Goal: Task Accomplishment & Management: Complete application form

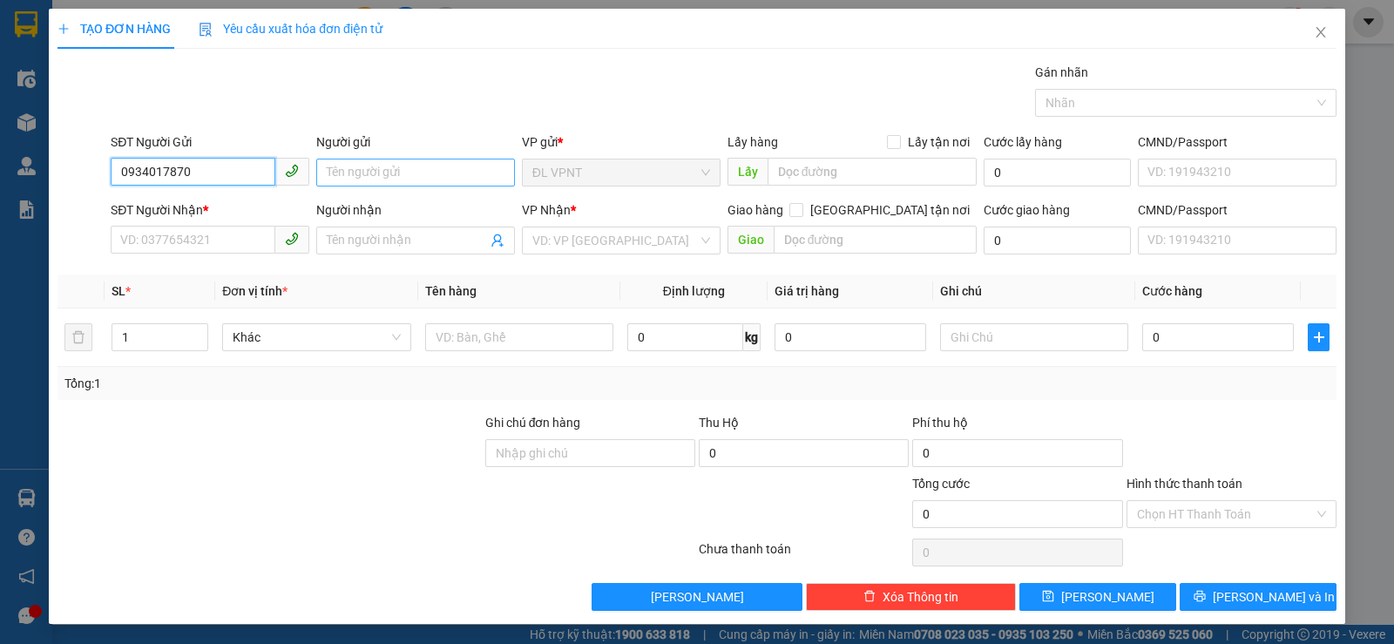
type input "0934017870"
click at [342, 175] on input "Người gửi" at bounding box center [415, 173] width 199 height 28
paste input "ương"
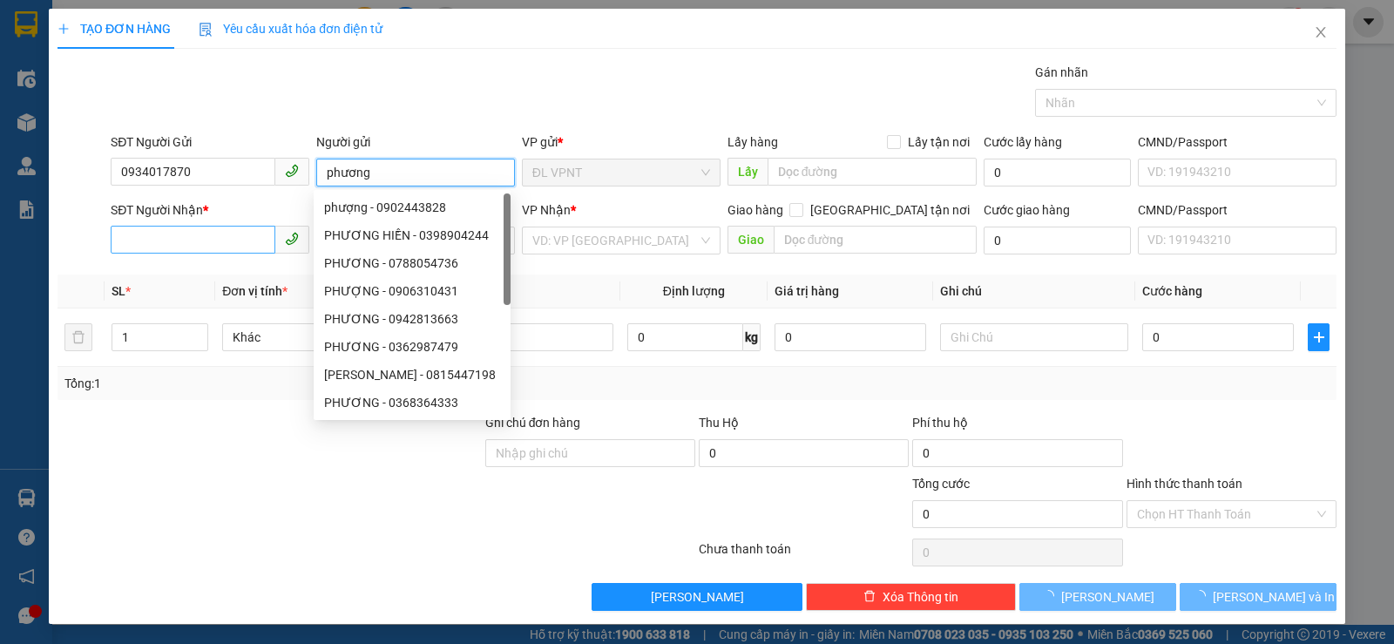
type input "phương"
click at [184, 230] on input "SĐT Người Nhận *" at bounding box center [193, 240] width 165 height 28
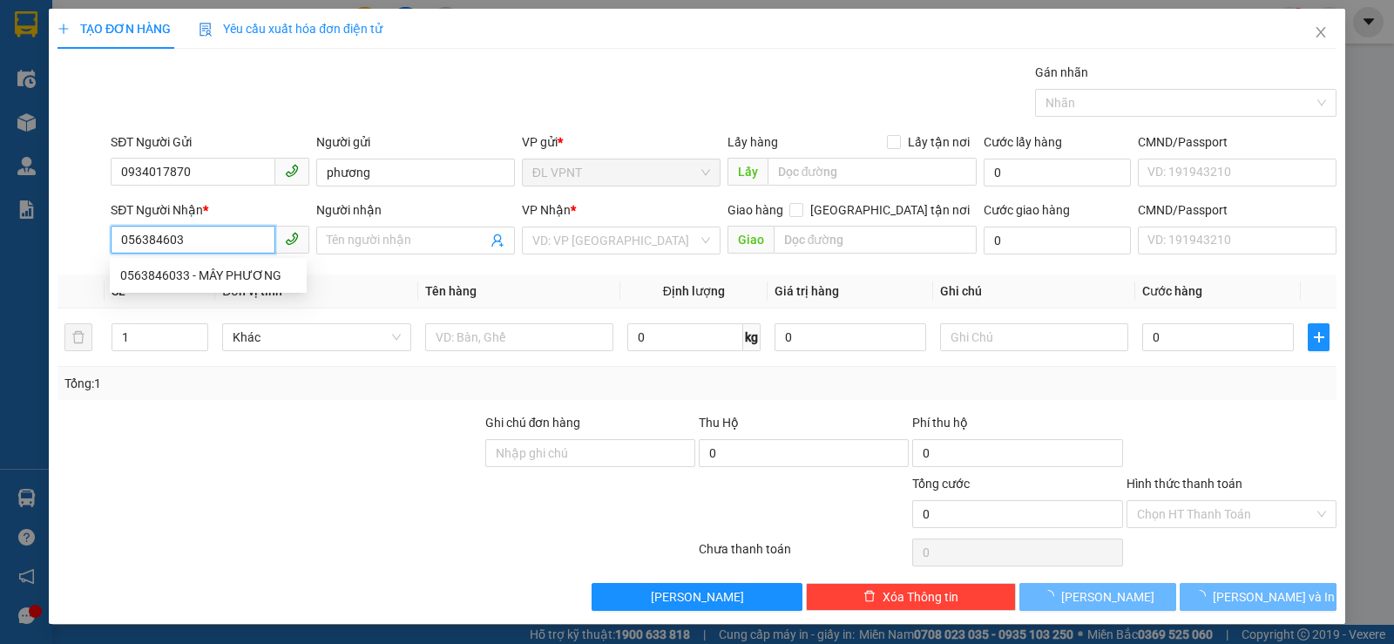
type input "0563846033"
click at [266, 280] on div "0563846033 - MÂY PHƯƠNG" at bounding box center [208, 275] width 176 height 19
type input "MÂY PHƯƠNG"
type input "0563846033"
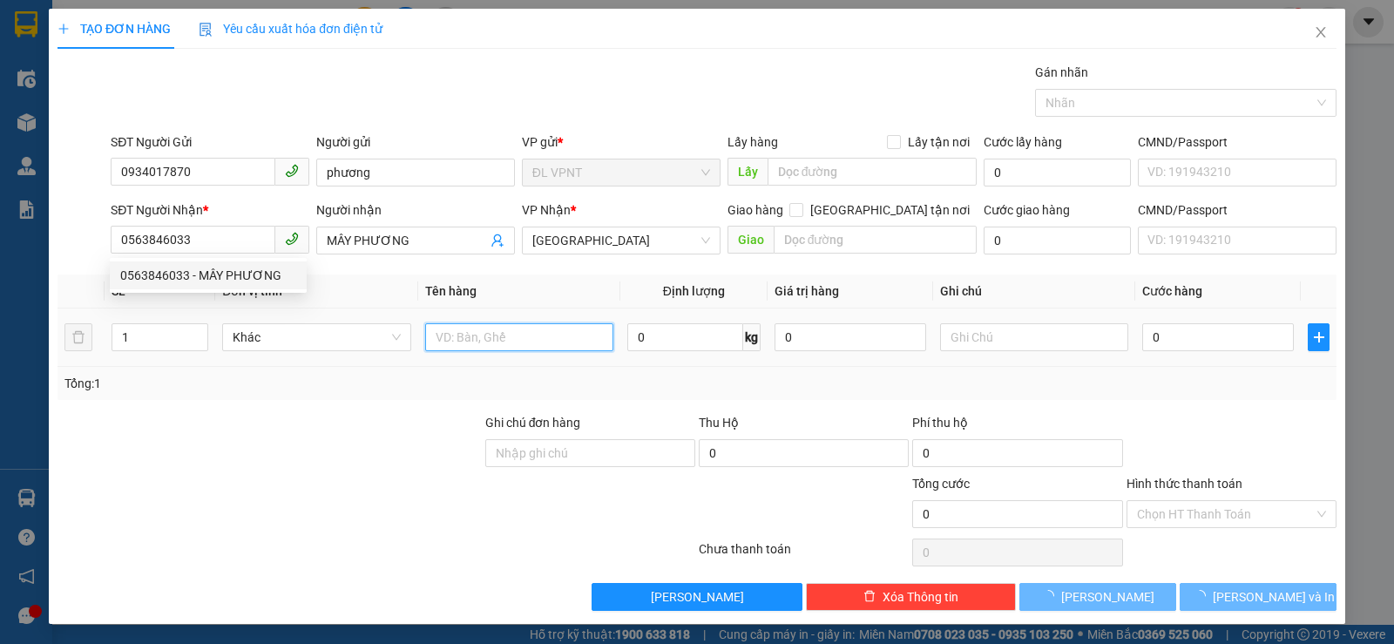
click at [451, 339] on input "text" at bounding box center [519, 337] width 188 height 28
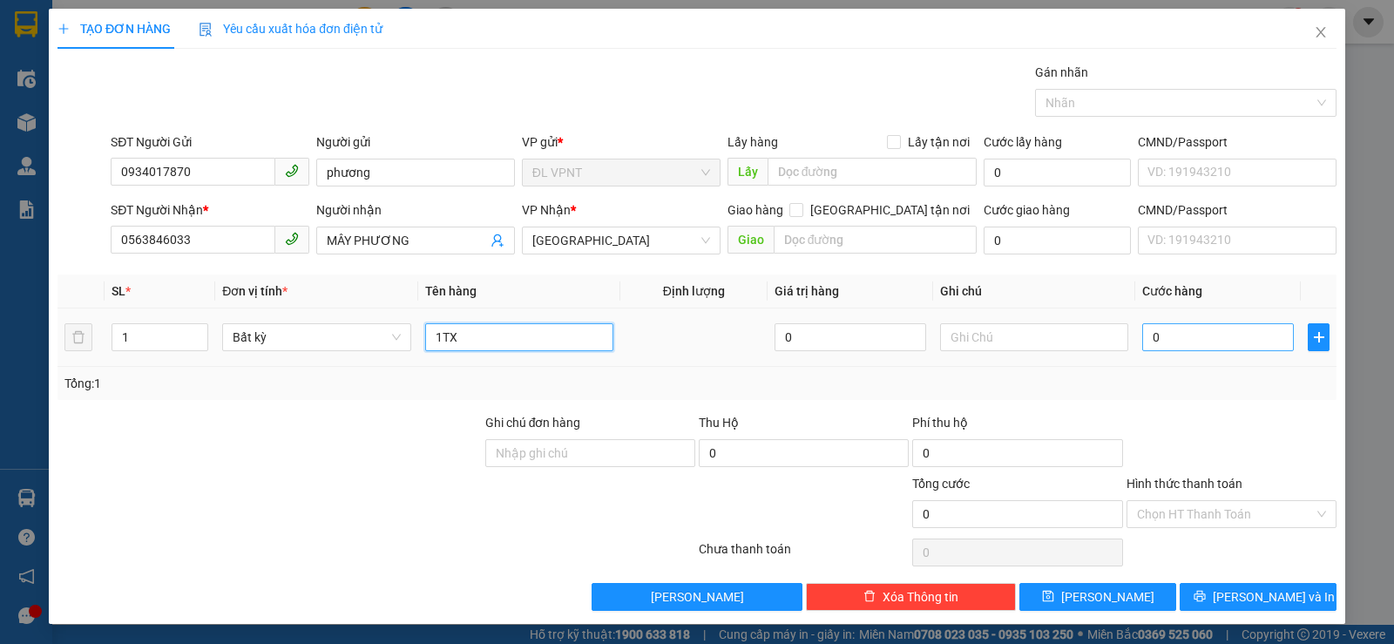
type input "1TX"
click at [1168, 340] on input "0" at bounding box center [1218, 337] width 152 height 28
type input "1"
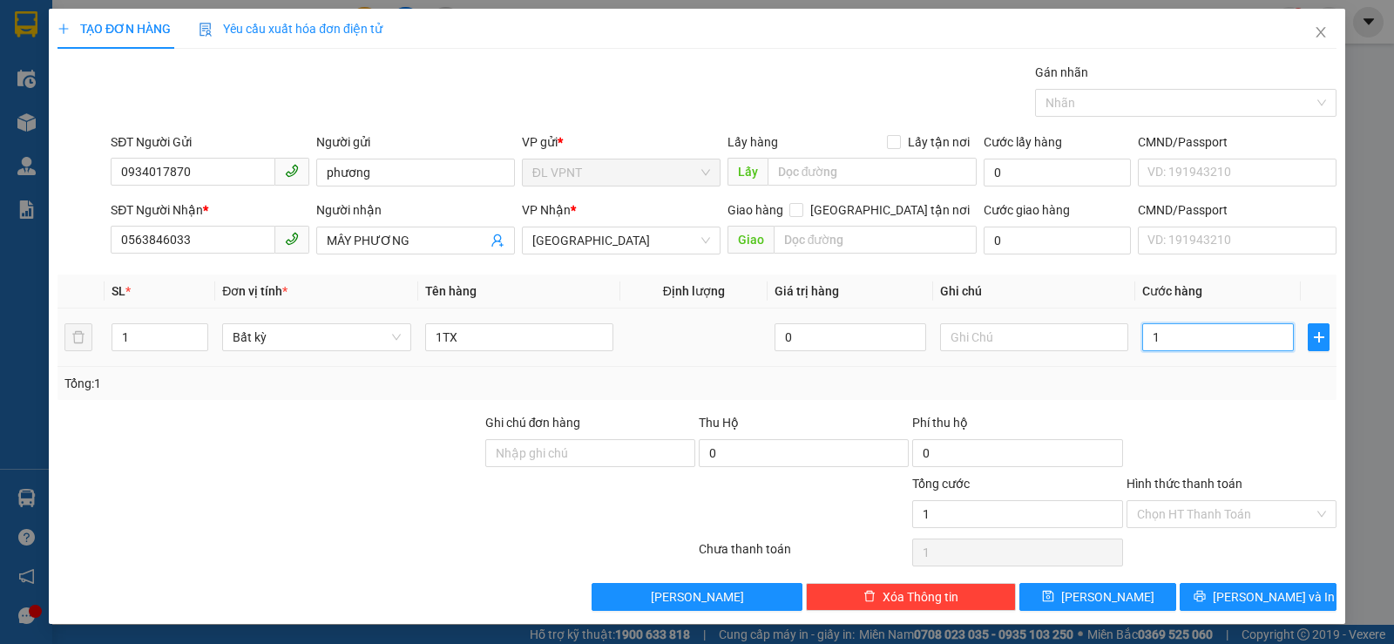
type input "12"
type input "120"
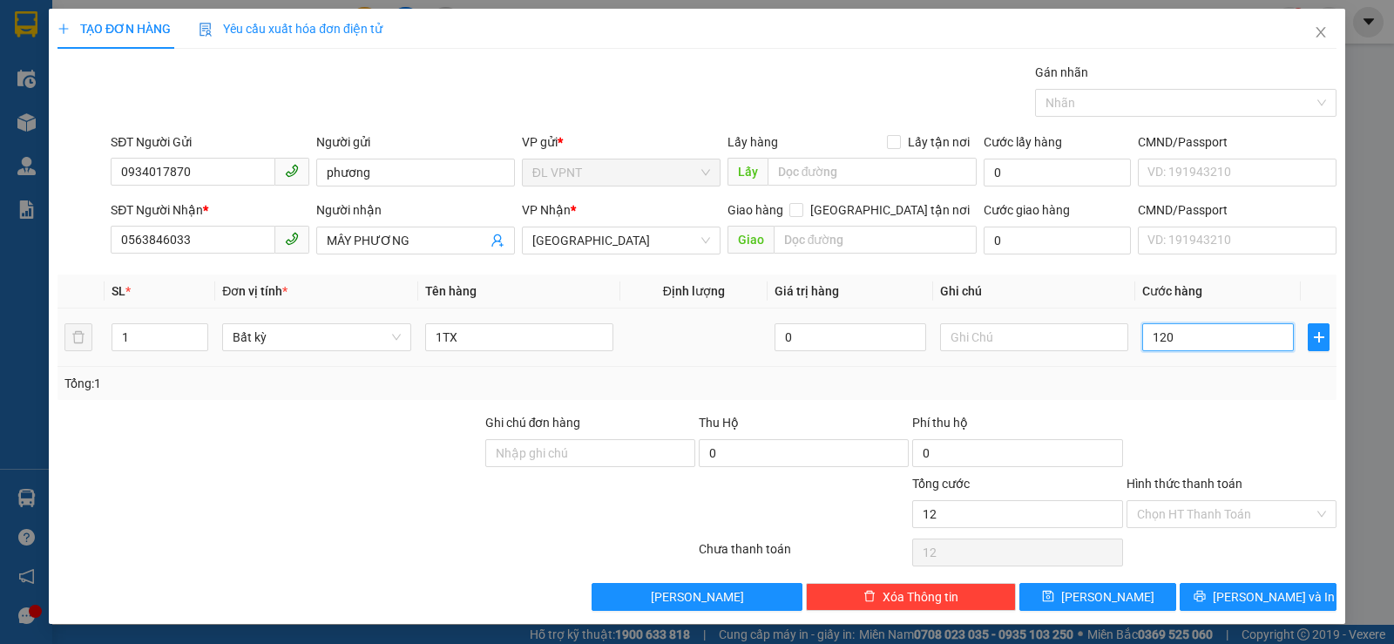
type input "120"
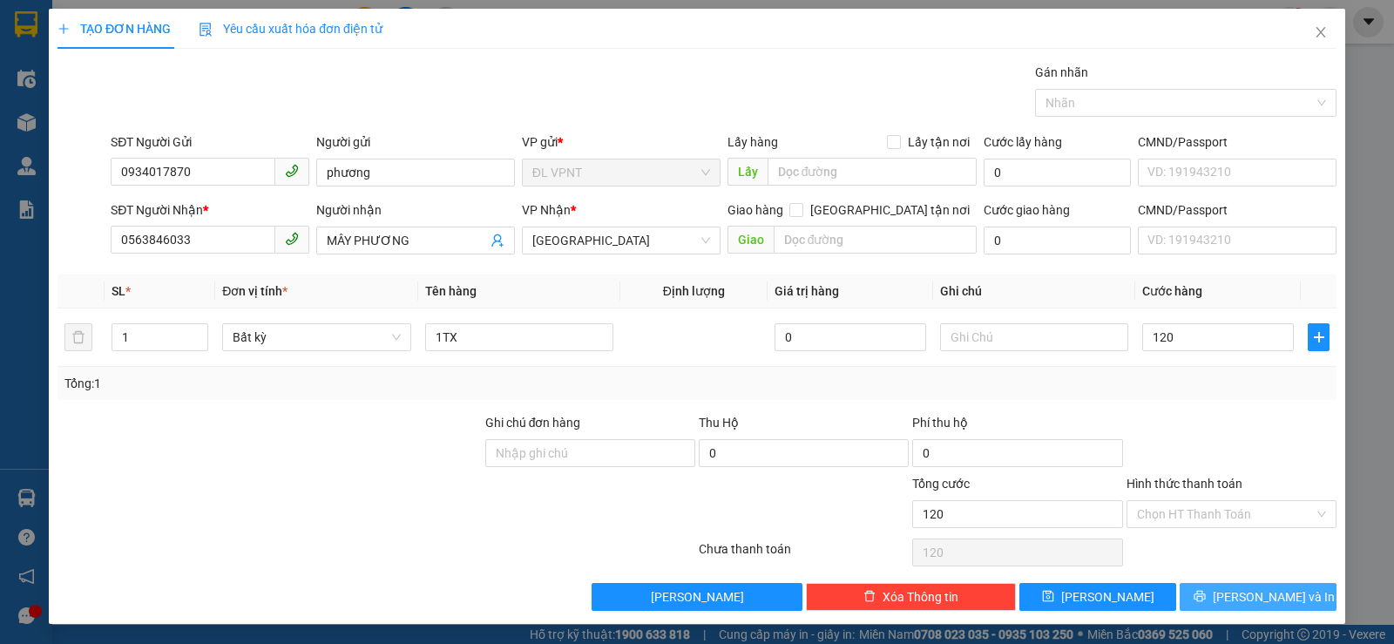
click at [1265, 591] on span "[PERSON_NAME] và In" at bounding box center [1273, 596] width 122 height 19
type input "120.000"
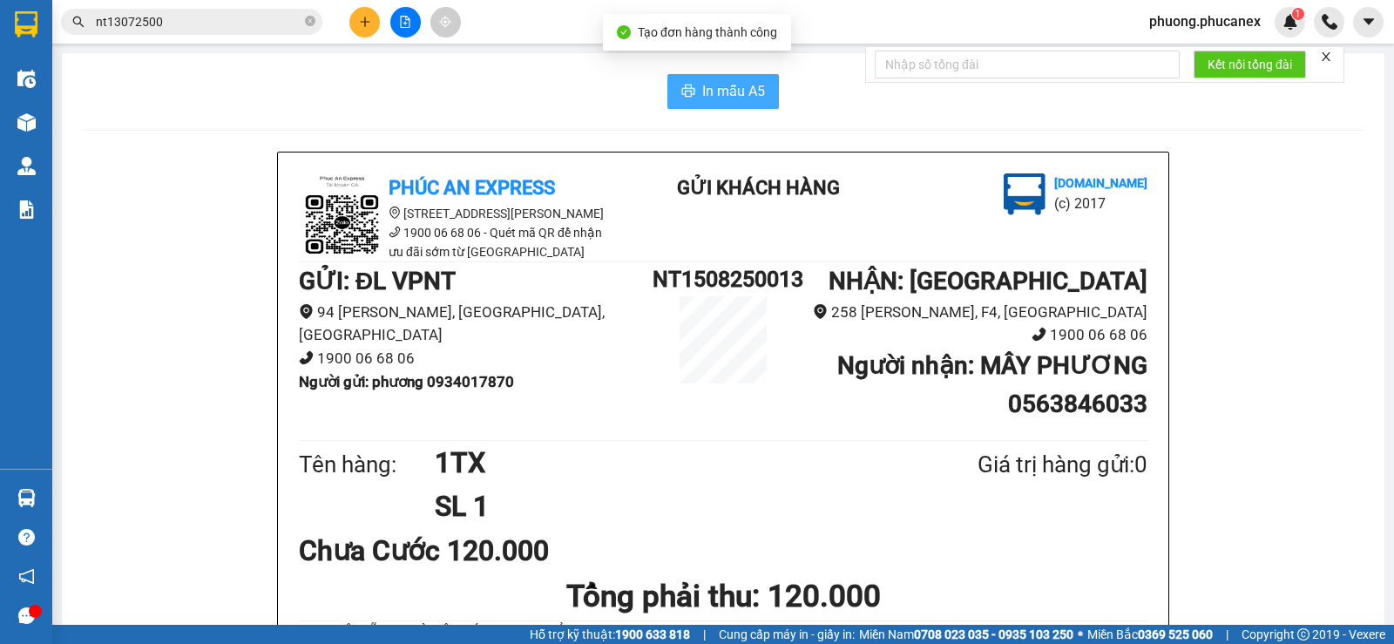
click at [694, 89] on button "In mẫu A5" at bounding box center [722, 91] width 111 height 35
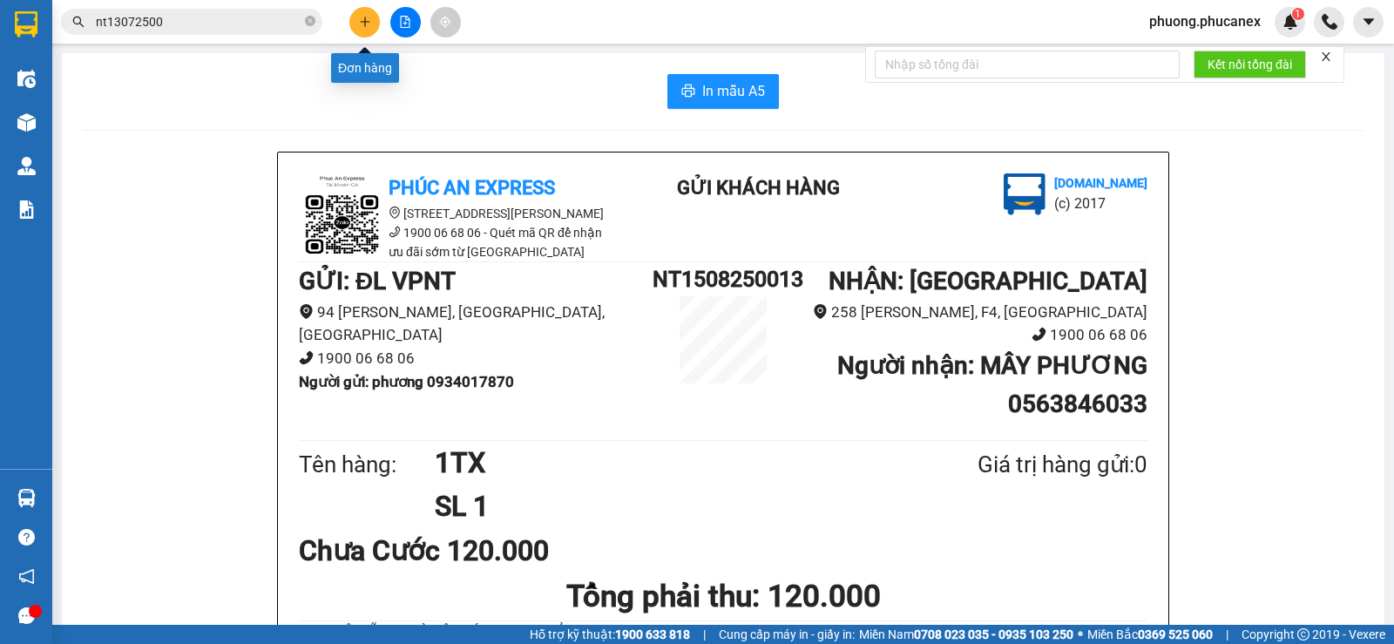
click at [364, 27] on icon "plus" at bounding box center [365, 22] width 12 height 12
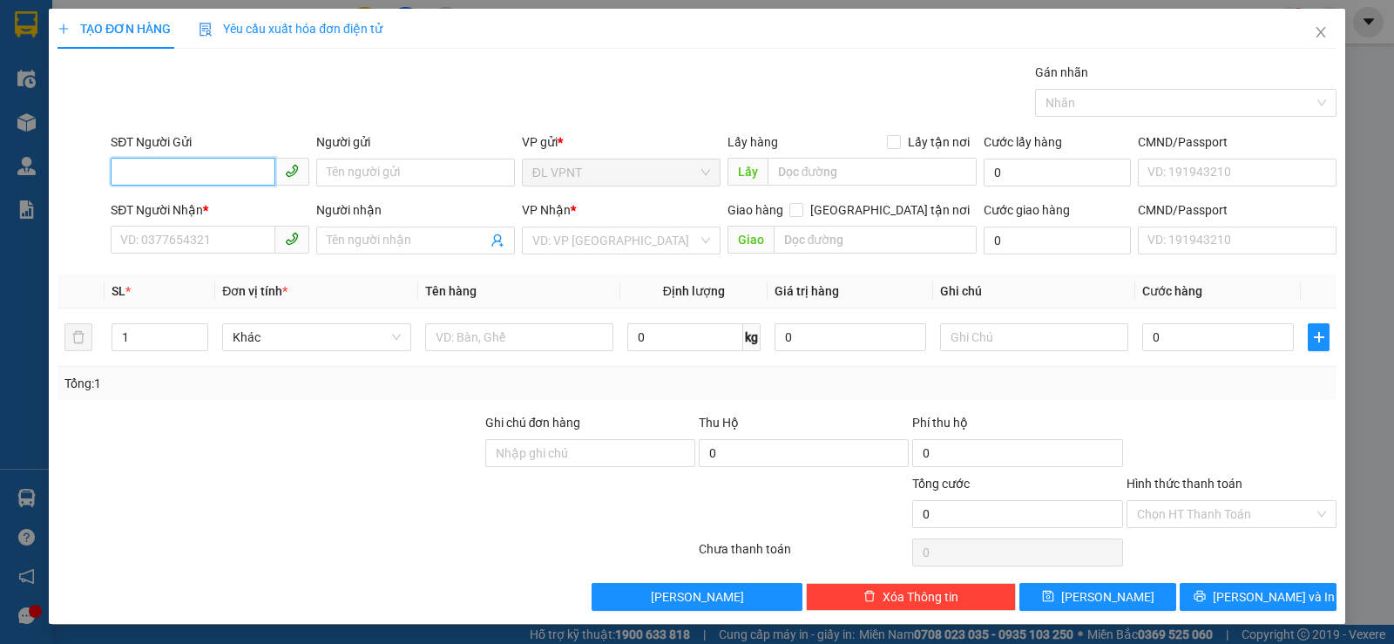
click at [148, 174] on input "SĐT Người Gửi" at bounding box center [193, 172] width 165 height 28
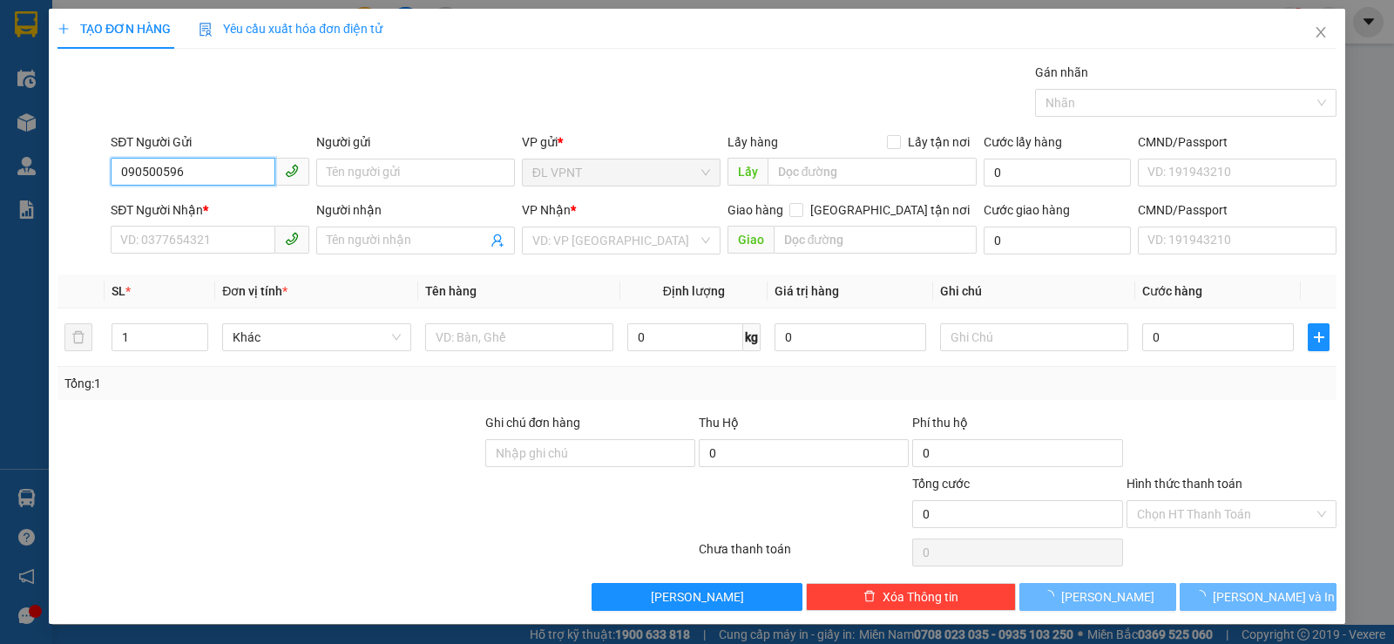
type input "0905005966"
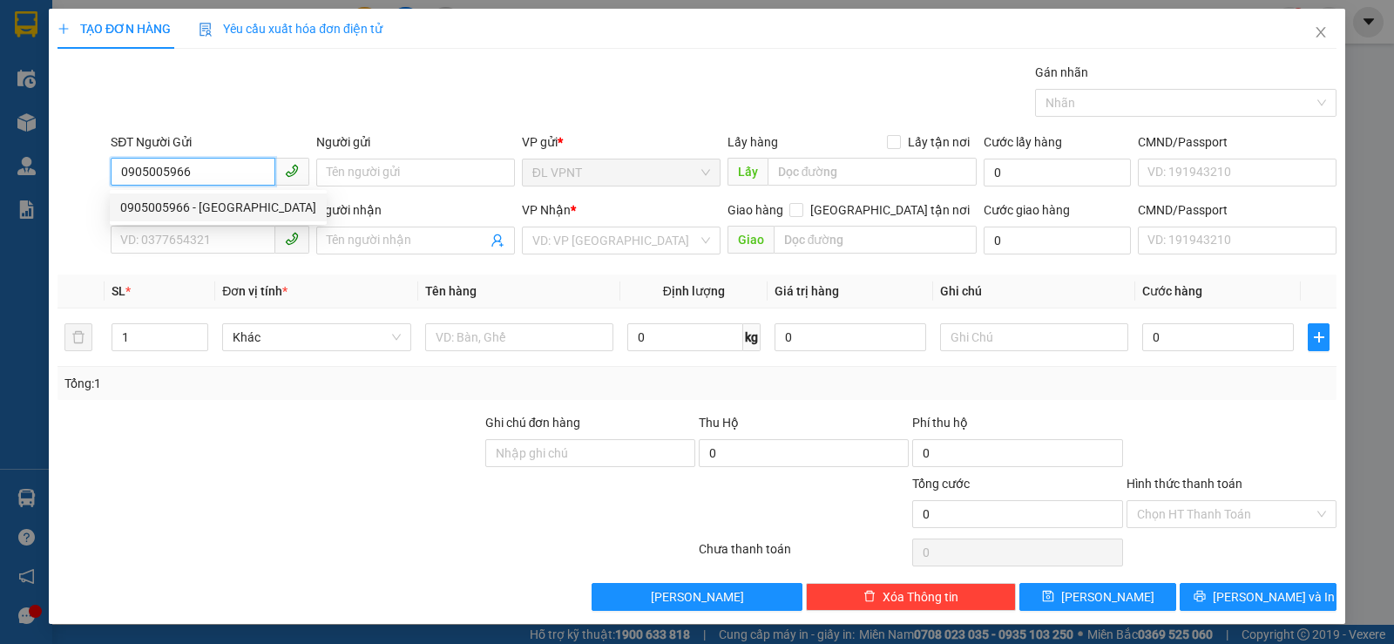
click at [205, 208] on div "0905005966 - [GEOGRAPHIC_DATA]" at bounding box center [218, 207] width 196 height 19
type input "ĐỨC"
type input "0905990919"
type input "PHÚC"
type input "0905005966"
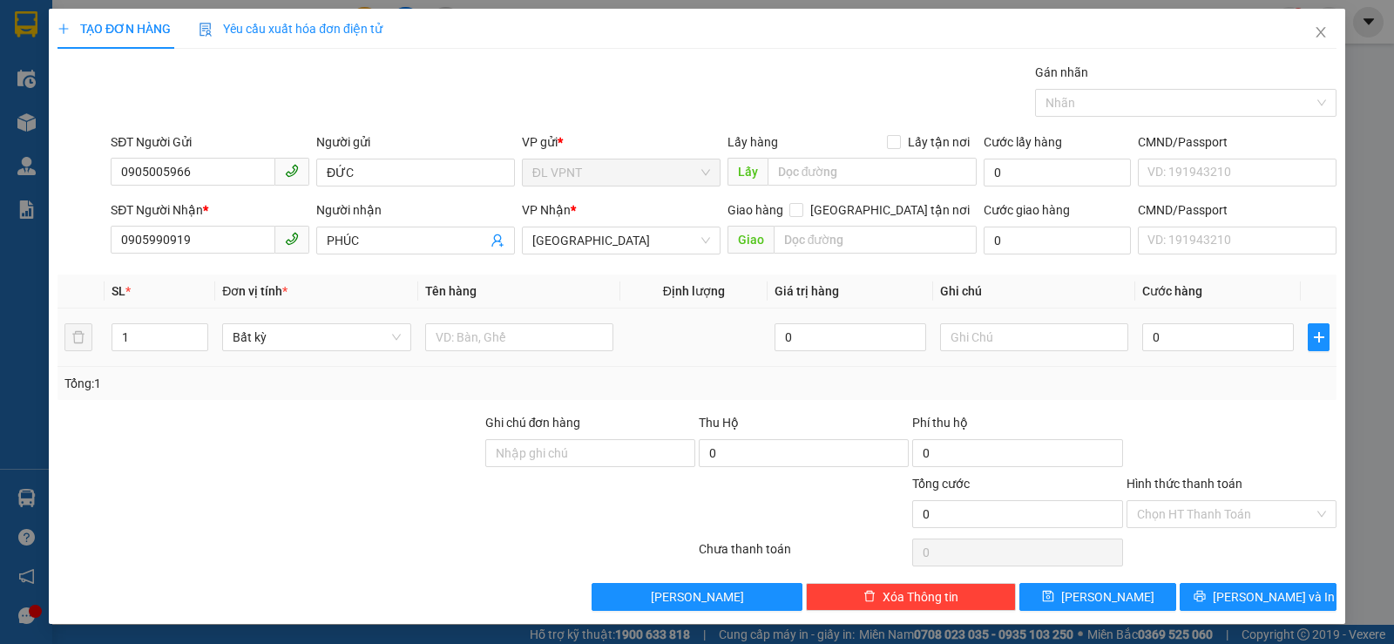
click at [443, 320] on div at bounding box center [519, 337] width 188 height 35
click at [444, 328] on input "text" at bounding box center [519, 337] width 188 height 28
type input "1 XE UTIMO(79L9-9805)"
click at [1181, 333] on input "0" at bounding box center [1218, 337] width 152 height 28
type input "5"
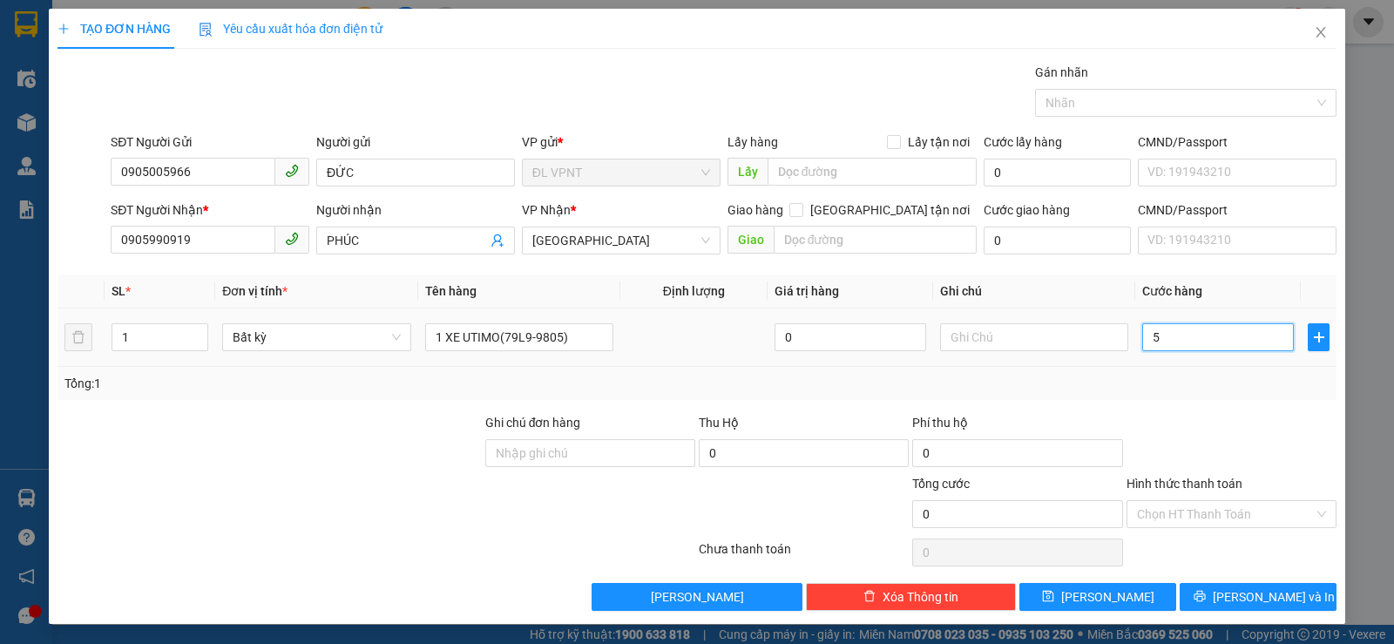
type input "5"
type input "50"
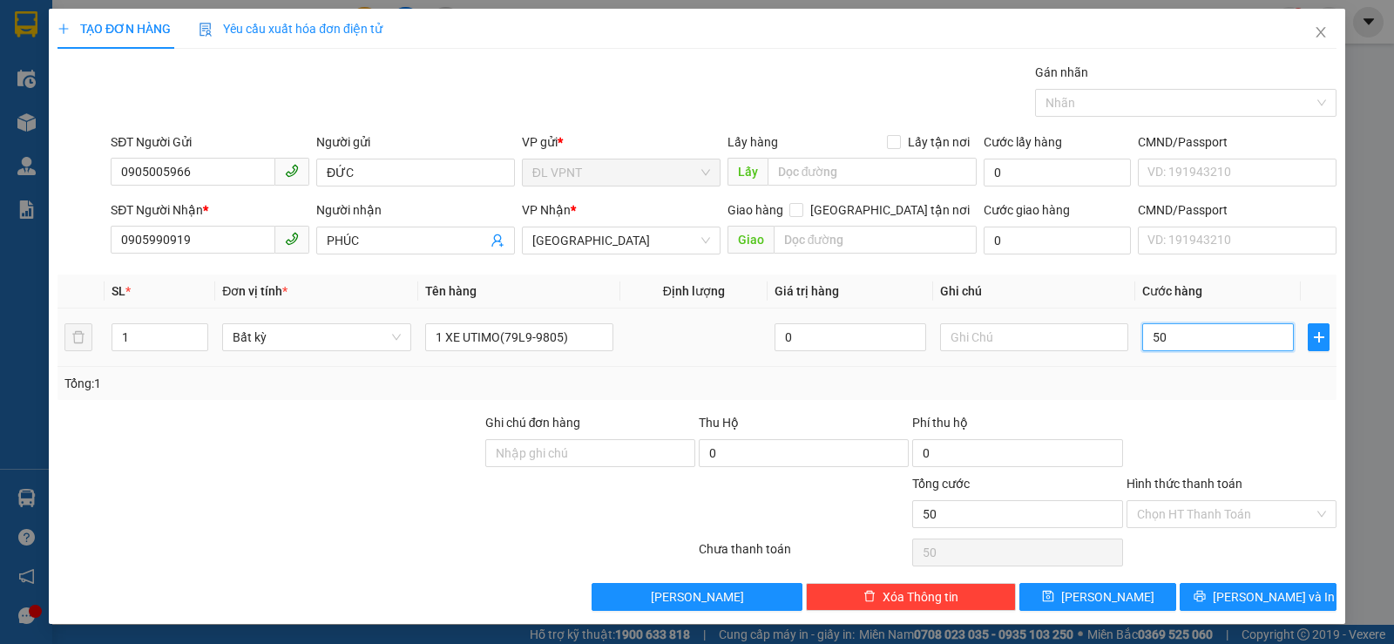
type input "500"
click at [978, 342] on input "text" at bounding box center [1034, 337] width 188 height 28
type input "500.000"
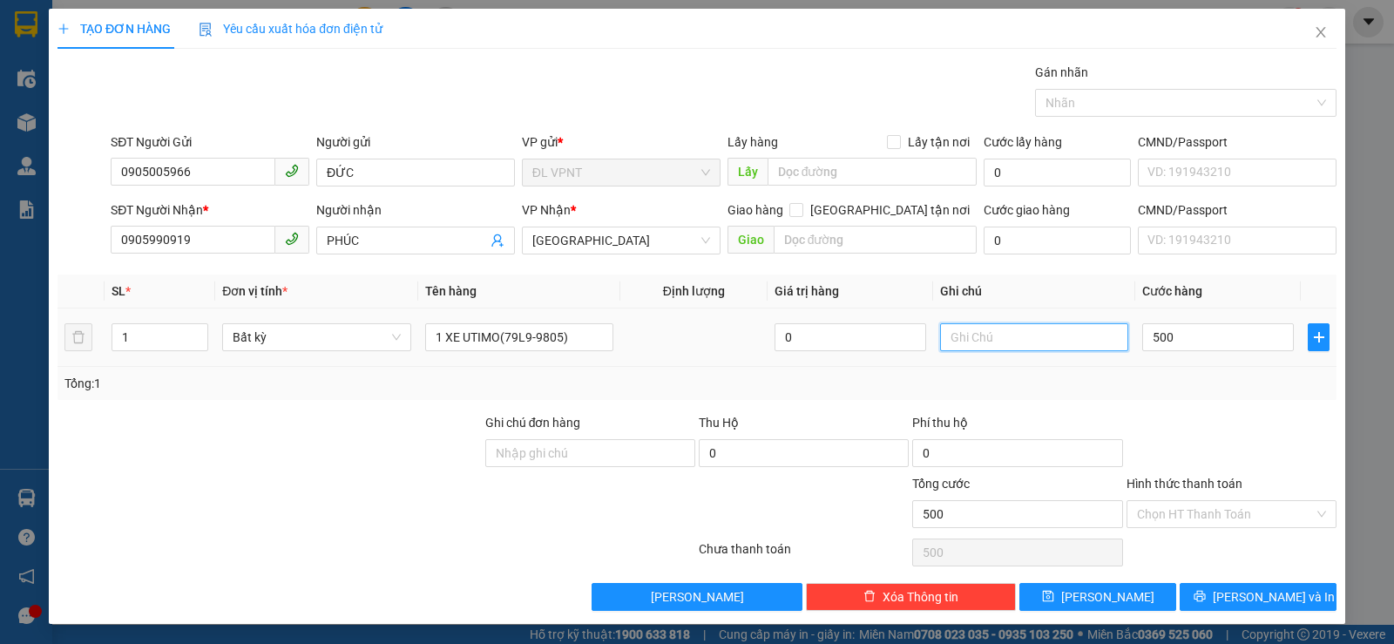
type input "500.000"
paste input "Ó"
paste input "Á"
type input "CÓ KHOÁ"
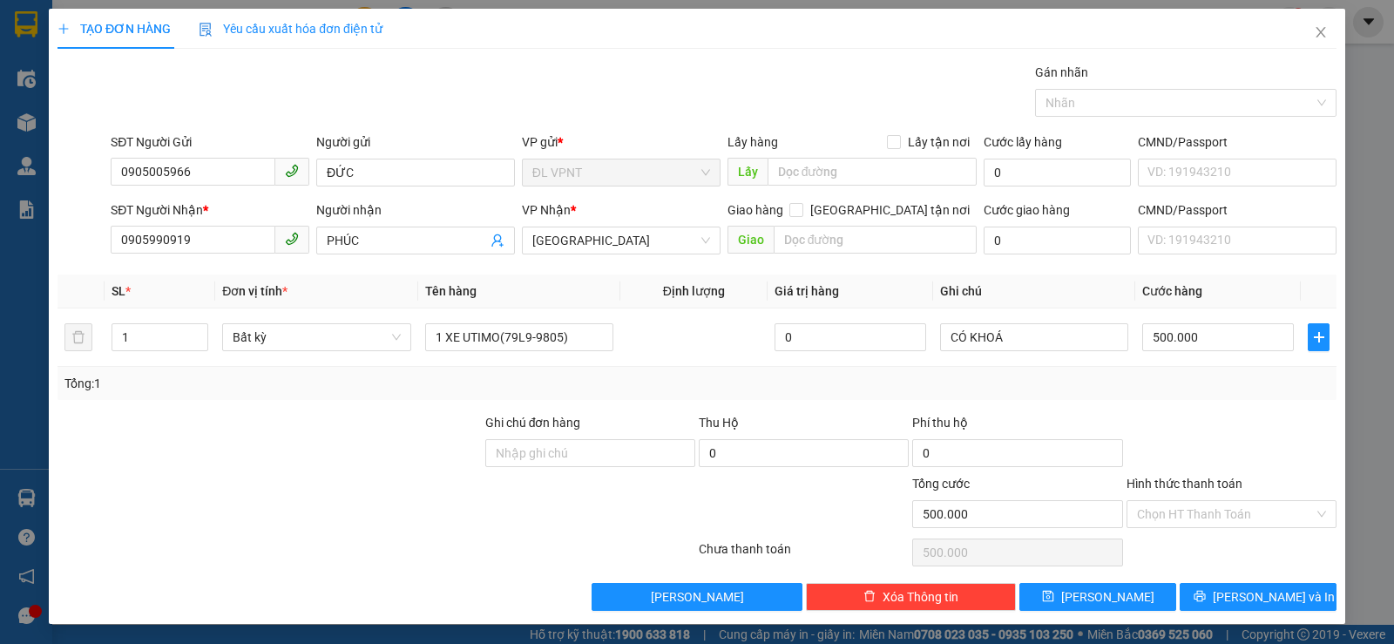
click at [374, 91] on div "Gói vận chuyển * Tiêu chuẩn Gán nhãn Nhãn" at bounding box center [723, 93] width 1233 height 61
drag, startPoint x: 1063, startPoint y: 589, endPoint x: 756, endPoint y: 2, distance: 662.3
click at [1063, 589] on button "[PERSON_NAME]" at bounding box center [1097, 597] width 157 height 28
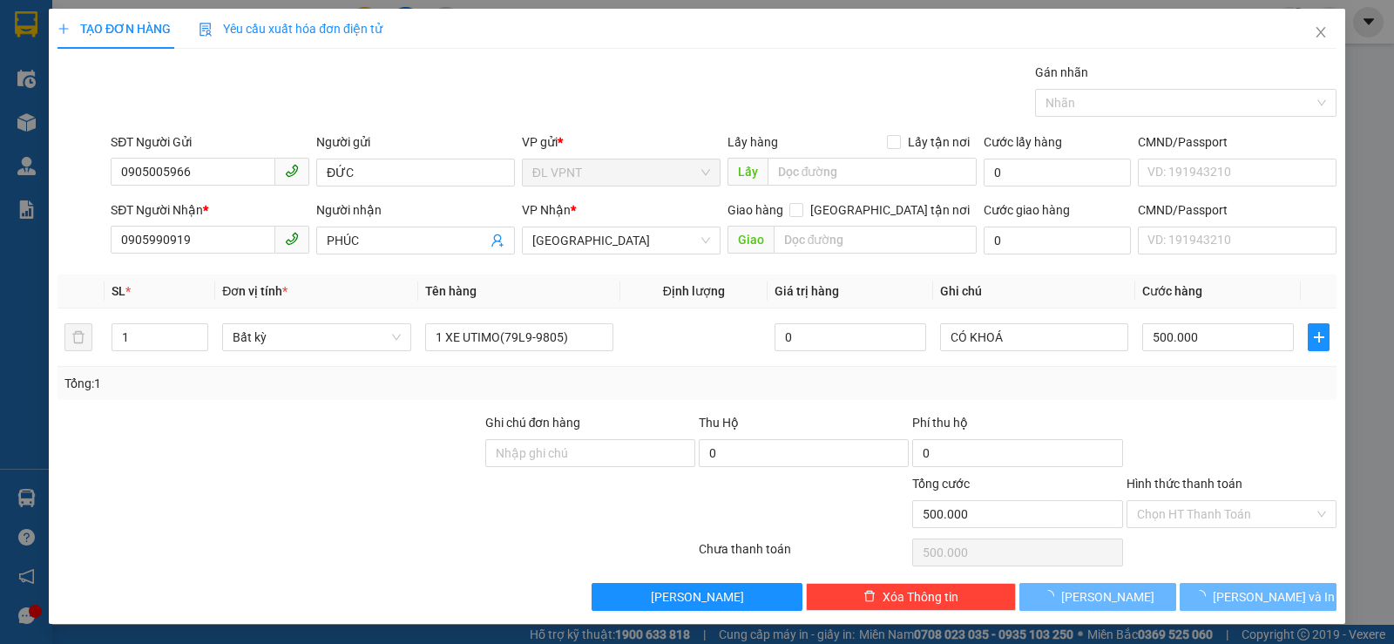
type input "0"
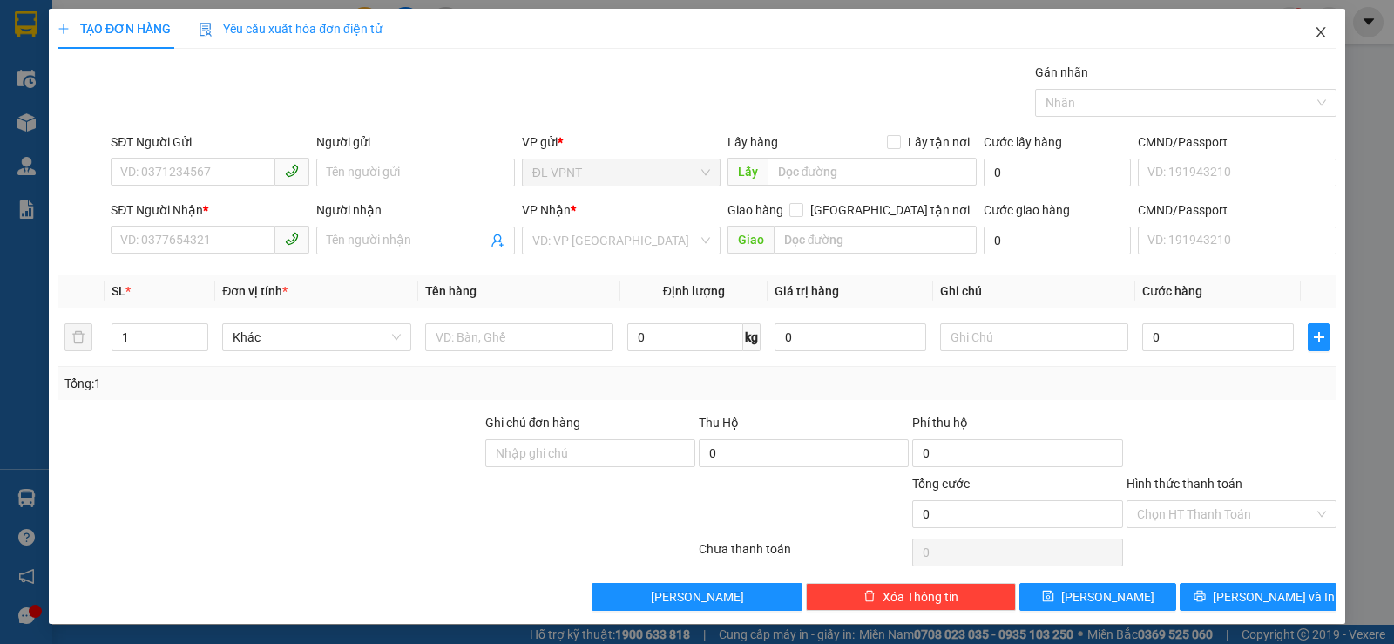
click at [1314, 29] on icon "close" at bounding box center [1321, 32] width 14 height 14
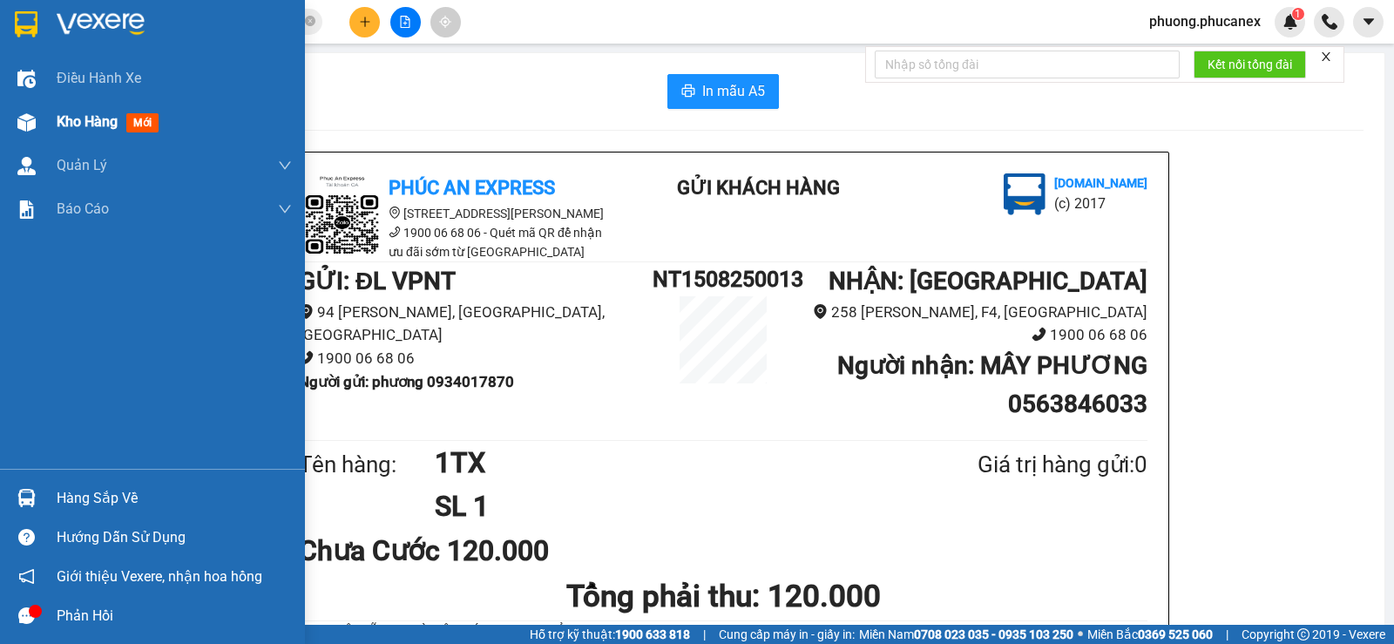
click at [82, 123] on span "Kho hàng" at bounding box center [87, 121] width 61 height 17
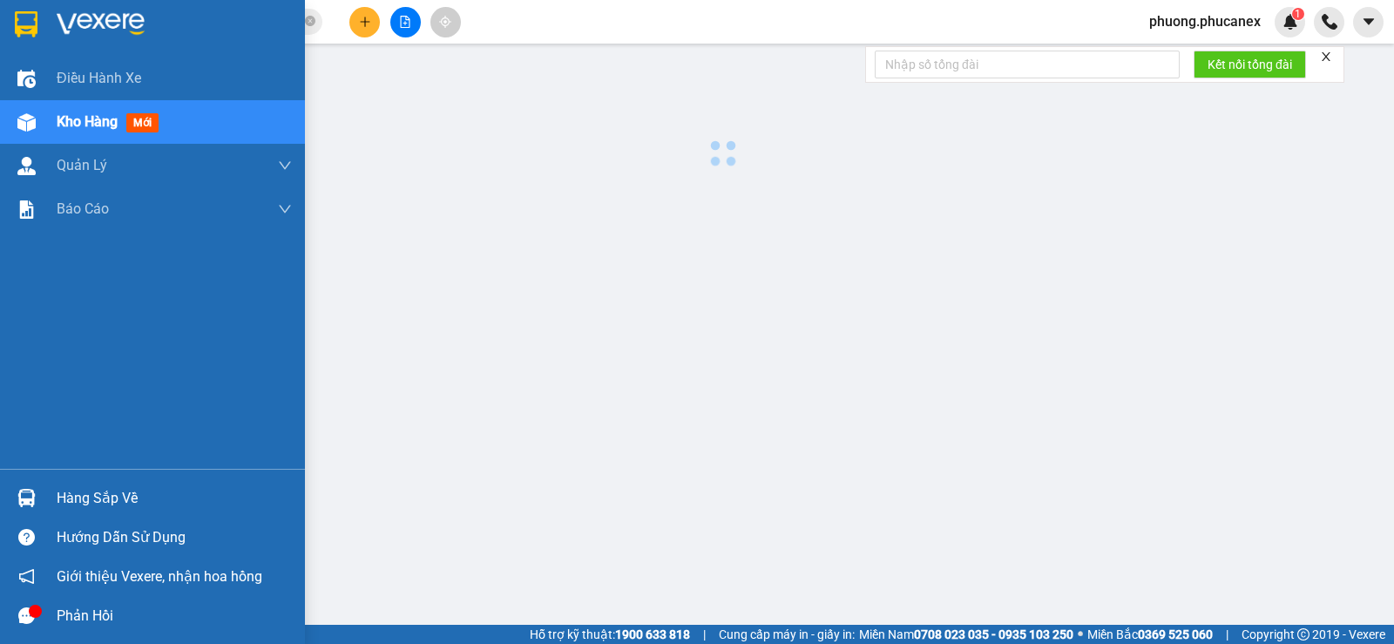
click at [82, 123] on span "Kho hàng" at bounding box center [87, 121] width 61 height 17
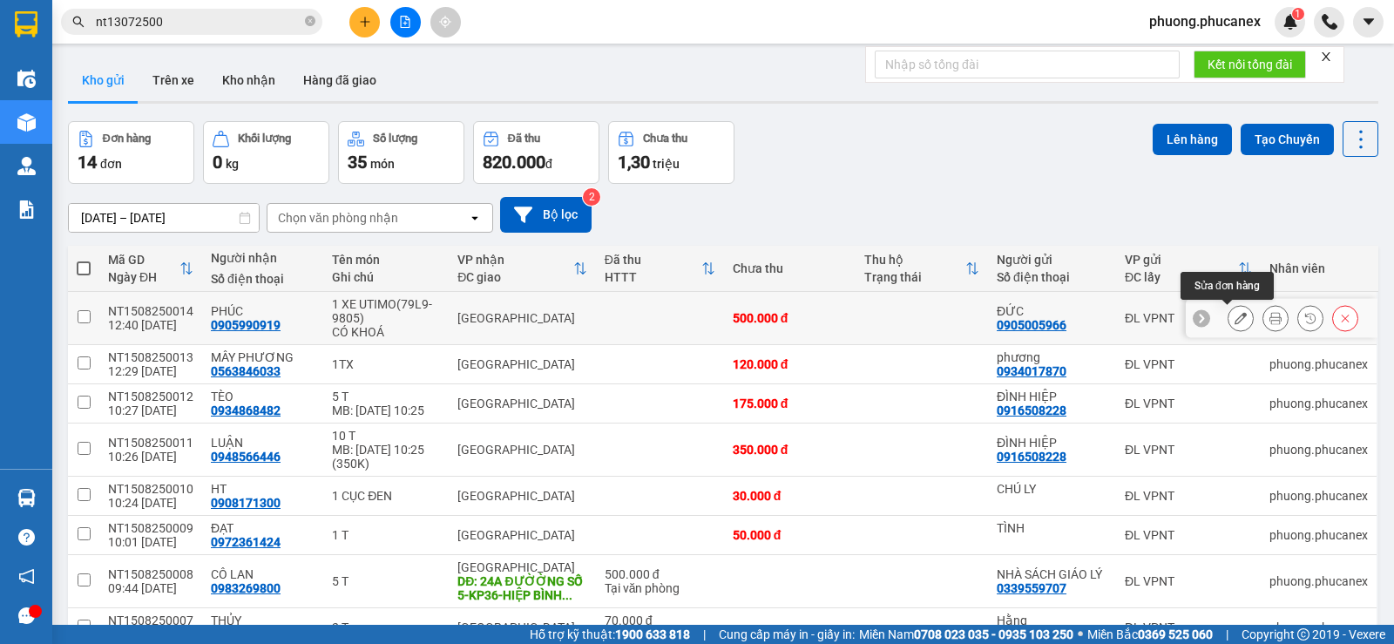
click at [1234, 316] on icon at bounding box center [1240, 318] width 12 height 12
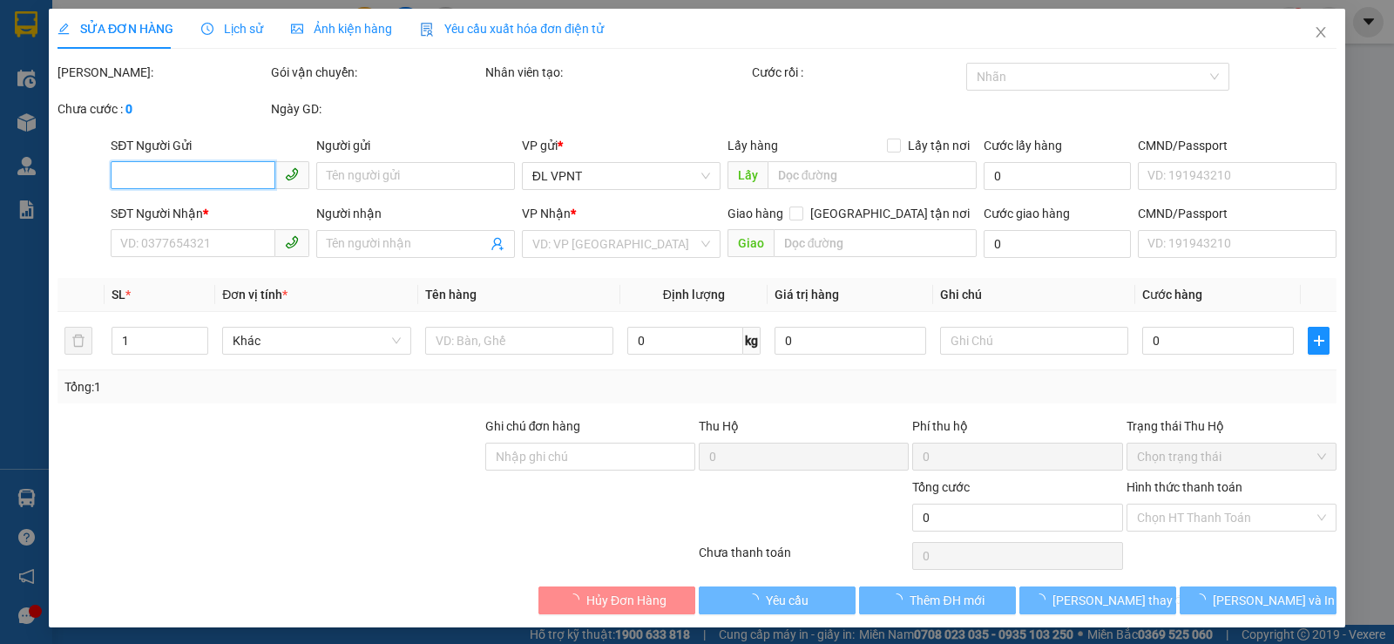
type input "0905005966"
type input "ĐỨC"
type input "0905990919"
type input "PHÚC"
type input "500.000"
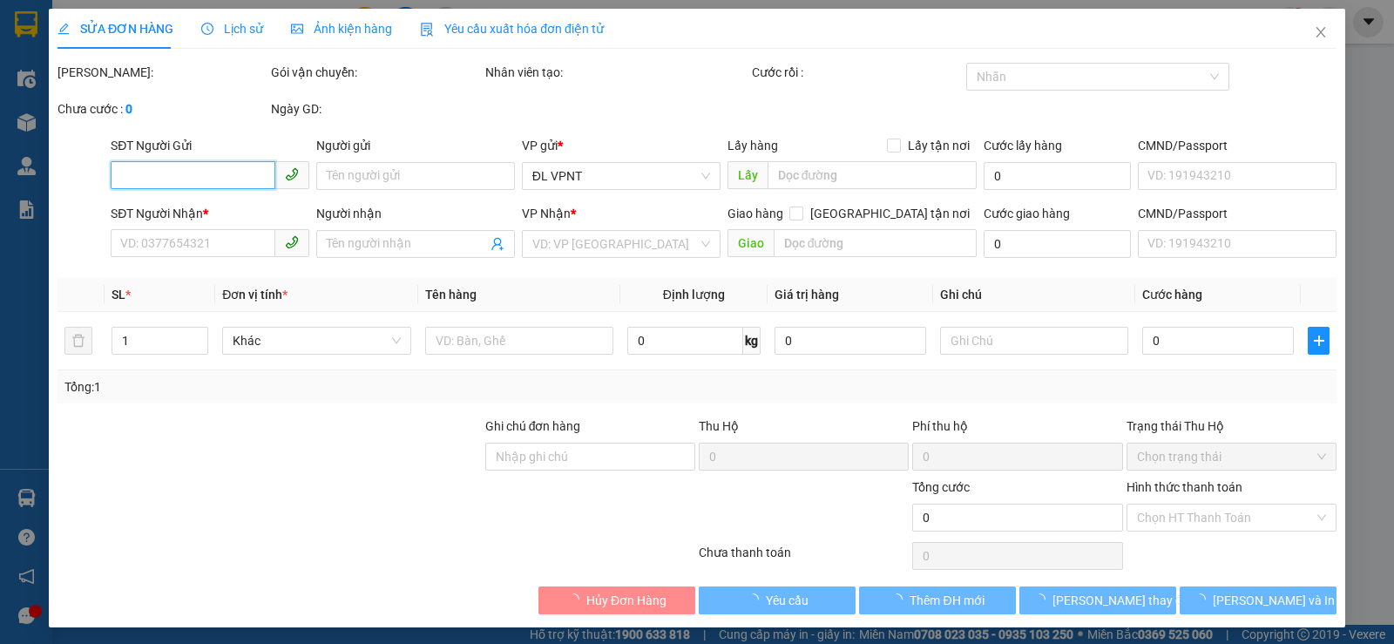
type input "500.000"
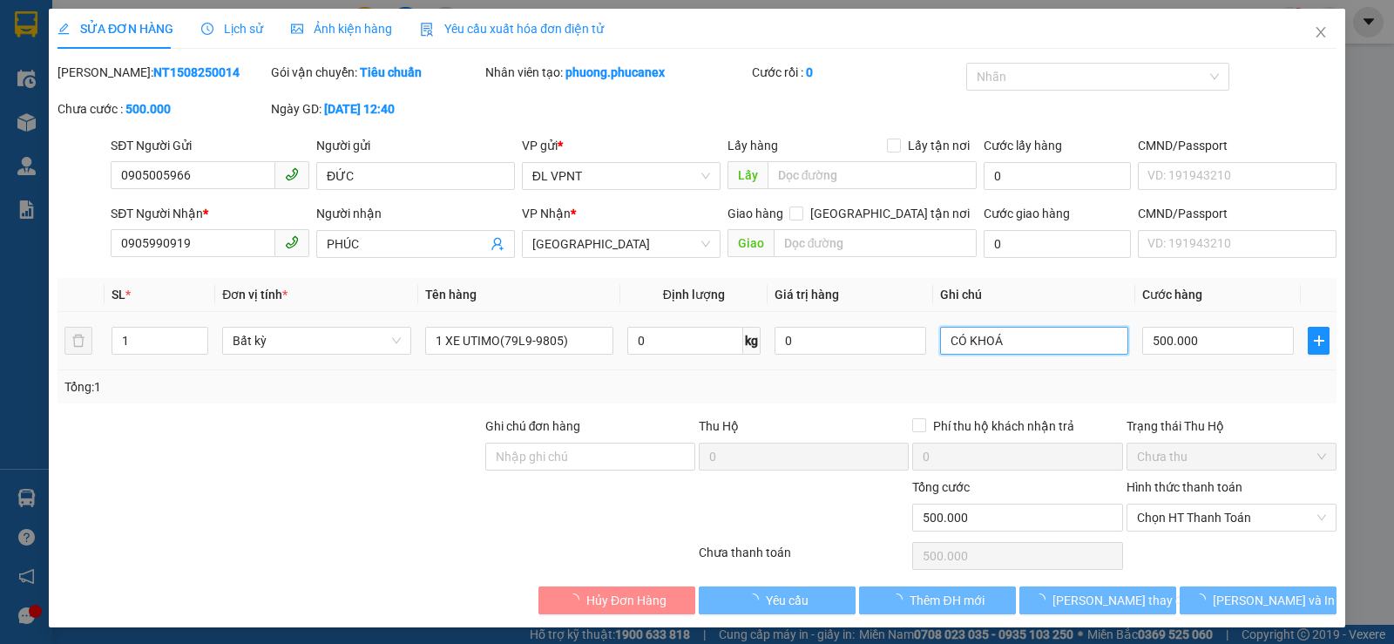
click at [1011, 338] on input "CÓ KHOÁ" at bounding box center [1034, 341] width 188 height 28
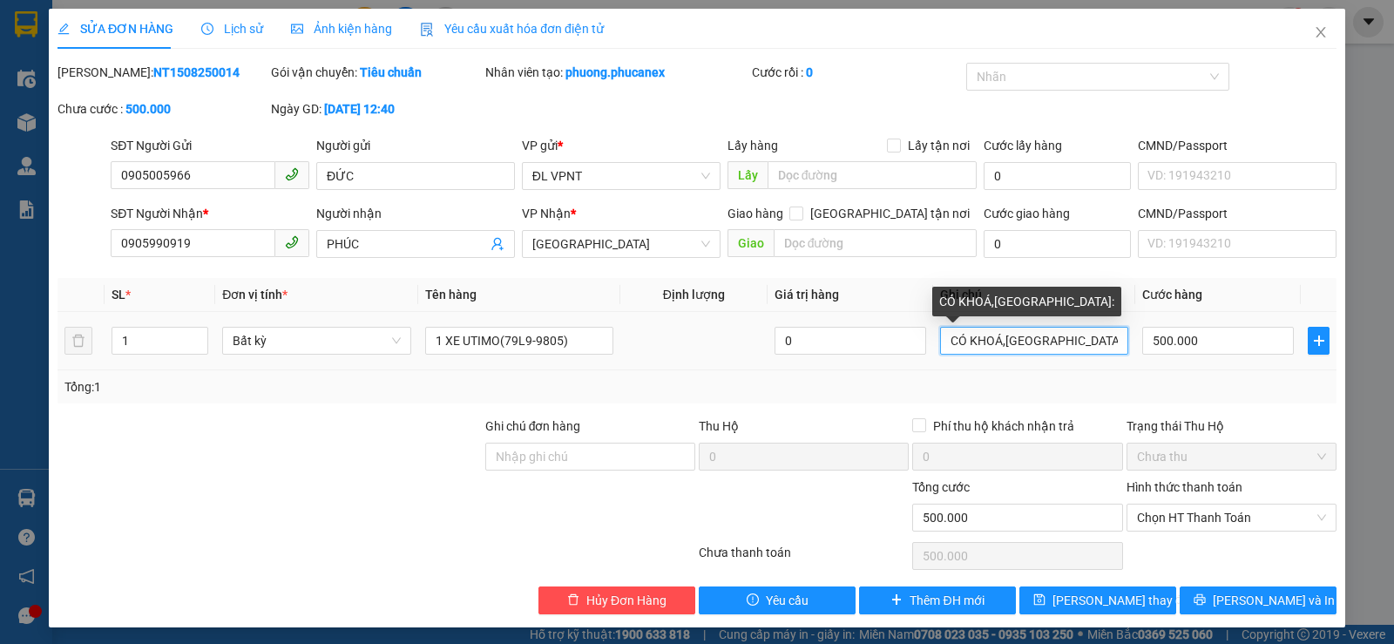
click at [1043, 342] on input "CÓ KHOÁ,[GEOGRAPHIC_DATA]:" at bounding box center [1034, 341] width 188 height 28
paste input "[DATE] 12:43"
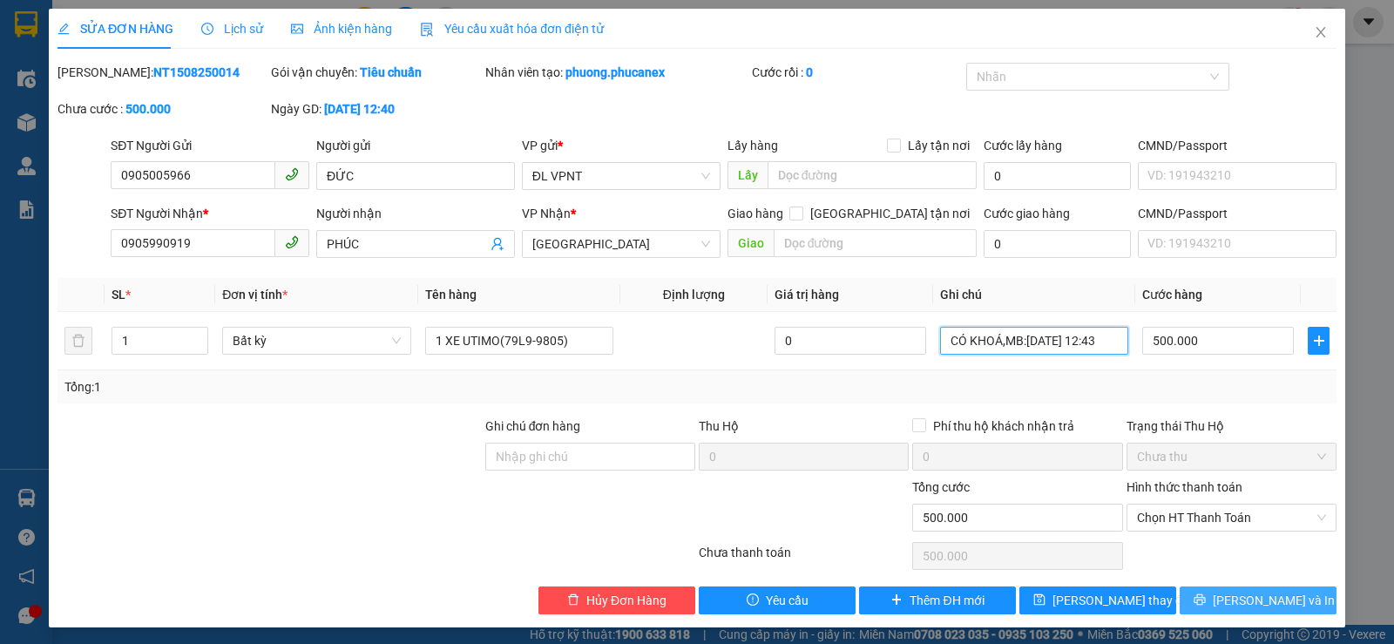
type input "CÓ KHOÁ,MB:[DATE] 12:43"
click at [1239, 596] on span "[PERSON_NAME] và In" at bounding box center [1273, 600] width 122 height 19
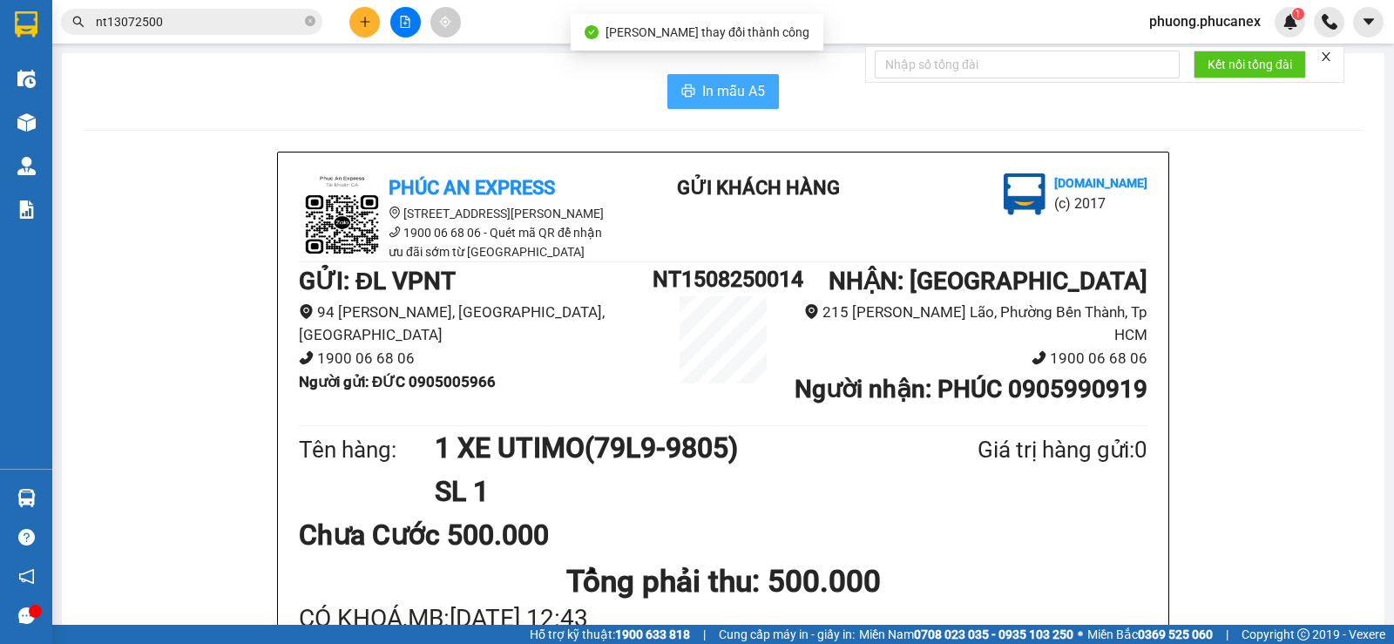
click at [702, 81] on span "In mẫu A5" at bounding box center [733, 91] width 63 height 22
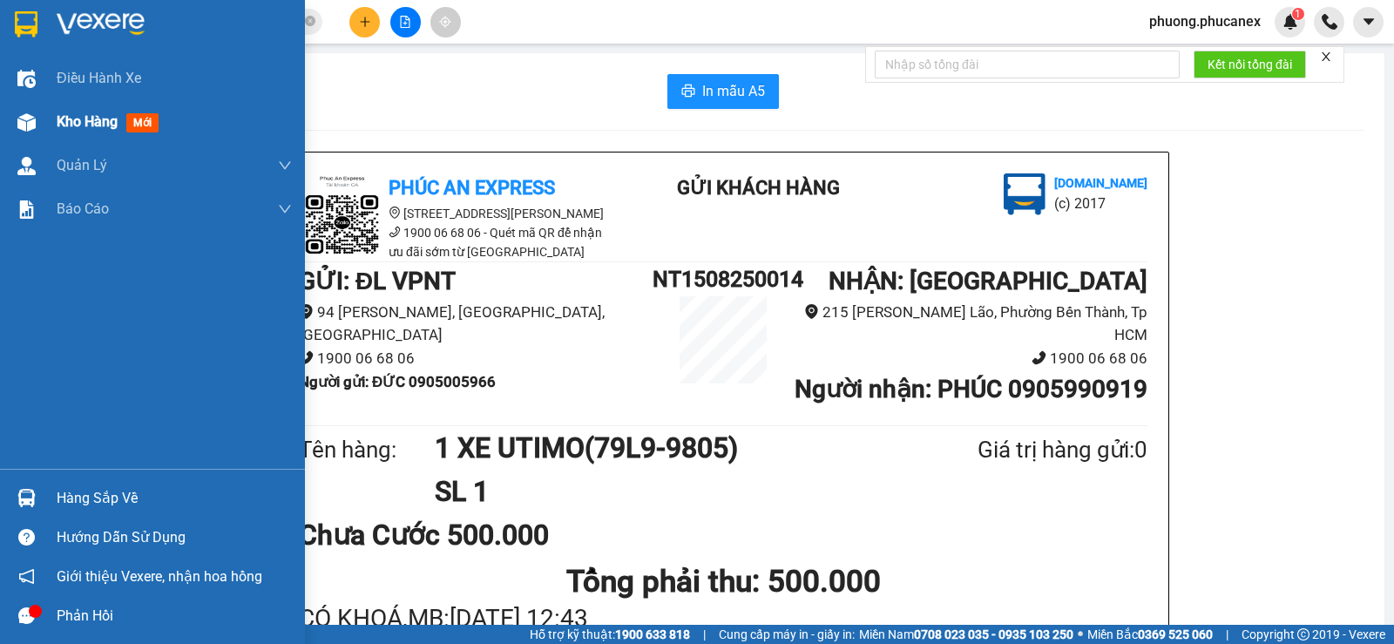
click at [94, 115] on span "Kho hàng" at bounding box center [87, 121] width 61 height 17
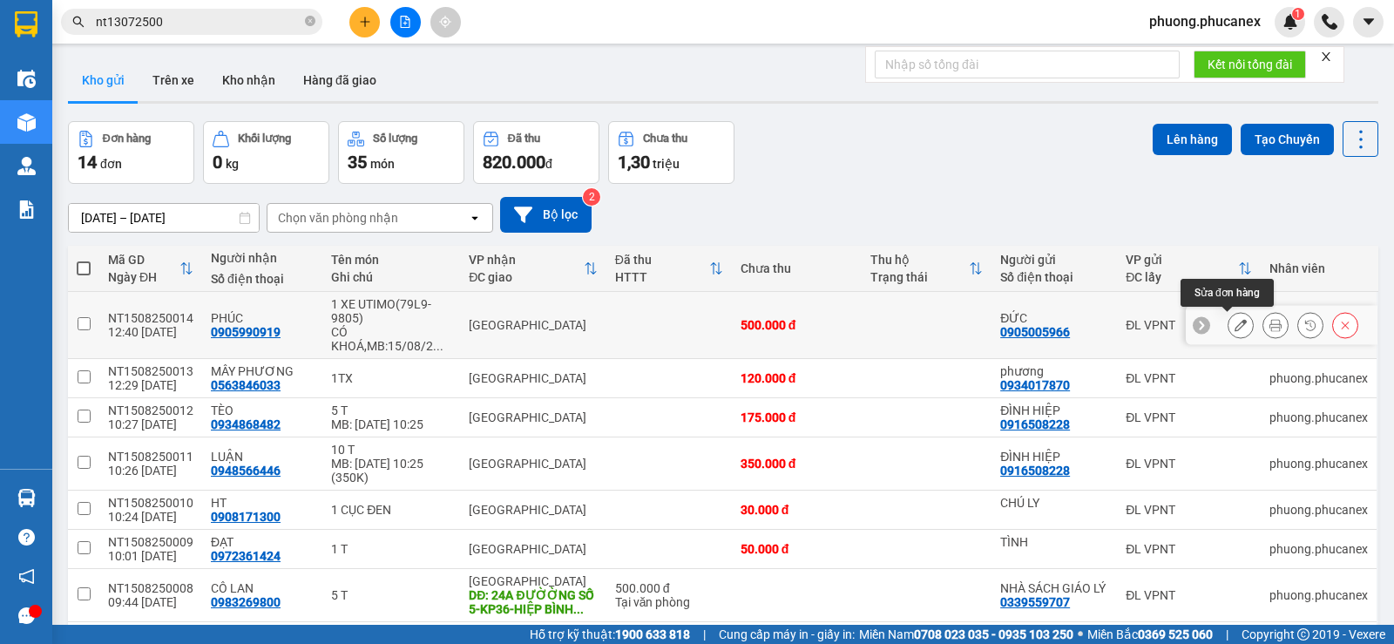
click at [1234, 328] on icon at bounding box center [1240, 325] width 12 height 12
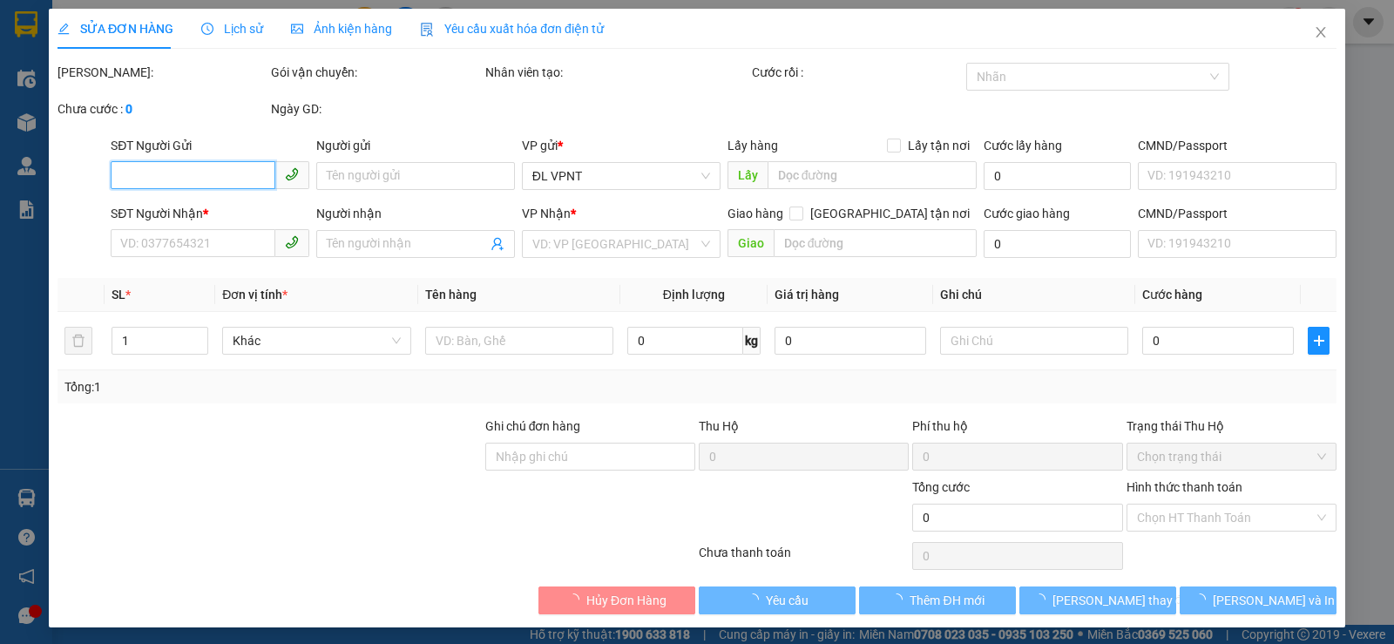
type input "0905005966"
type input "ĐỨC"
type input "0905990919"
type input "PHÚC"
type input "500.000"
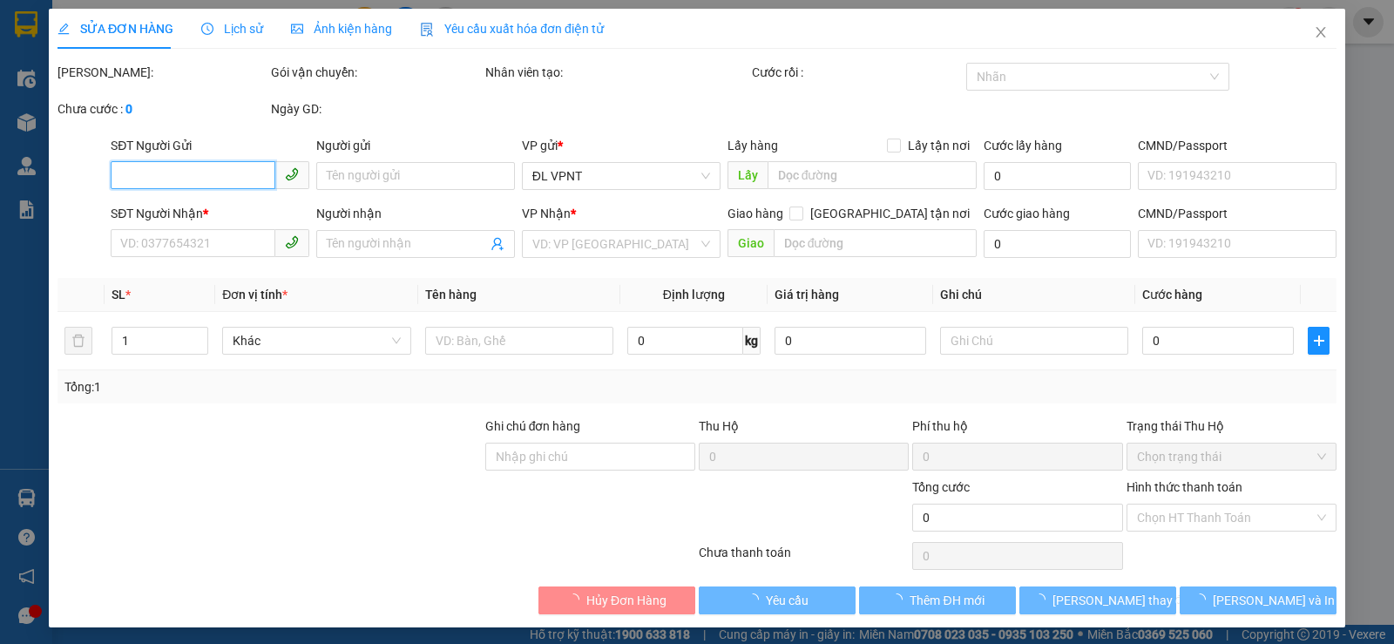
type input "500.000"
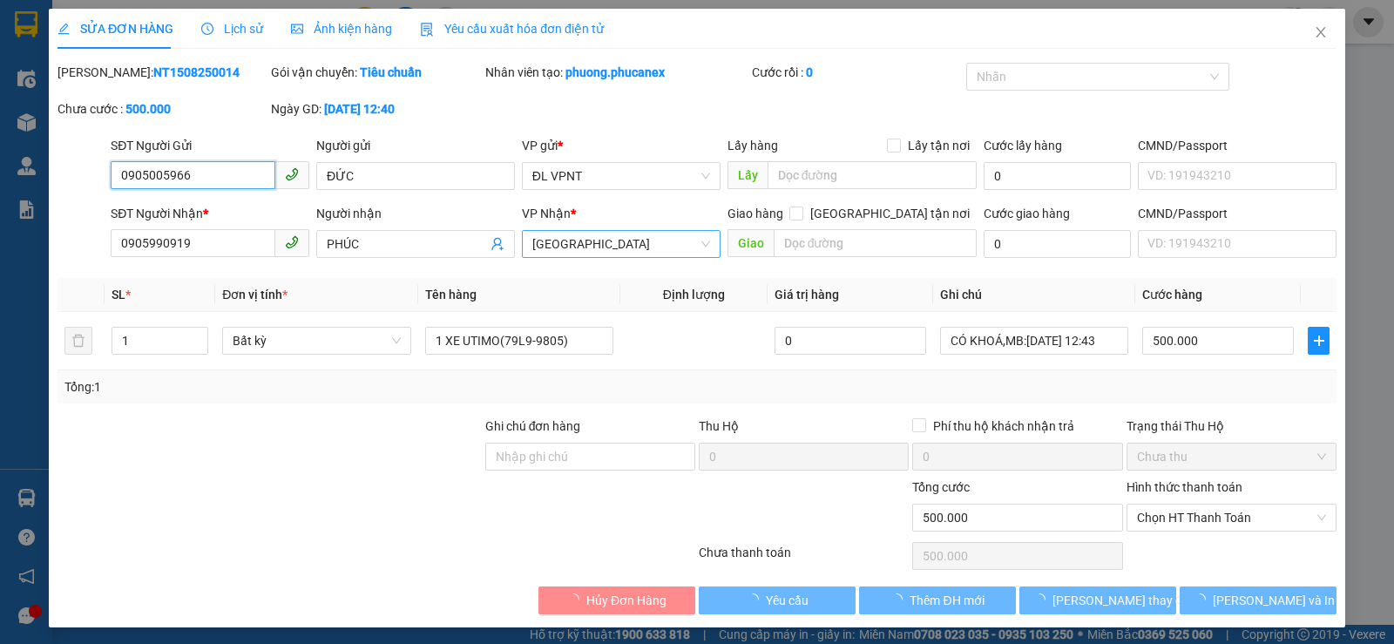
click at [622, 247] on span "[GEOGRAPHIC_DATA]" at bounding box center [621, 244] width 178 height 26
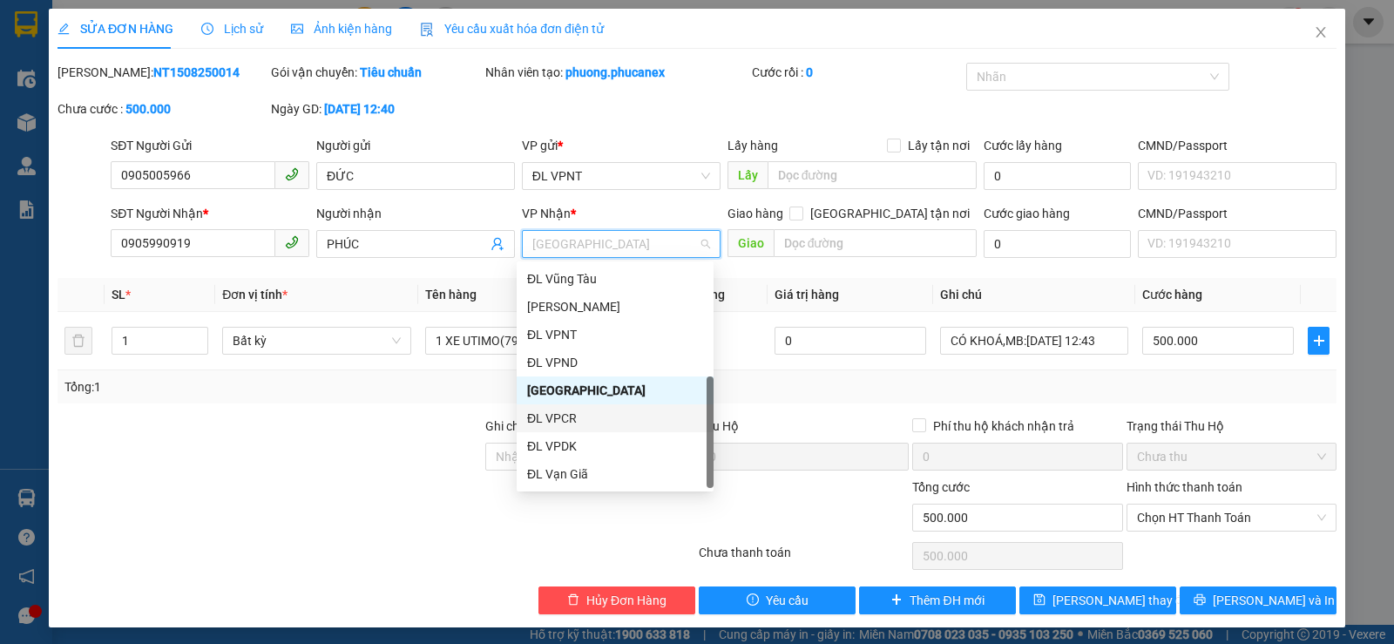
scroll to position [28, 0]
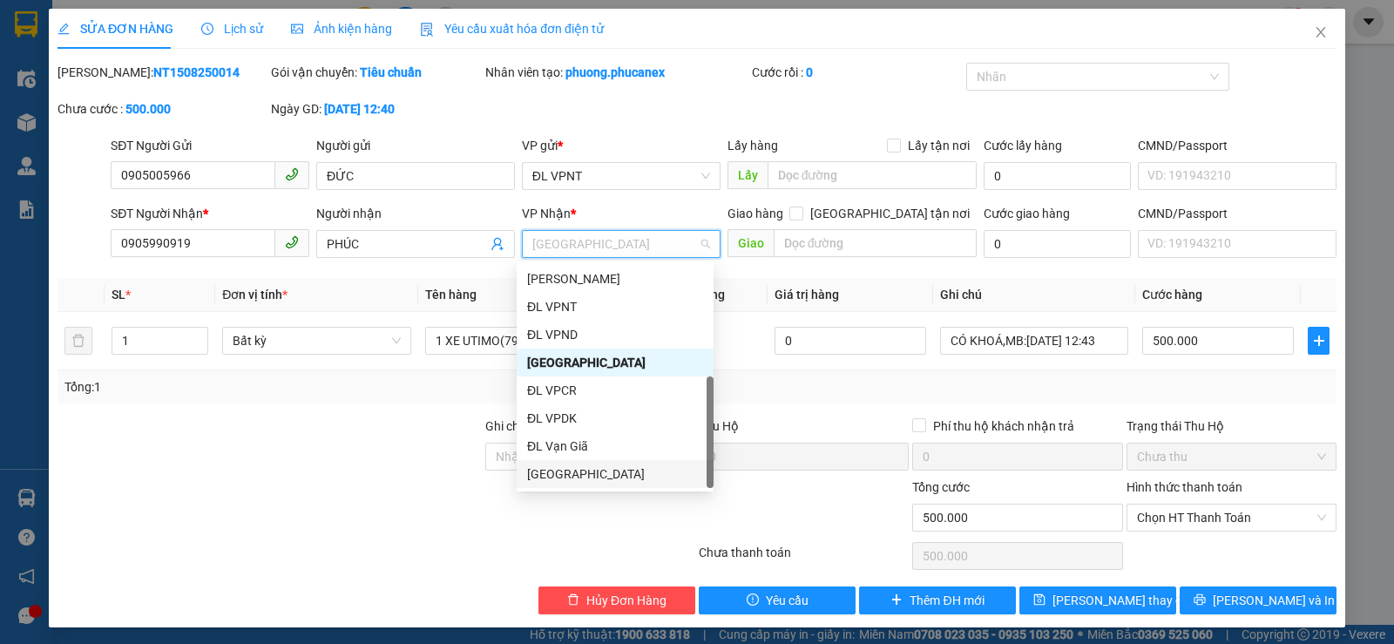
click at [574, 471] on div "[GEOGRAPHIC_DATA]" at bounding box center [615, 473] width 176 height 19
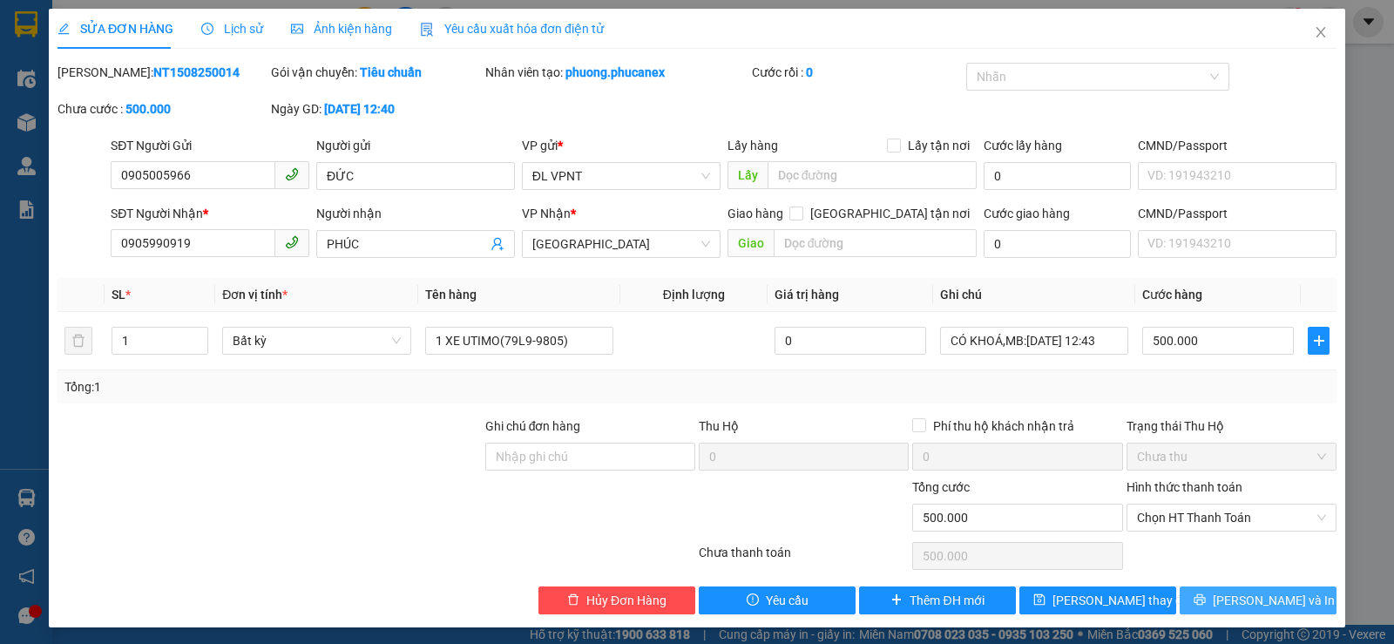
click at [1226, 598] on button "[PERSON_NAME] và In" at bounding box center [1257, 600] width 157 height 28
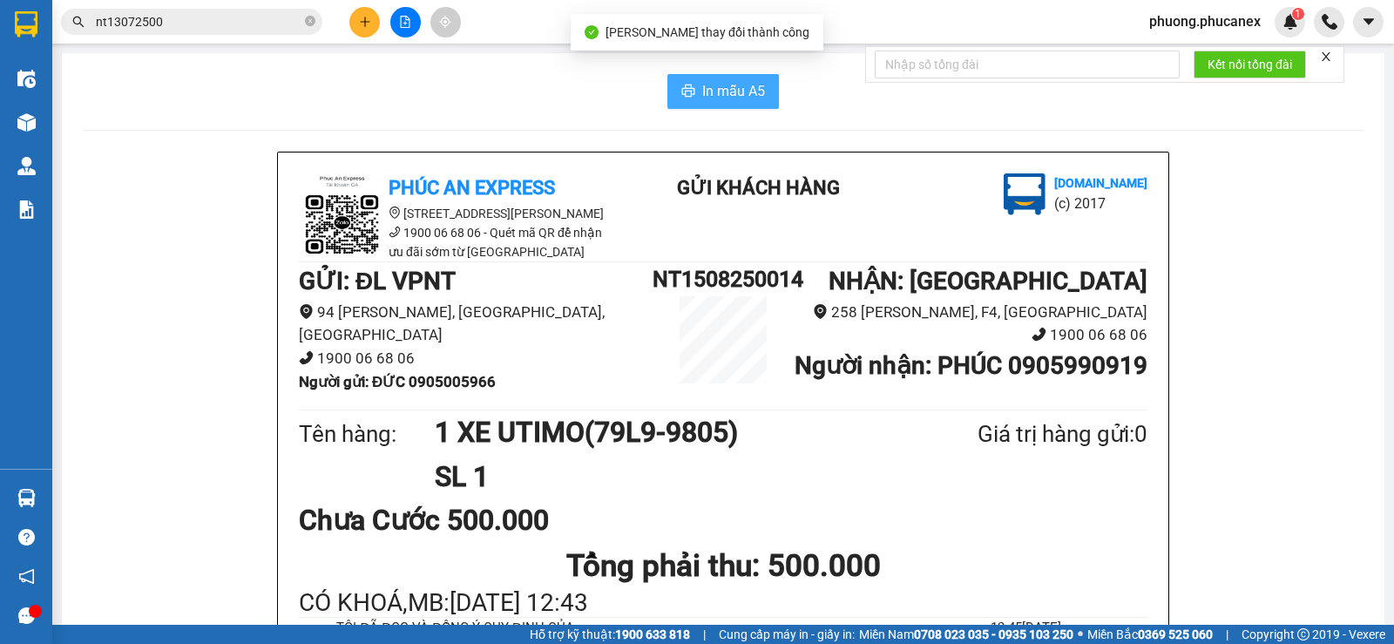
click at [705, 91] on span "In mẫu A5" at bounding box center [733, 91] width 63 height 22
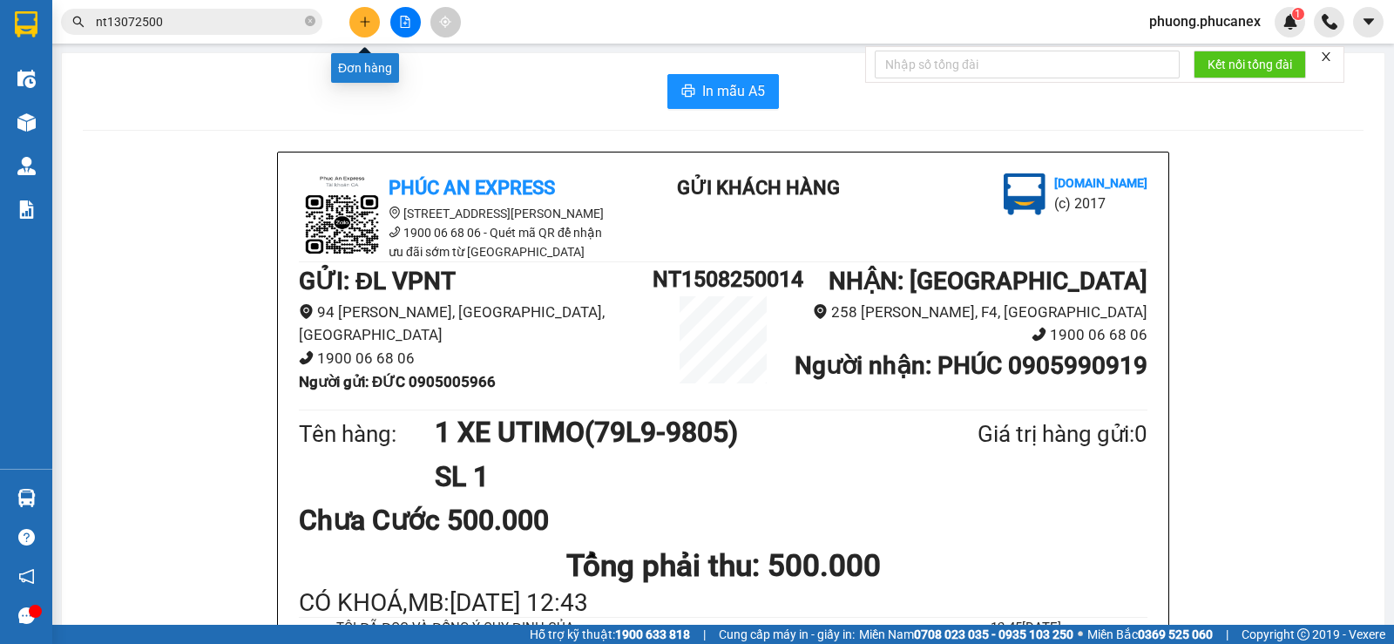
click at [353, 21] on button at bounding box center [364, 22] width 30 height 30
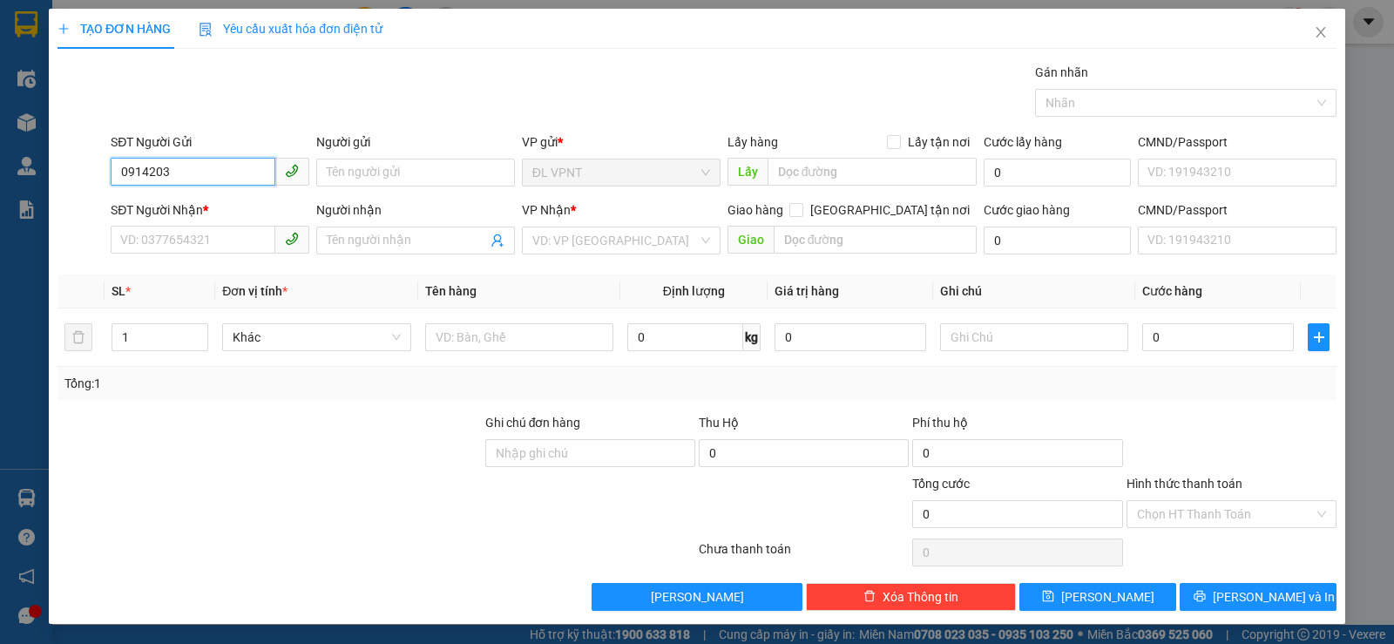
click at [175, 165] on input "0914203" at bounding box center [193, 172] width 165 height 28
type input "0914203179"
click at [353, 172] on input "Người gửi" at bounding box center [415, 173] width 199 height 28
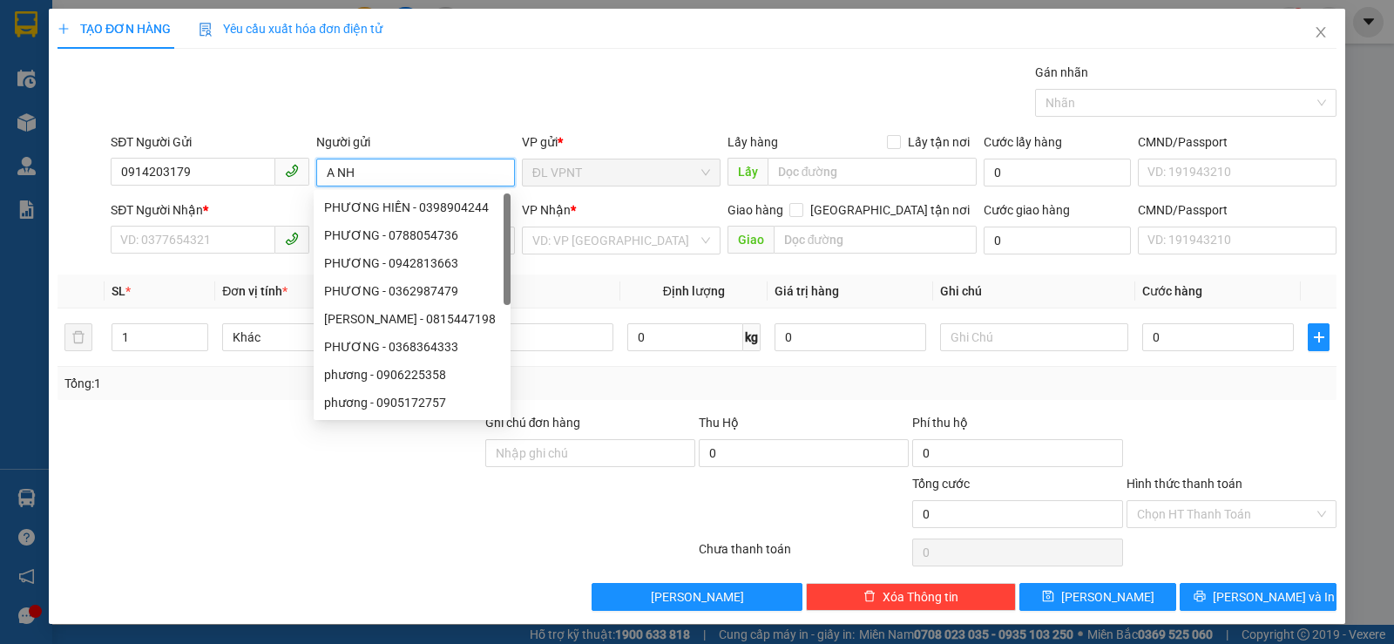
paste input "Â"
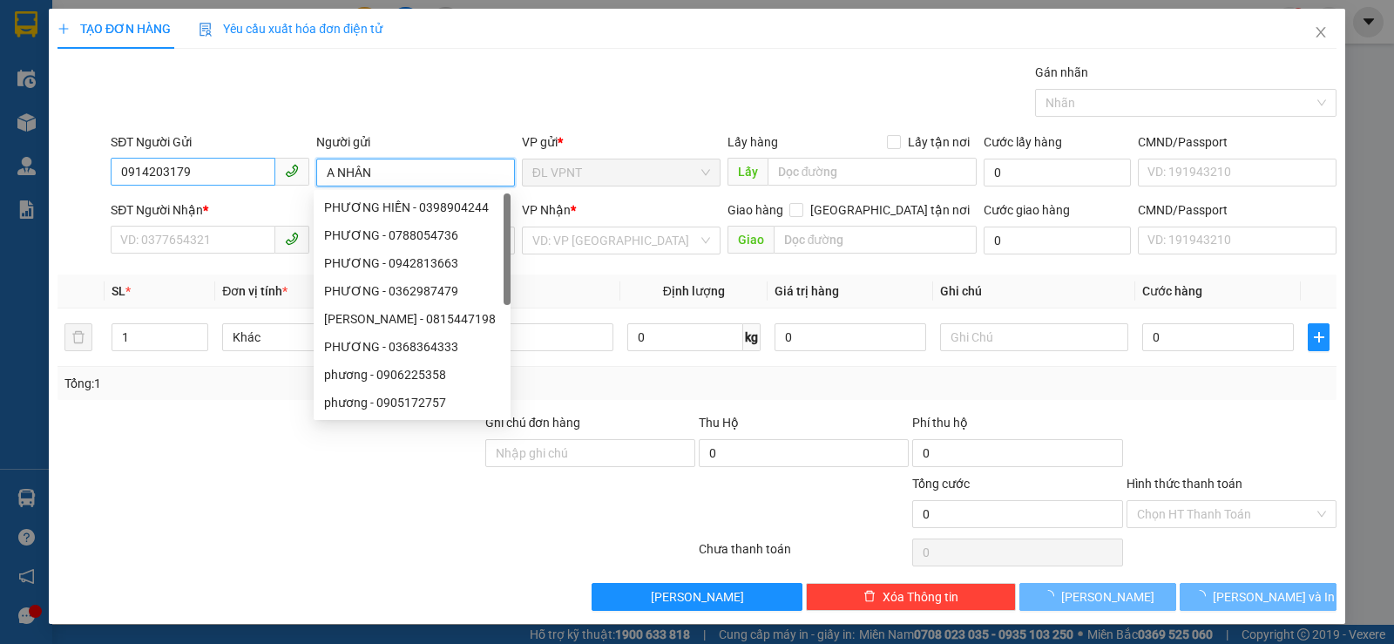
type input "A NHÂN"
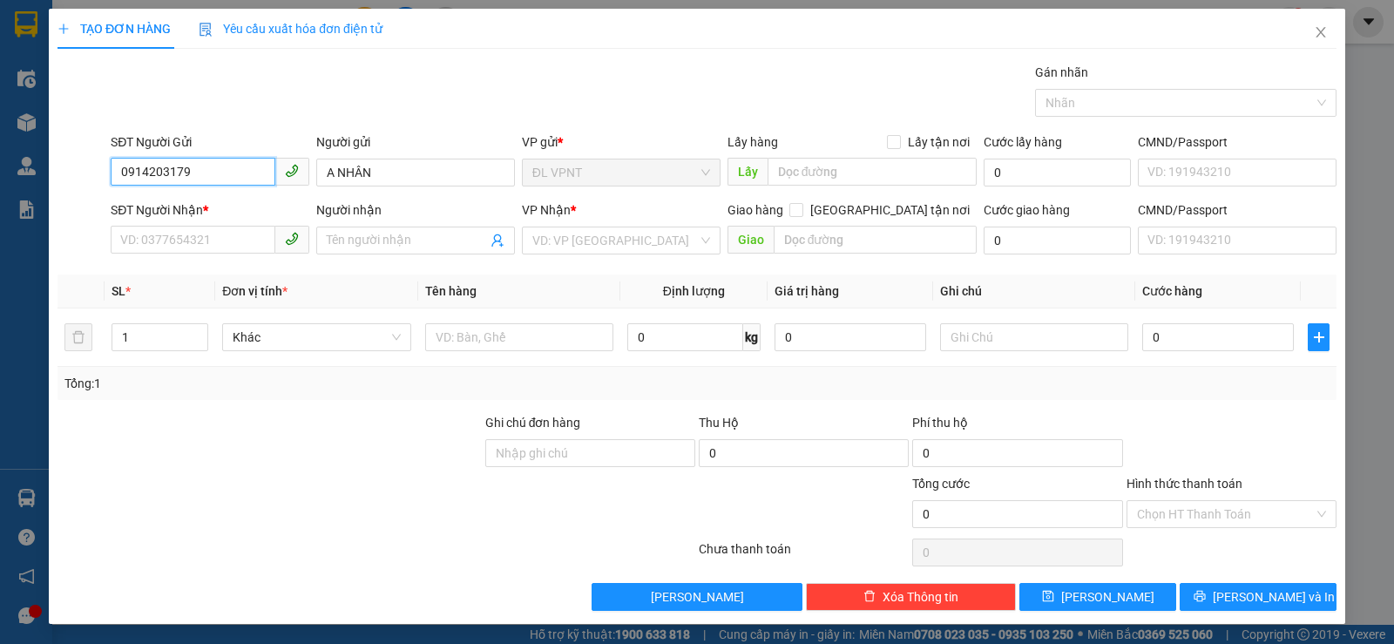
drag, startPoint x: 201, startPoint y: 174, endPoint x: 111, endPoint y: 180, distance: 89.9
click at [111, 180] on input "0914203179" at bounding box center [193, 172] width 165 height 28
click at [147, 244] on input "SĐT Người Nhận *" at bounding box center [193, 240] width 165 height 28
paste input "0914203179"
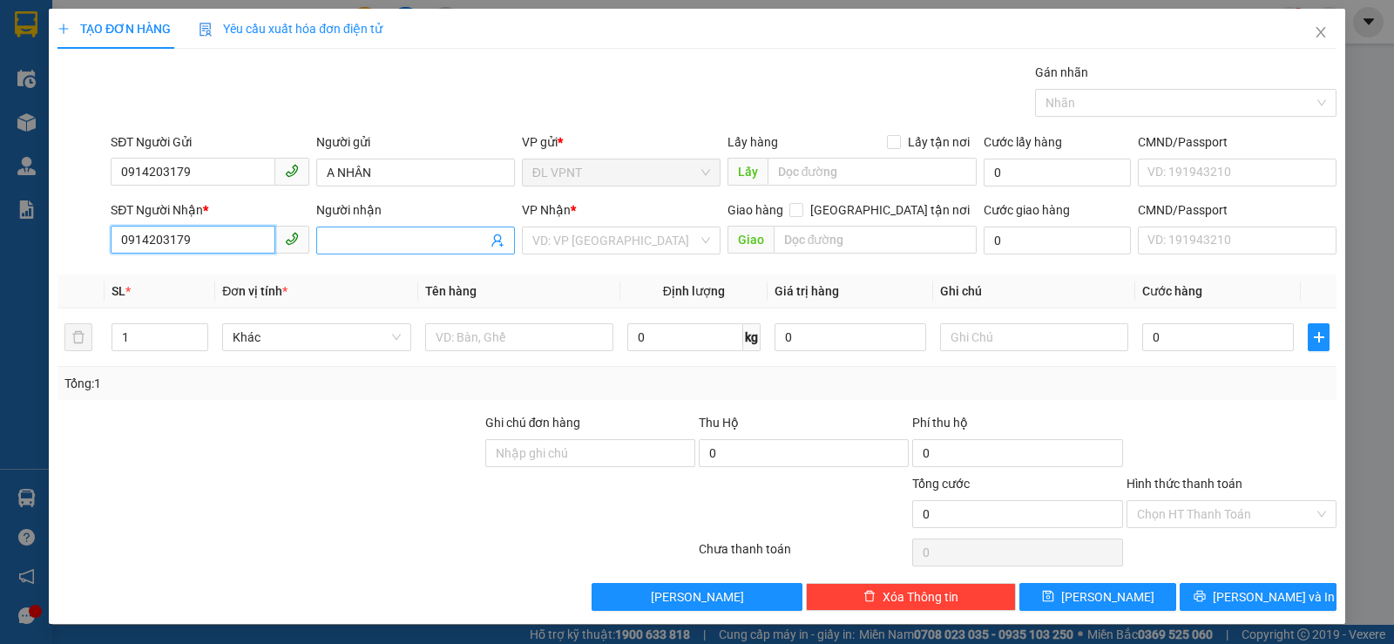
type input "0914203179"
click at [360, 246] on input "Người nhận" at bounding box center [407, 240] width 160 height 19
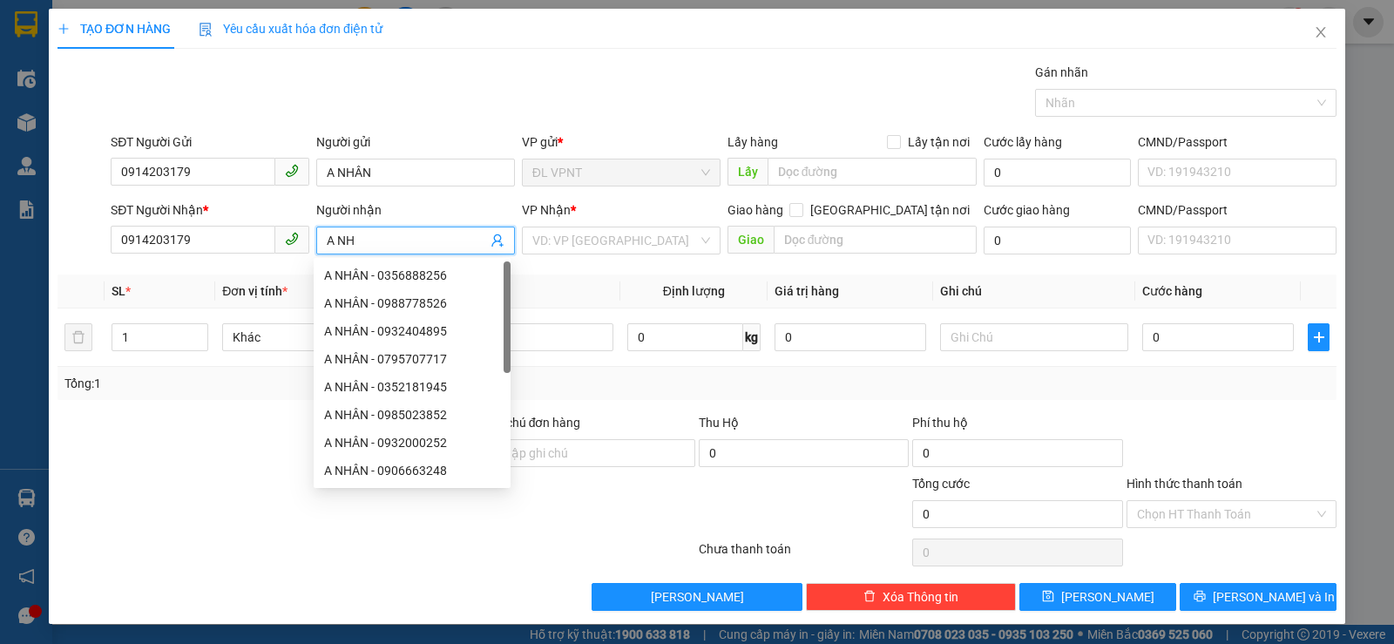
paste input "ÂN"
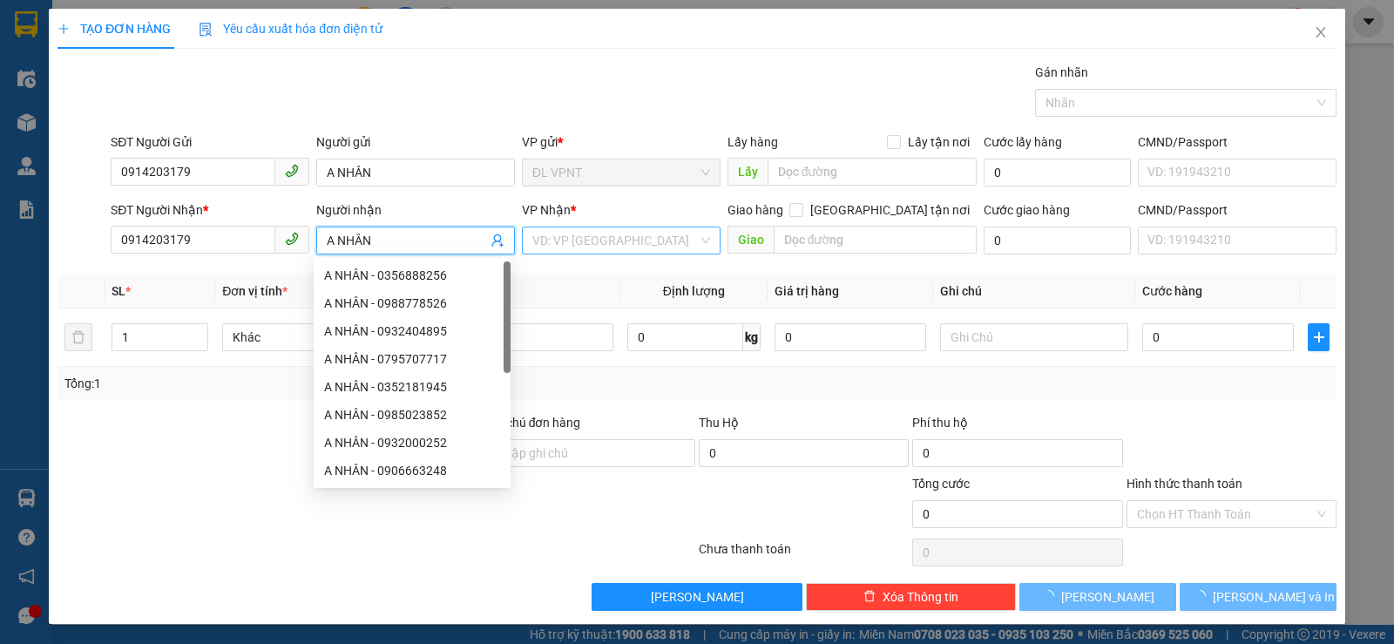
type input "A NHÂN"
click at [589, 247] on input "search" at bounding box center [614, 240] width 165 height 26
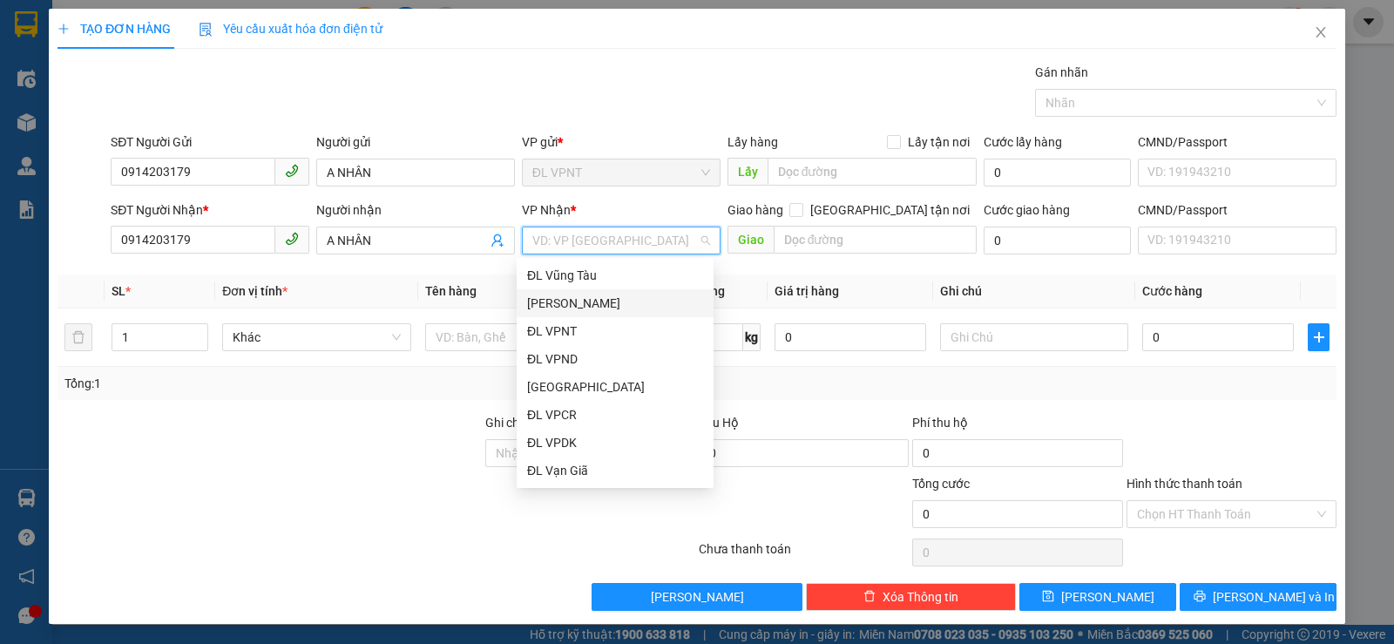
click at [571, 301] on div "[PERSON_NAME]" at bounding box center [615, 303] width 176 height 19
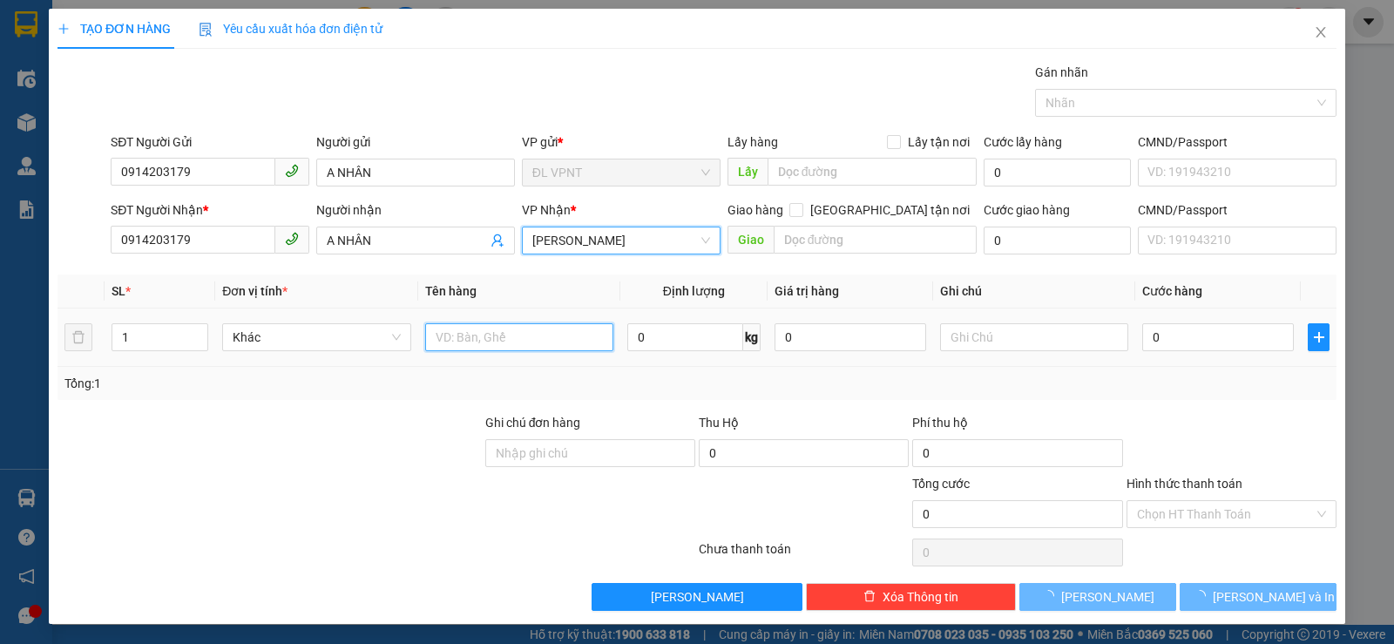
click at [483, 345] on input "text" at bounding box center [519, 337] width 188 height 28
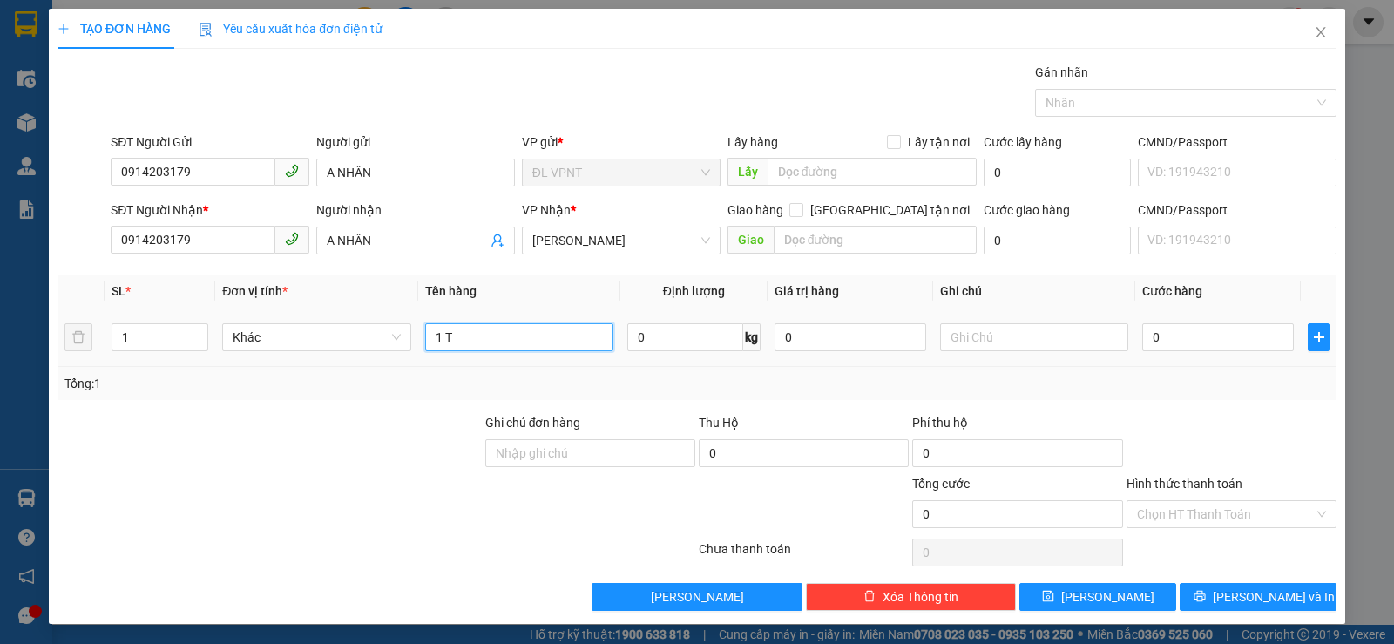
paste input "Ủ"
type input "1 TỦ"
click at [1203, 339] on input "0" at bounding box center [1218, 337] width 152 height 28
type input "1"
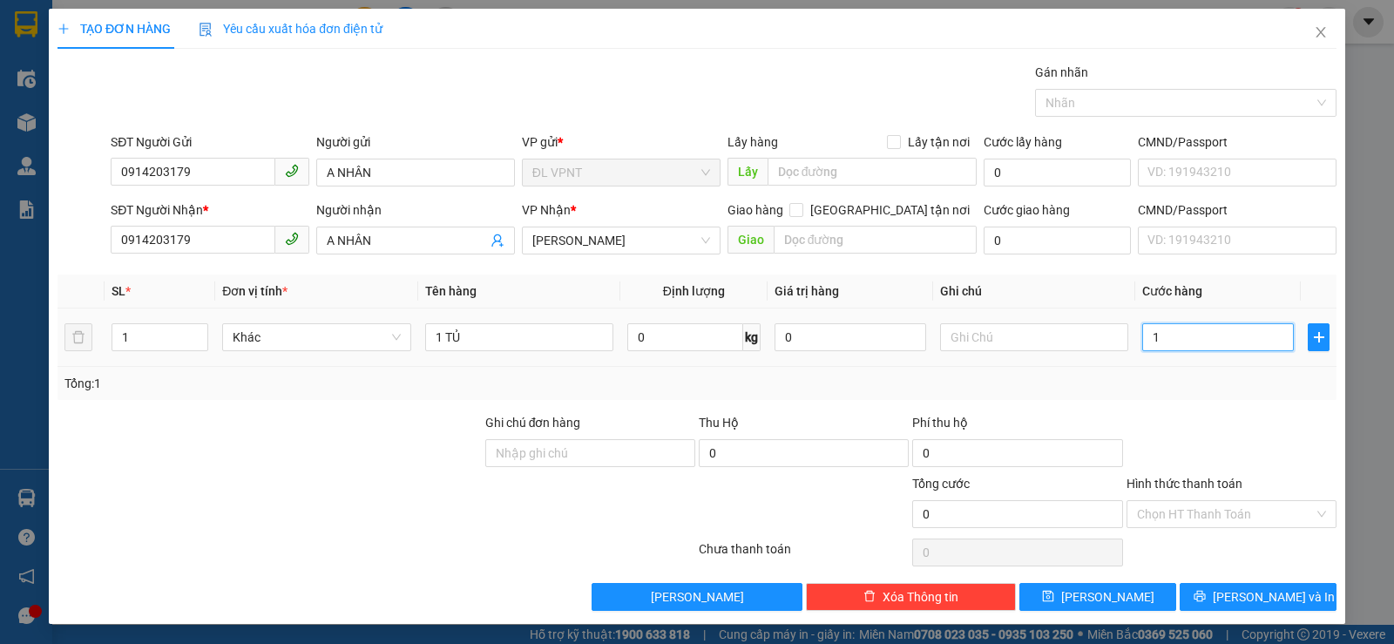
type input "1"
type input "10"
type input "100"
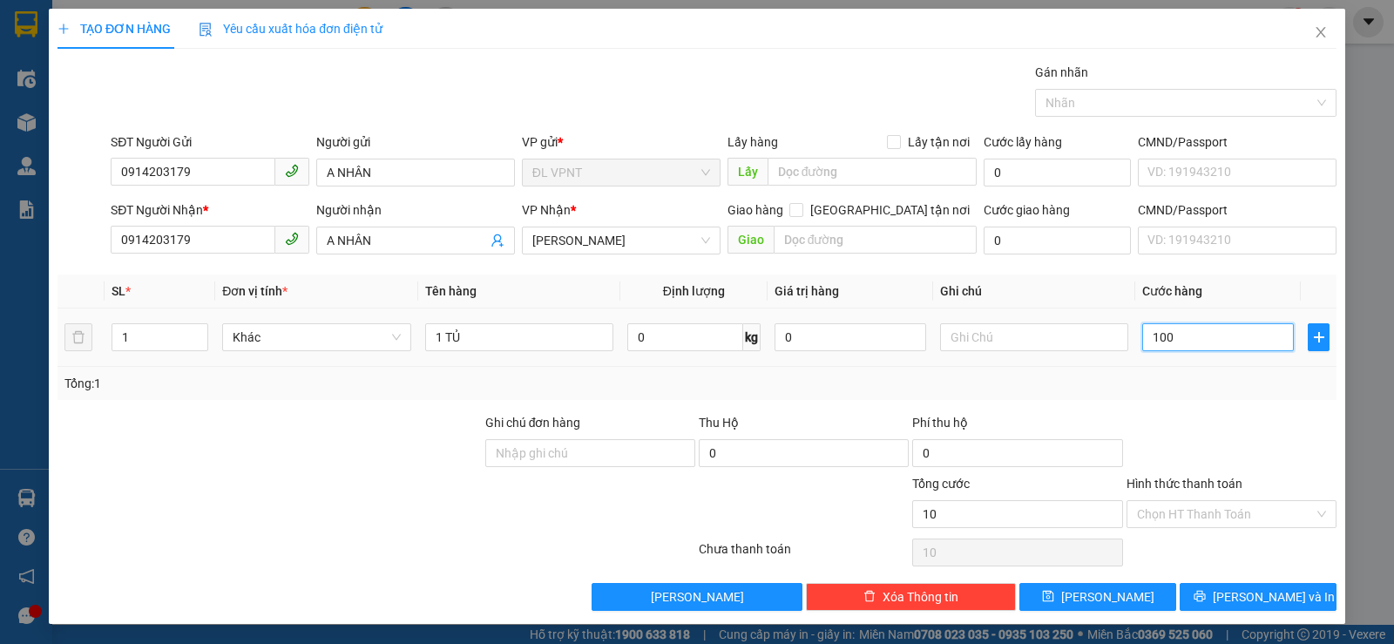
type input "100"
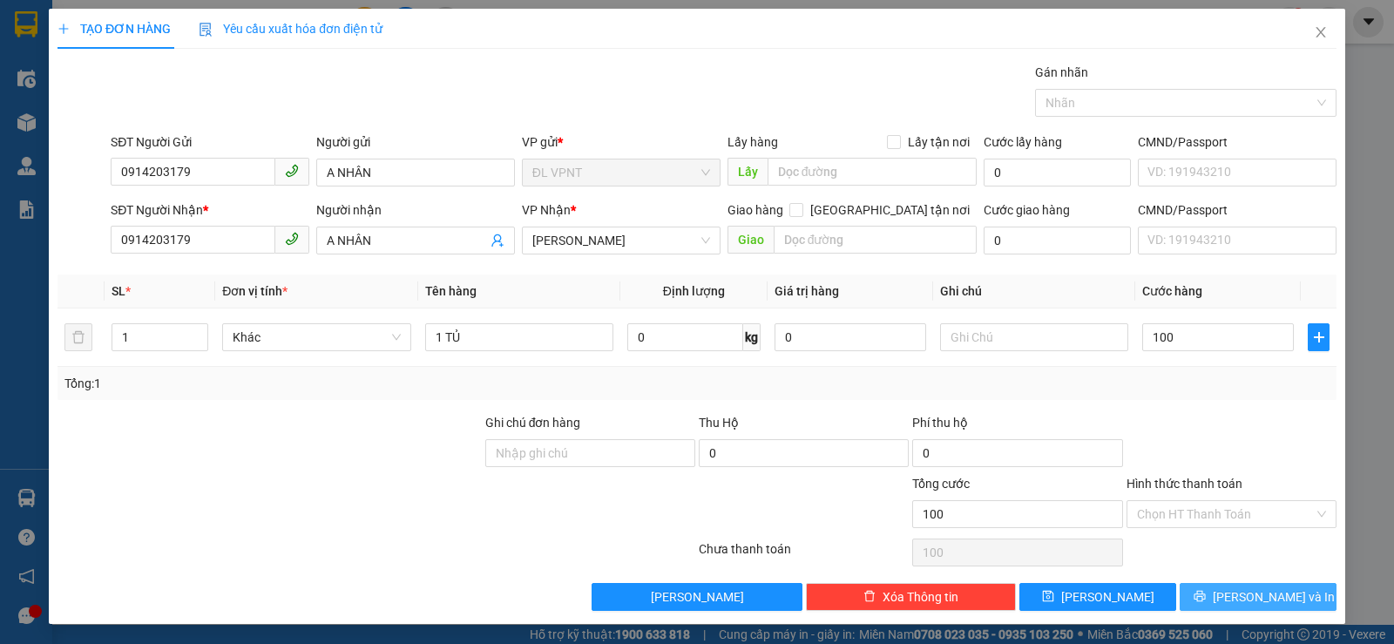
click at [1233, 592] on span "[PERSON_NAME] và In" at bounding box center [1273, 596] width 122 height 19
type input "100.000"
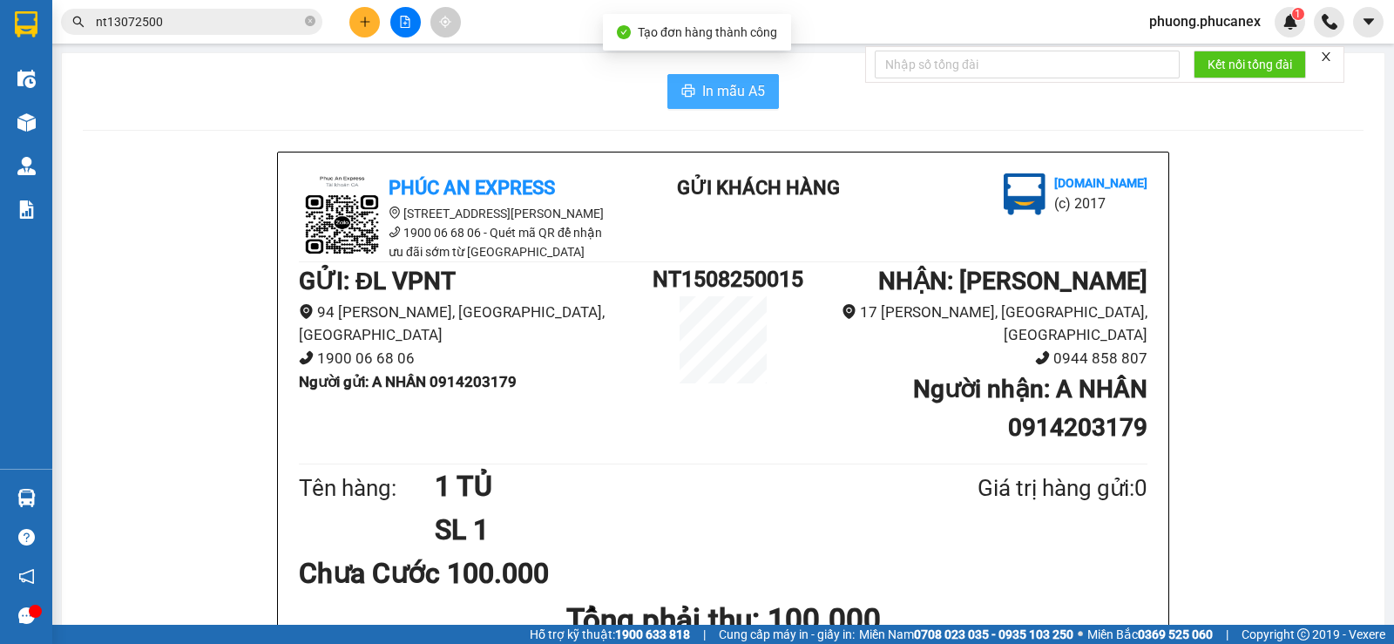
click at [748, 87] on span "In mẫu A5" at bounding box center [733, 91] width 63 height 22
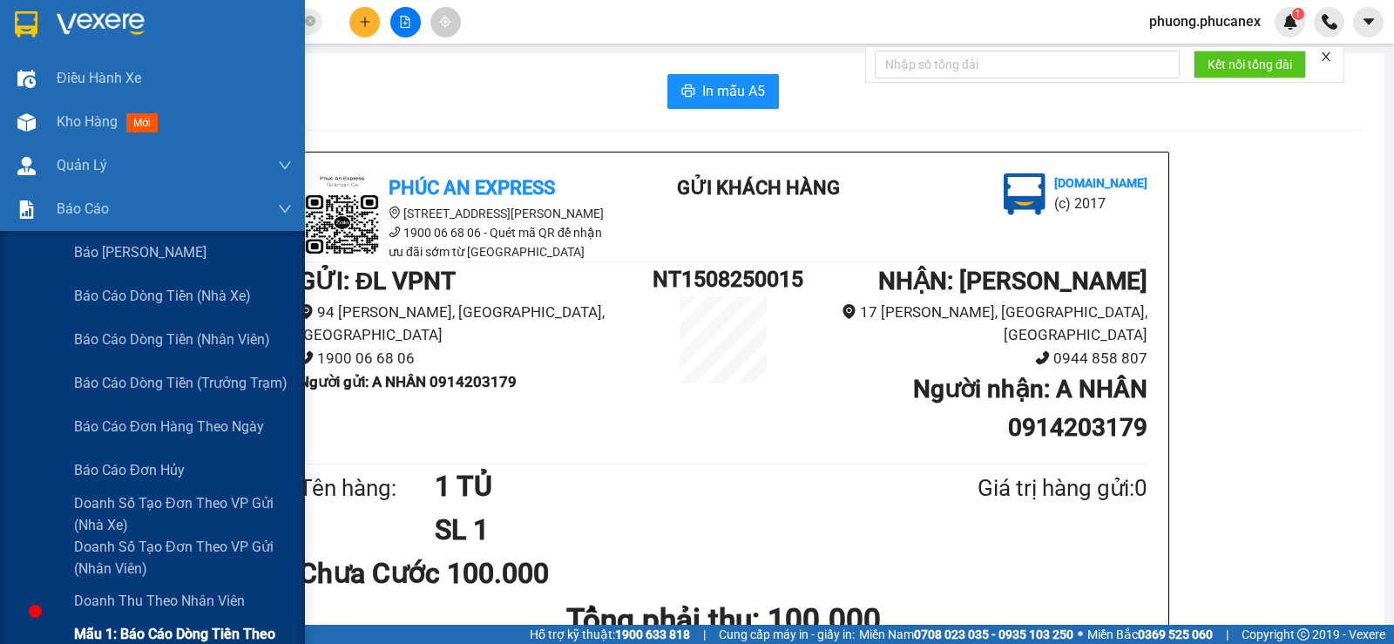
click at [146, 633] on span "Mẫu 1: Báo cáo dòng tiền theo nhân viên" at bounding box center [183, 645] width 218 height 44
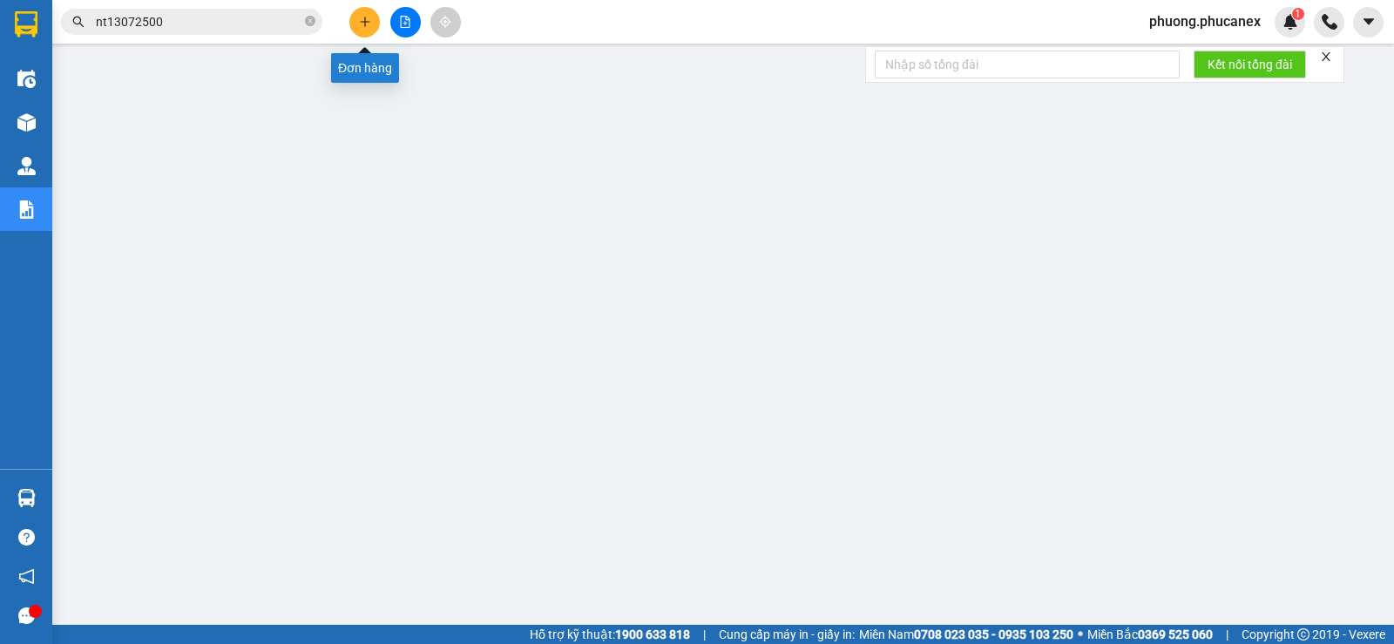
click at [362, 29] on button at bounding box center [364, 22] width 30 height 30
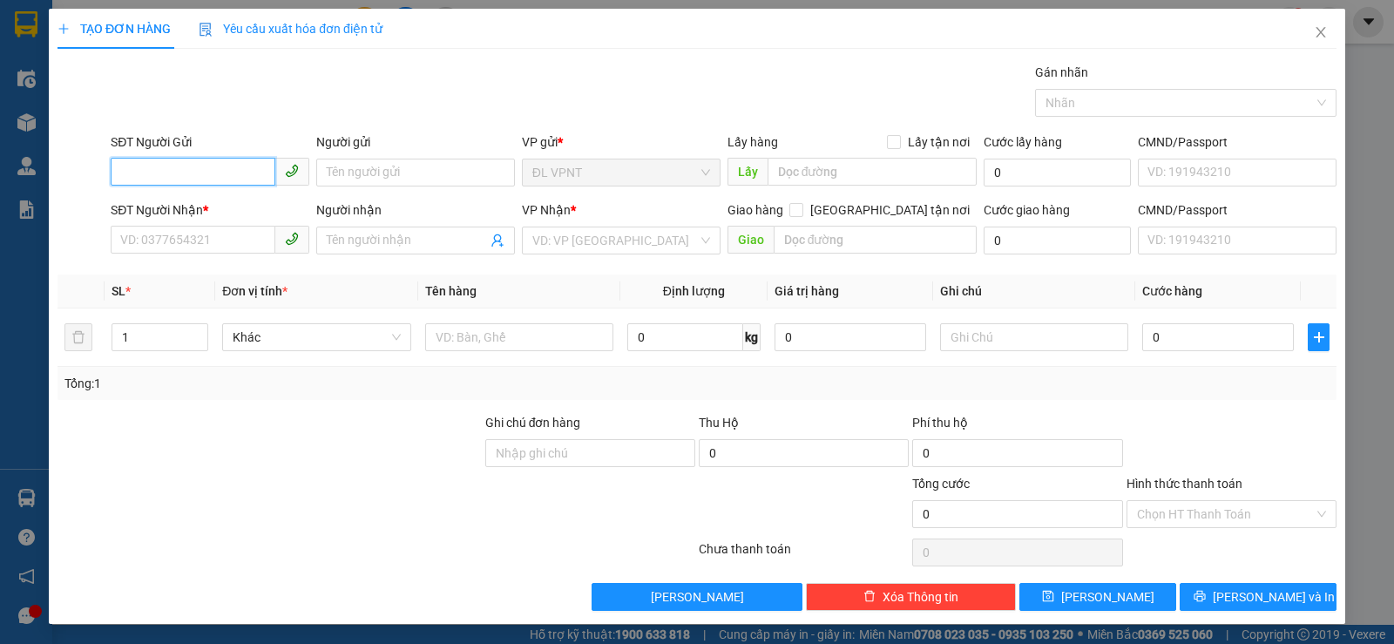
click at [132, 169] on input "SĐT Người Gửi" at bounding box center [193, 172] width 165 height 28
type input "0903536256"
click at [343, 170] on input "Người gửi" at bounding box center [415, 173] width 199 height 28
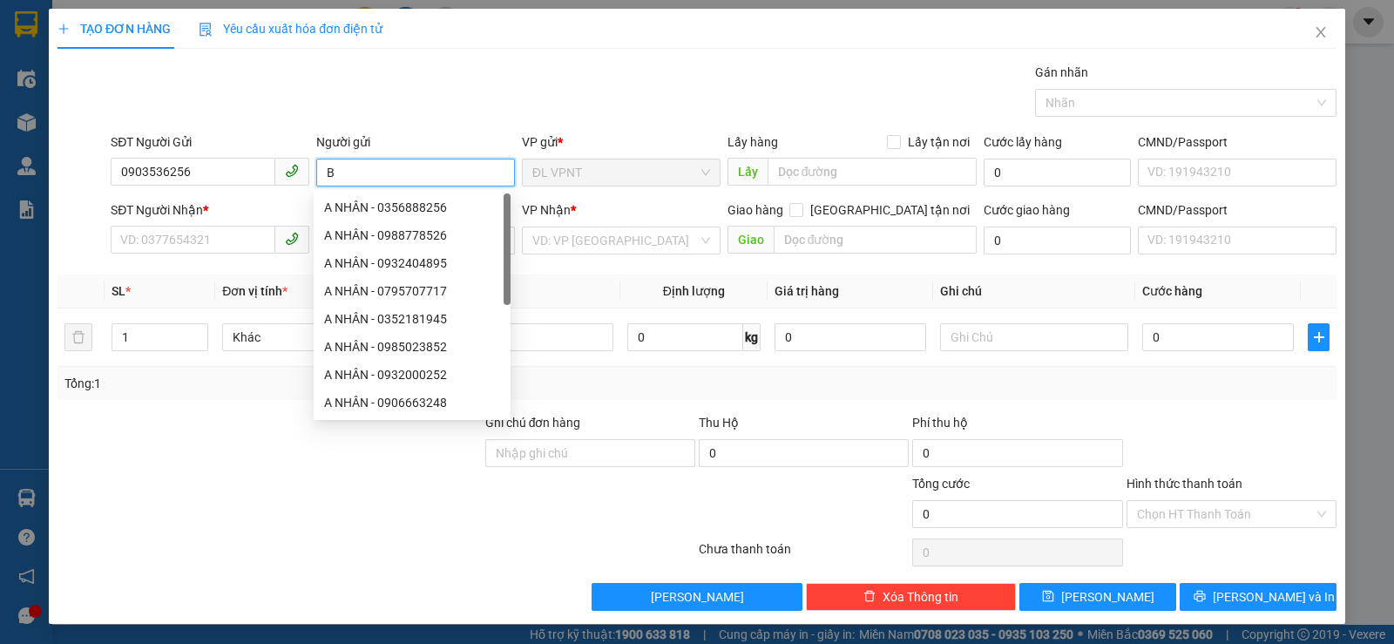
paste input "ẢO"
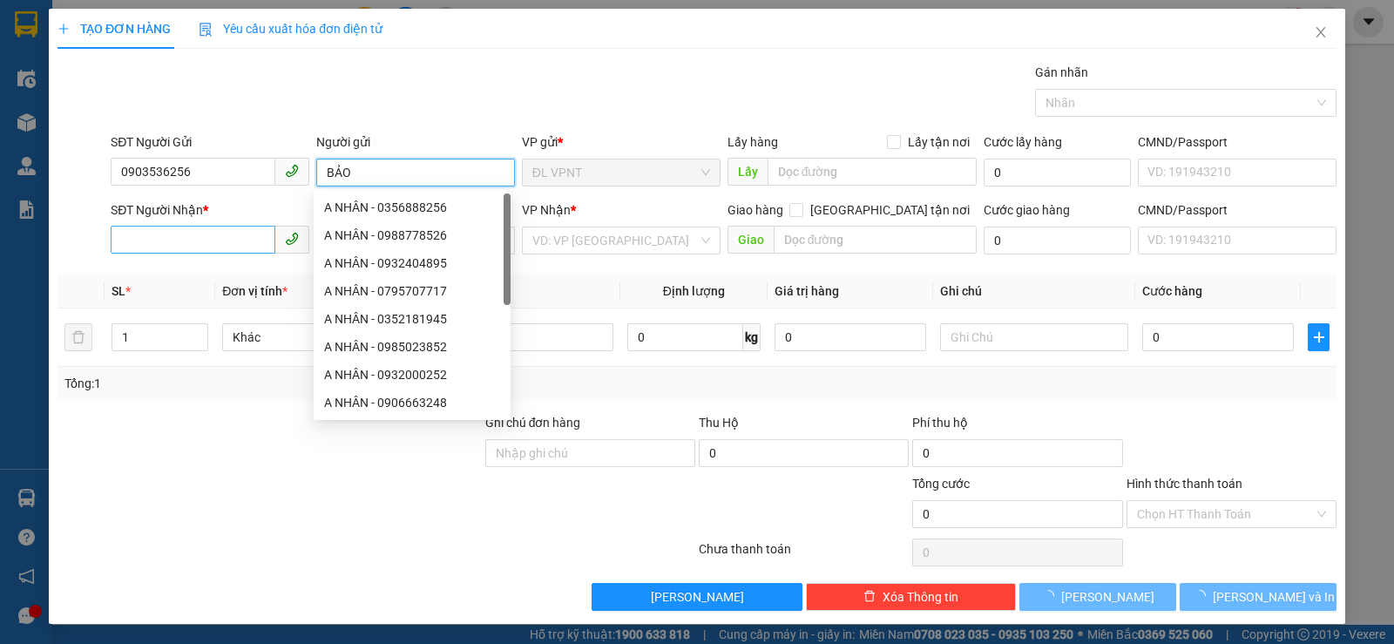
type input "BẢO"
click at [182, 236] on input "SĐT Người Nhận *" at bounding box center [193, 240] width 165 height 28
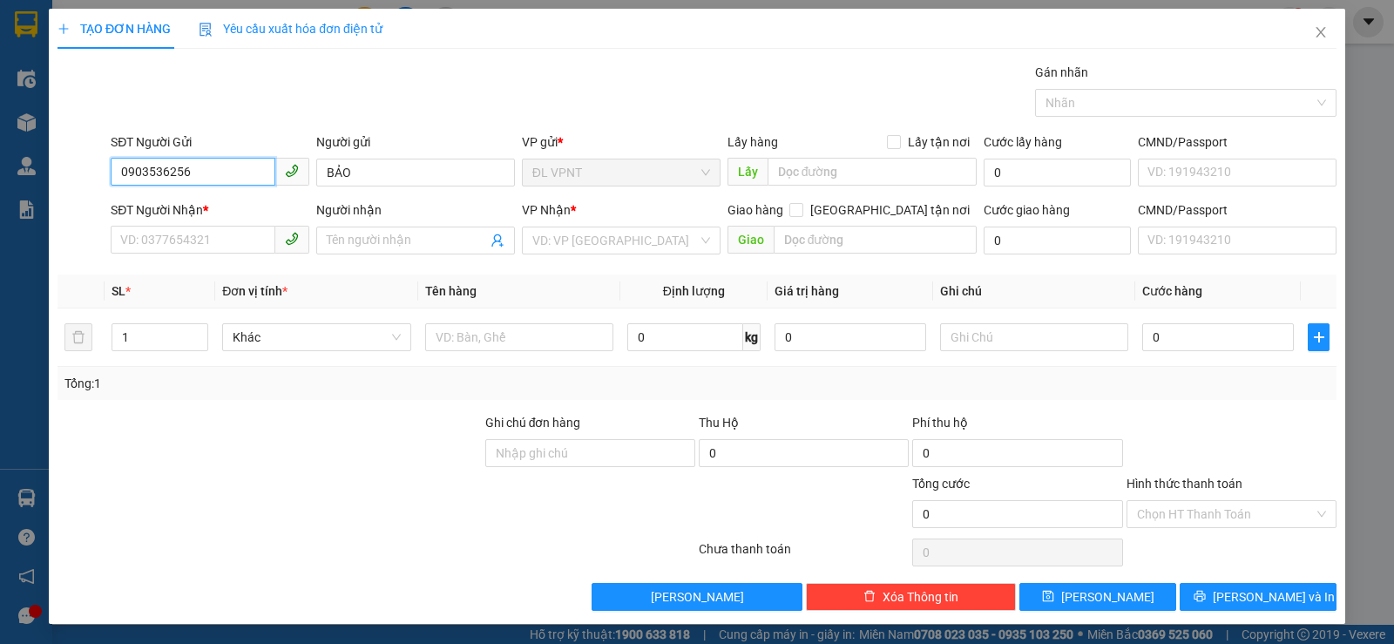
drag, startPoint x: 232, startPoint y: 177, endPoint x: 99, endPoint y: 177, distance: 132.4
click at [99, 177] on div "SĐT Người Gửi 0903536256 0903536256 Người gửi BẢO VP gửi * ĐL VPNT Lấy hàng Lấy…" at bounding box center [697, 162] width 1282 height 61
click at [138, 243] on input "SĐT Người Nhận *" at bounding box center [193, 240] width 165 height 28
paste input "0903536256"
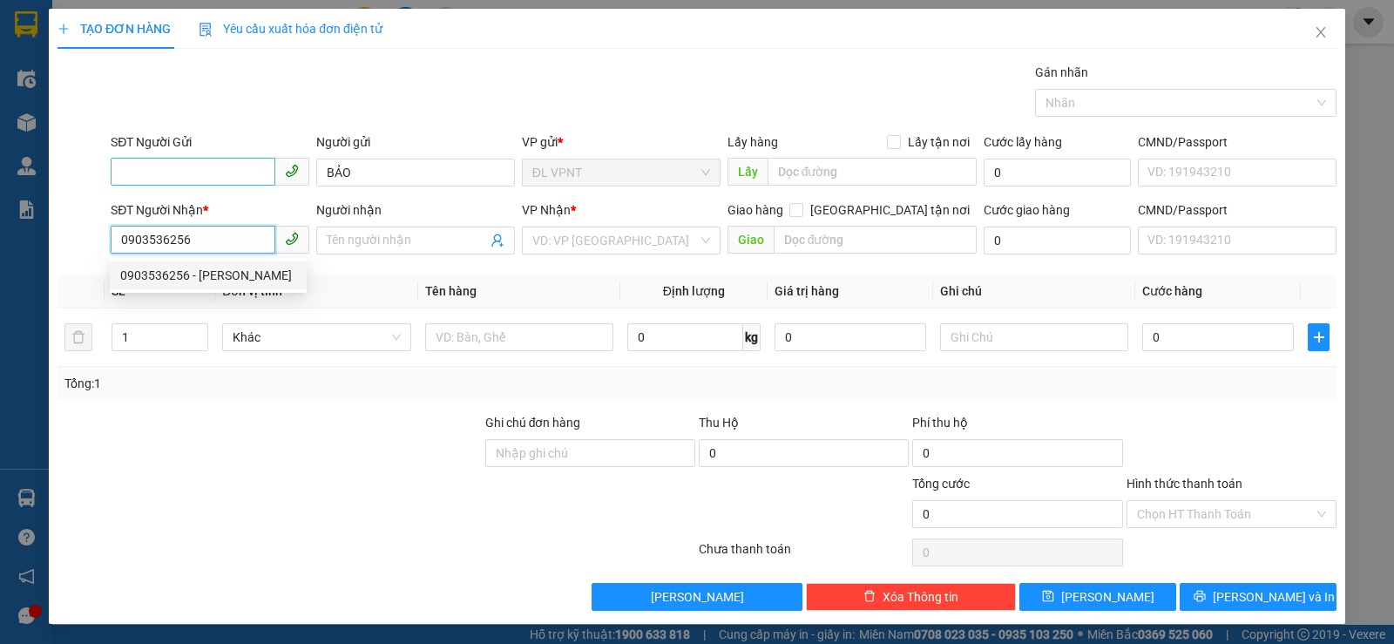
type input "0903536256"
click at [160, 165] on input "SĐT Người Gửi" at bounding box center [193, 172] width 165 height 28
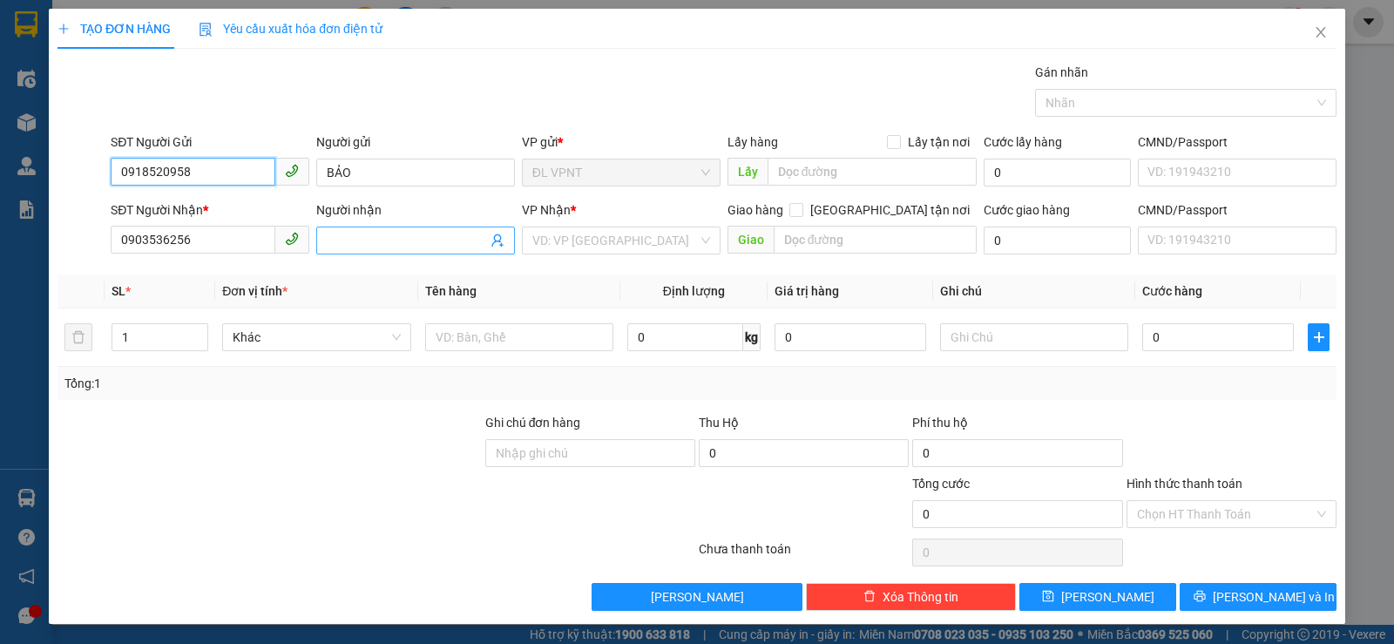
type input "0918520958"
click at [357, 241] on input "Người nhận" at bounding box center [407, 240] width 160 height 19
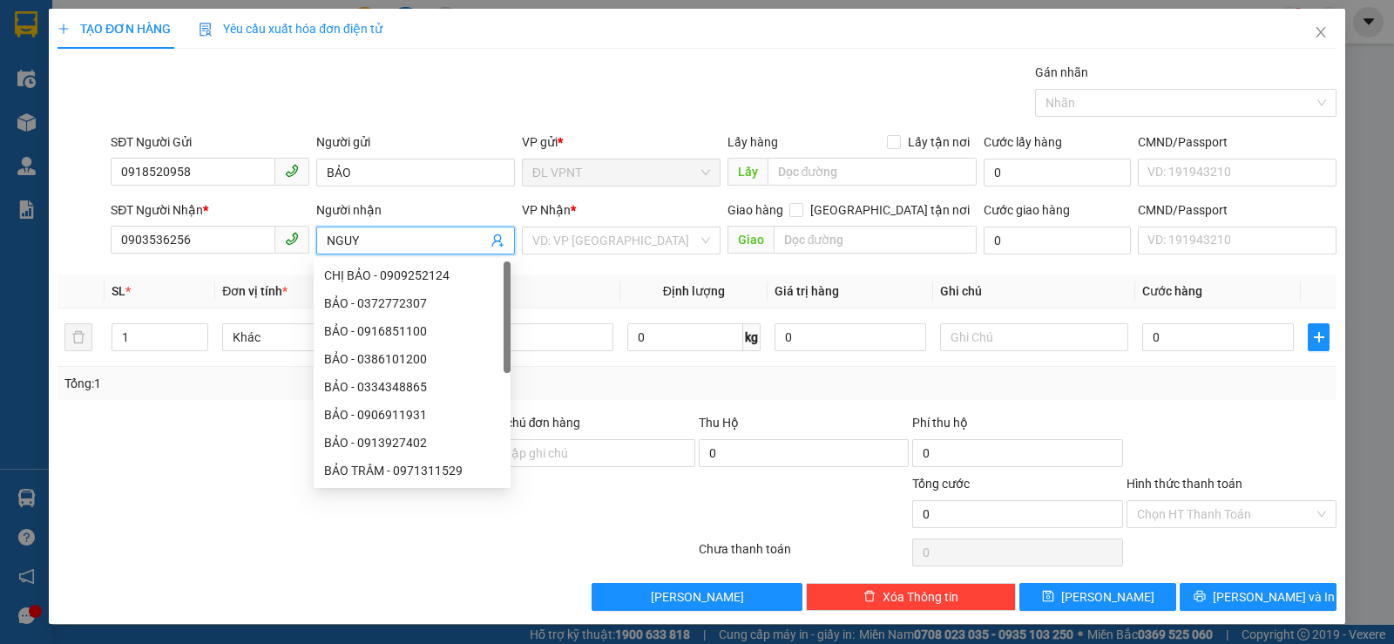
paste input "Ê"
click at [327, 240] on input "NGUYÊN" at bounding box center [407, 240] width 160 height 19
paste input "Ư"
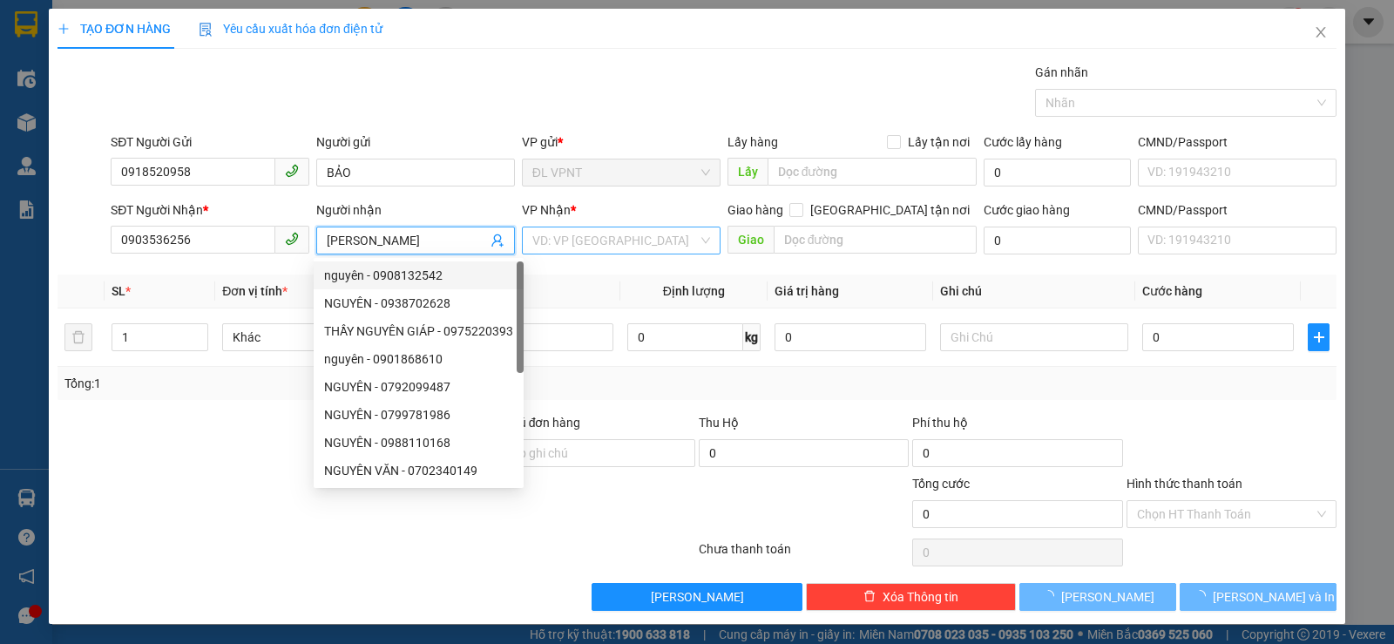
type input "[PERSON_NAME]"
click at [598, 235] on input "search" at bounding box center [614, 240] width 165 height 26
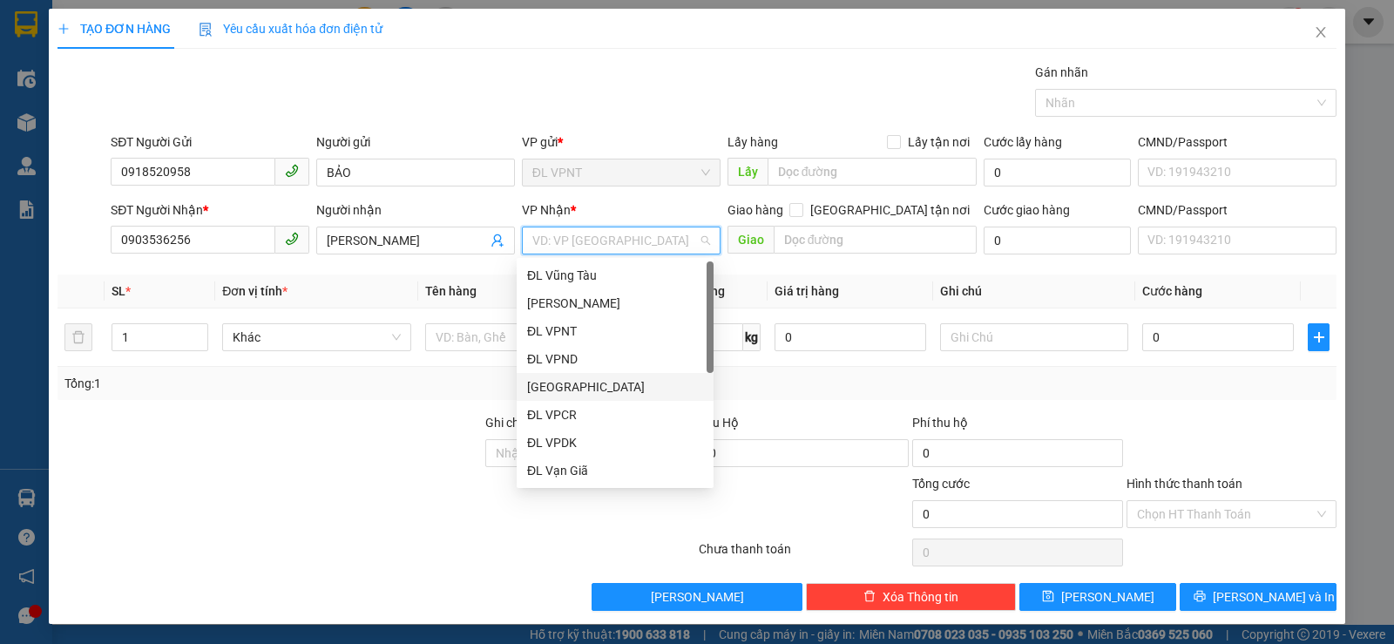
click at [563, 390] on div "[GEOGRAPHIC_DATA]" at bounding box center [615, 386] width 176 height 19
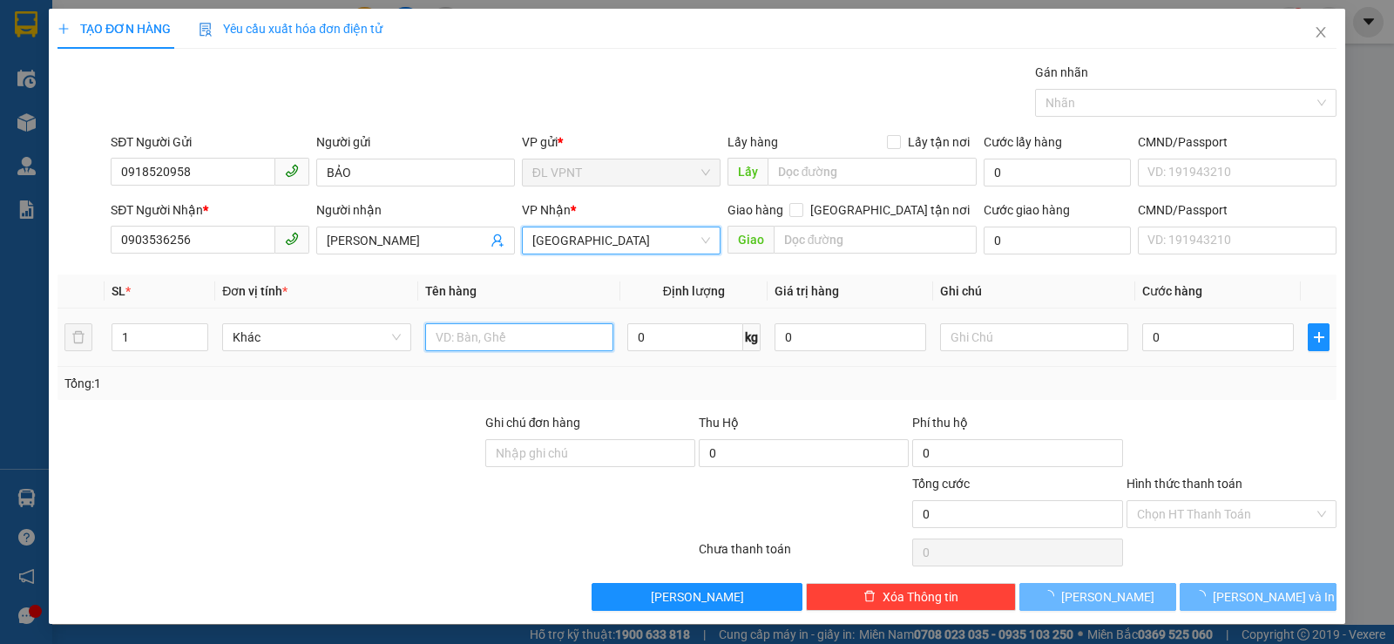
click at [482, 337] on input "text" at bounding box center [519, 337] width 188 height 28
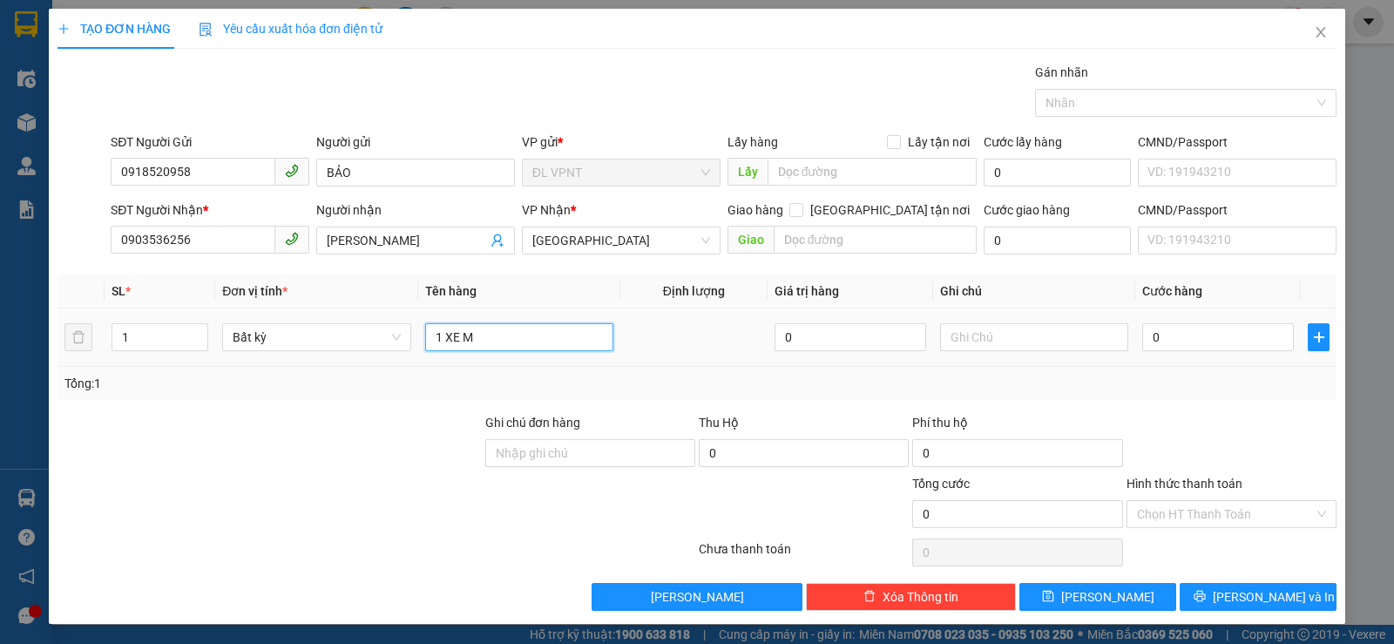
paste input "Ô"
click at [521, 335] on input "1 XE MÔ TÔ (59-V1-07799" at bounding box center [519, 337] width 188 height 28
type input "1 XE MÔ TÔ (59V1-07799"
click at [1163, 336] on input "0" at bounding box center [1218, 337] width 152 height 28
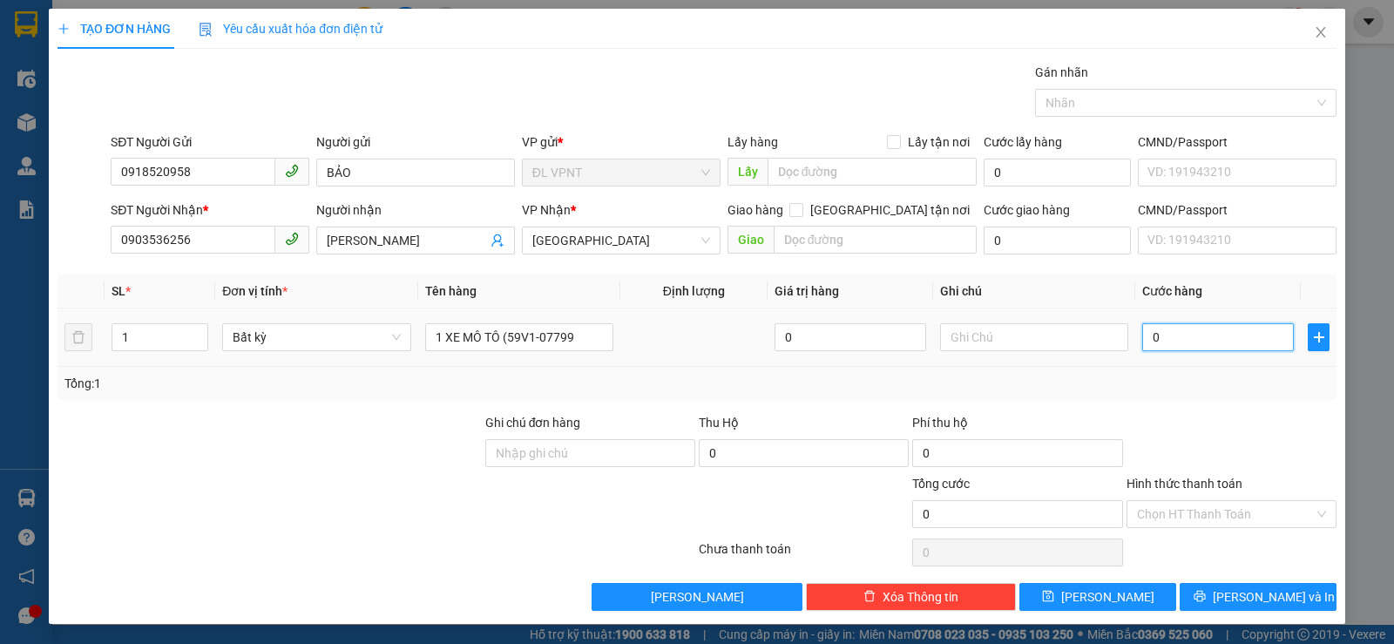
type input "1"
type input "12"
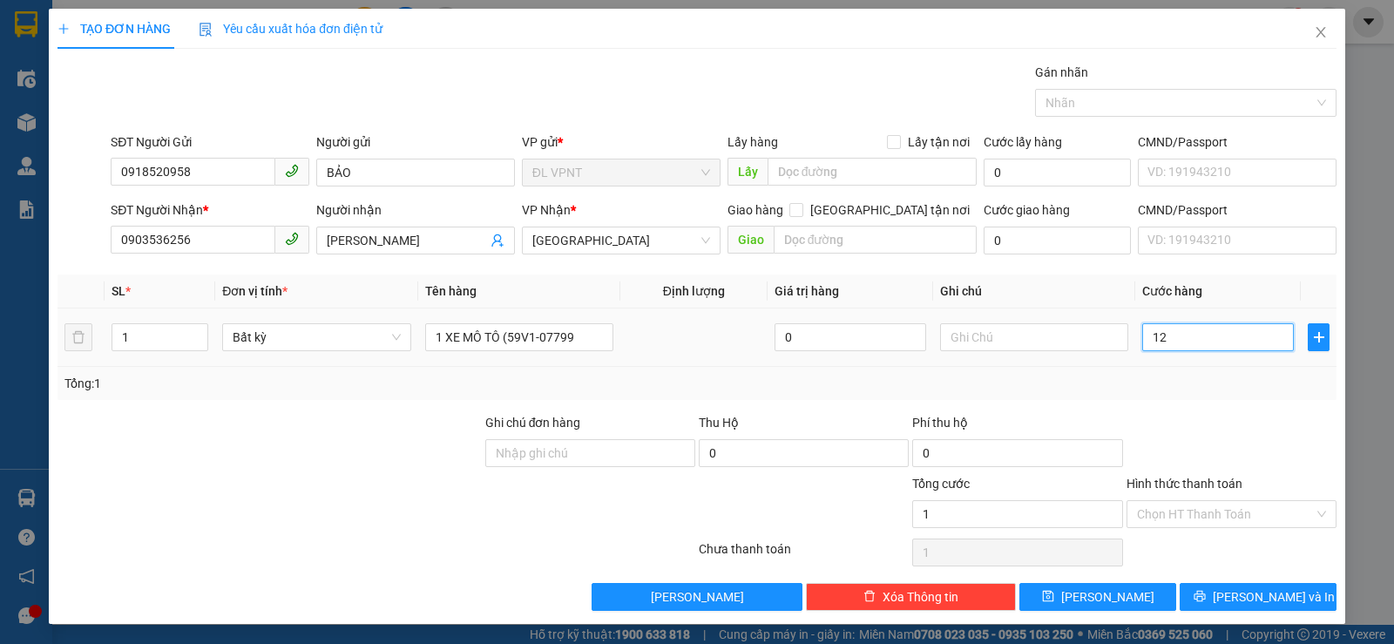
type input "12"
type input "120"
type input "1.200"
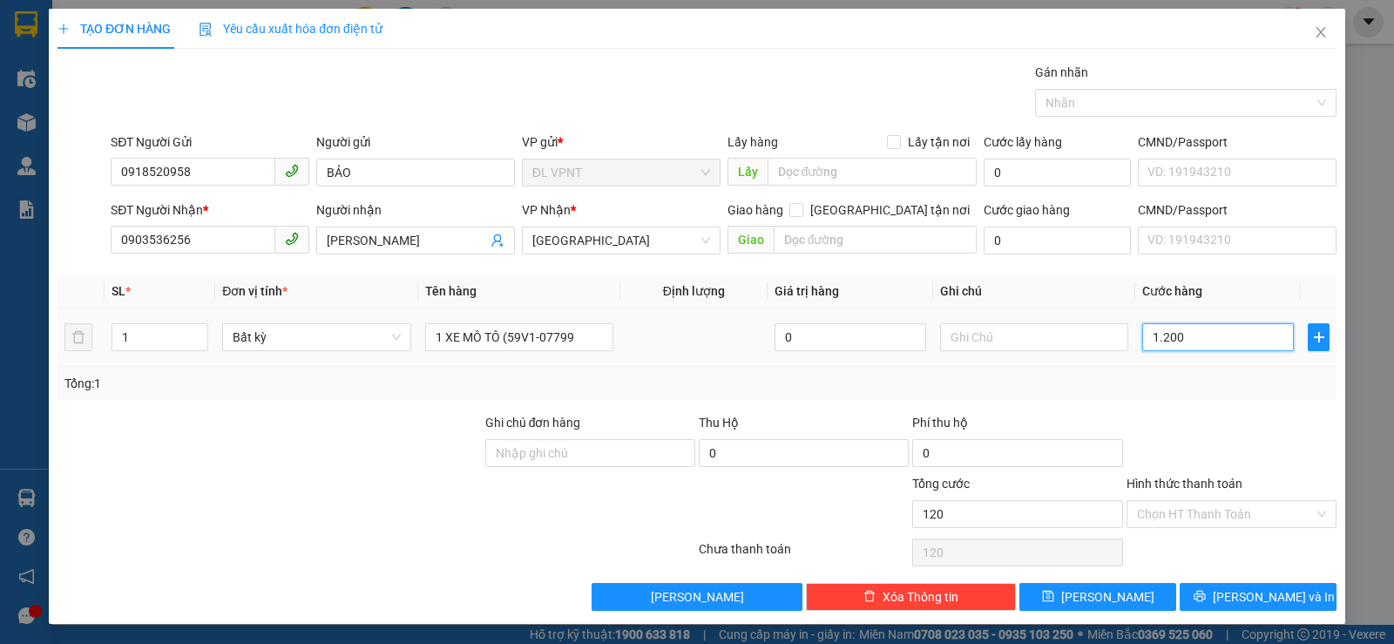
type input "1.200"
click at [960, 331] on input "text" at bounding box center [1034, 337] width 188 height 28
type input "1.200.000"
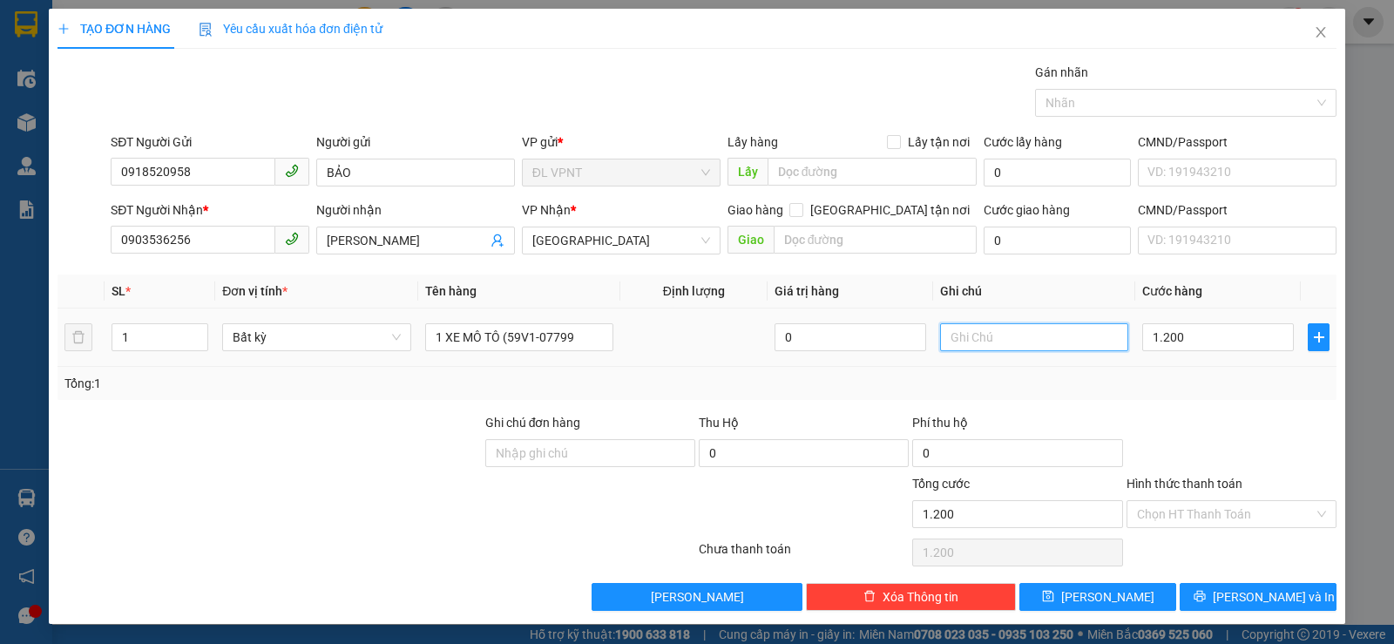
type input "1.200.000"
paste input "Ó"
paste input "Á"
type input "CÓ KHOÁ"
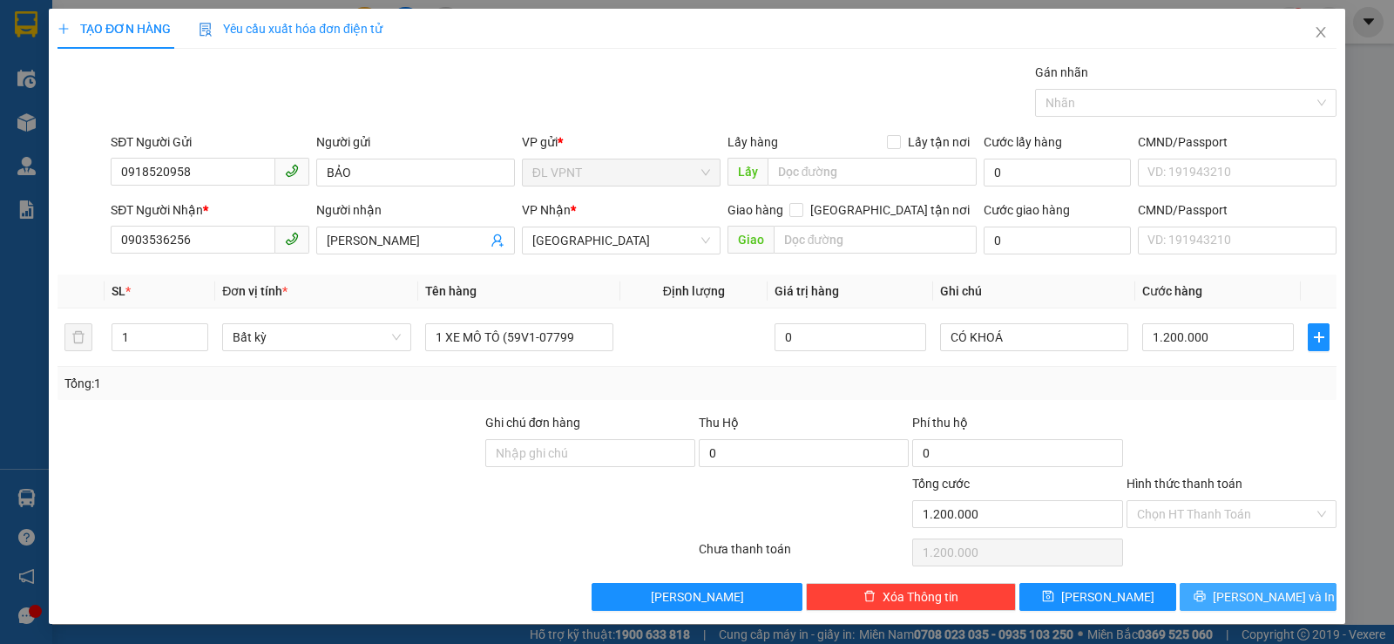
click at [1205, 594] on icon "printer" at bounding box center [1198, 596] width 11 height 11
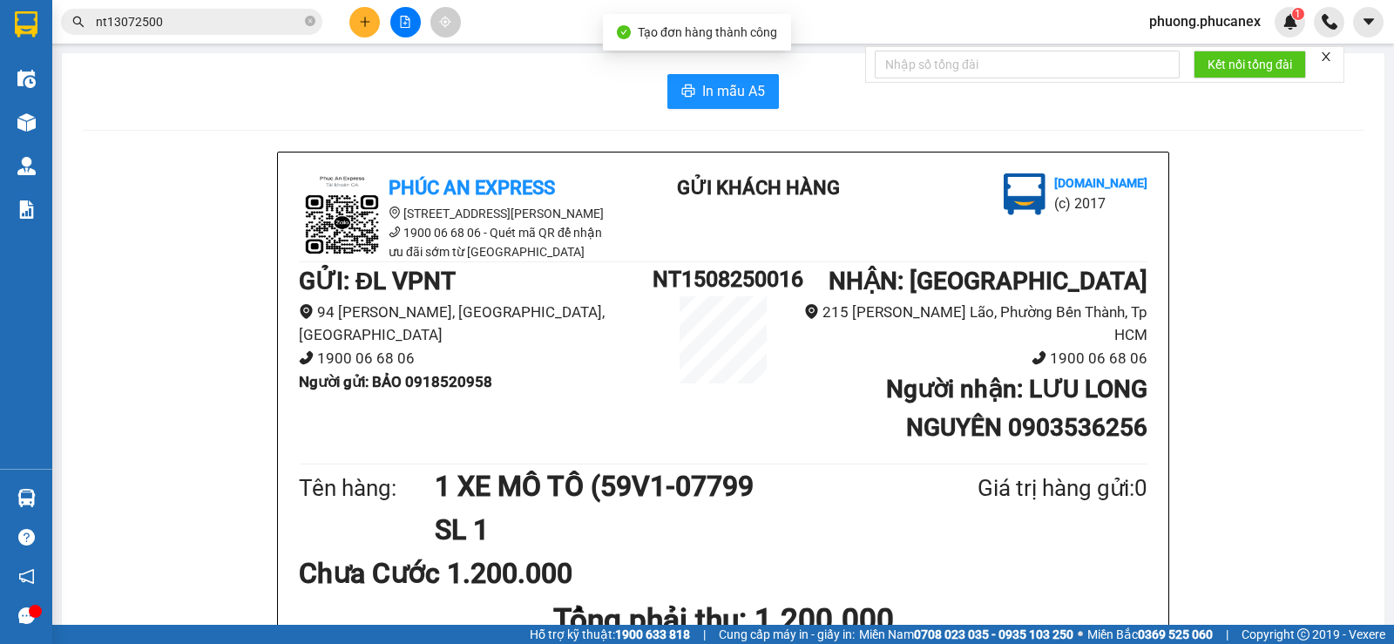
click at [710, 88] on span "In mẫu A5" at bounding box center [733, 91] width 63 height 22
click at [693, 100] on button "In mẫu A5" at bounding box center [722, 91] width 111 height 35
click at [367, 22] on icon "plus" at bounding box center [365, 21] width 10 height 1
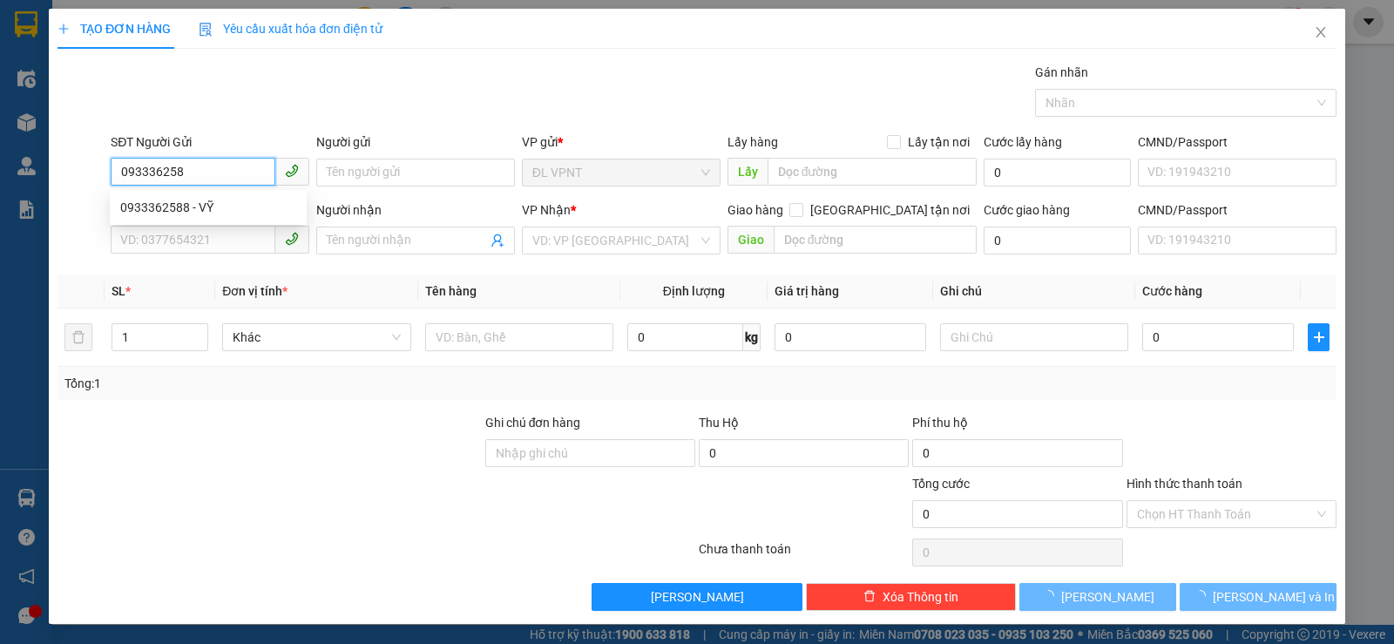
type input "0933362588"
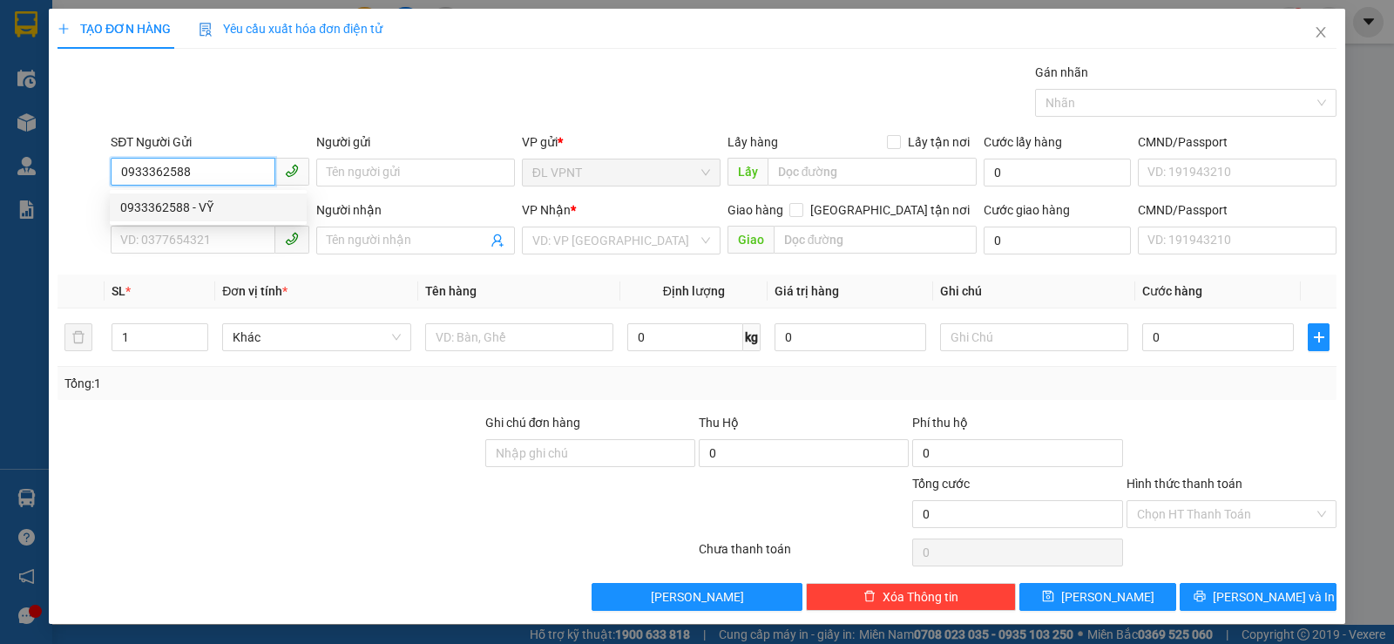
click at [221, 194] on div "0933362588 - VỸ" at bounding box center [208, 207] width 197 height 28
type input "VỸ"
type input "0919356587"
type input "HUẤN"
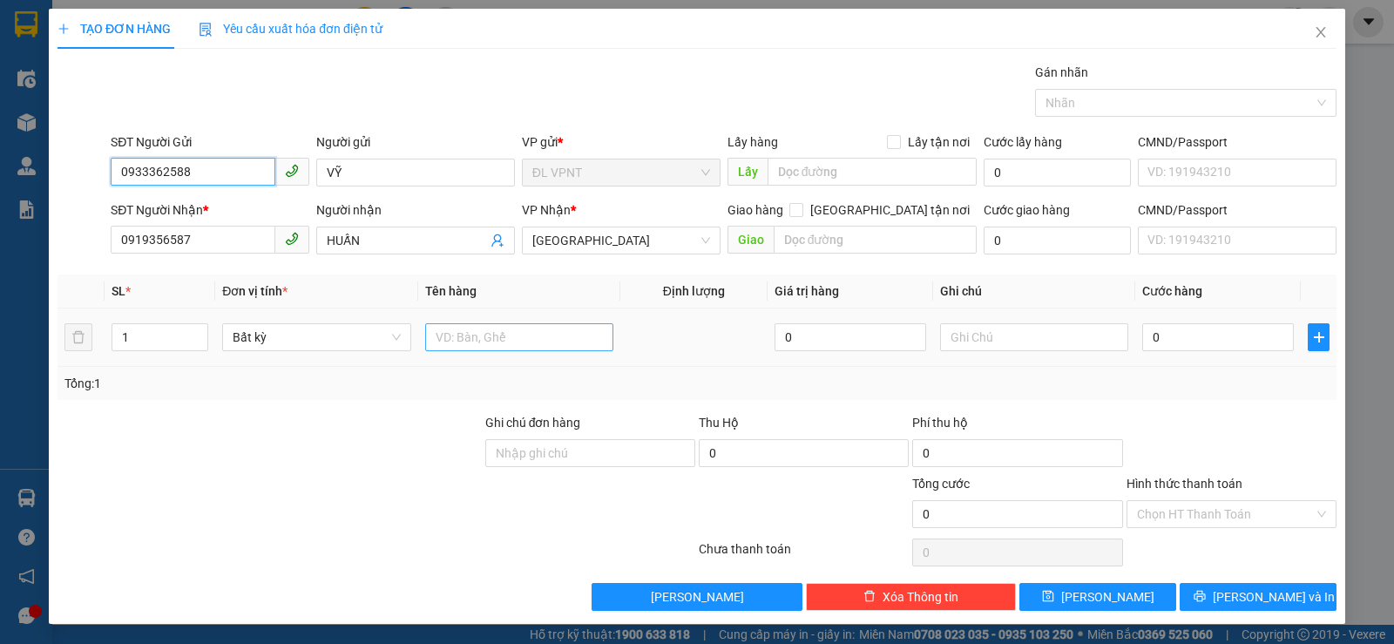
type input "0933362588"
click at [476, 336] on input "text" at bounding box center [519, 337] width 188 height 28
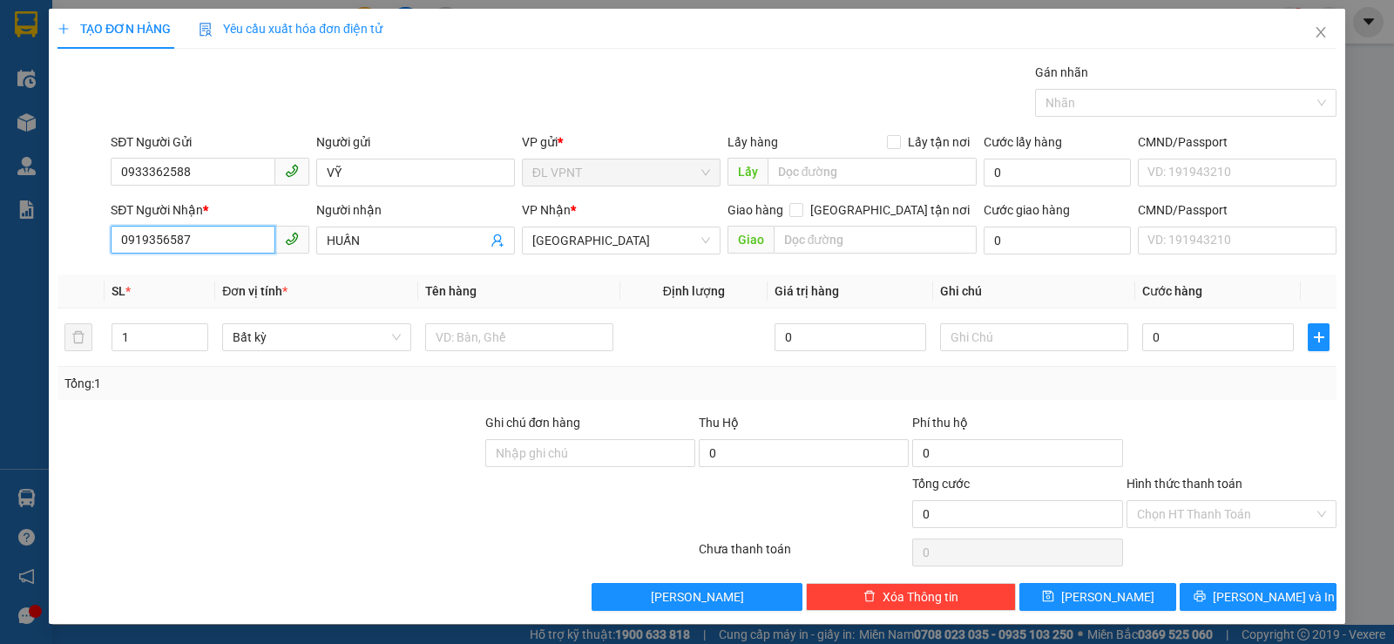
drag, startPoint x: 201, startPoint y: 235, endPoint x: 82, endPoint y: 248, distance: 120.0
click at [82, 248] on div "SĐT Người Nhận * 0919356587 0919356587 Người nhận HUẤN VP Nhận * [GEOGRAPHIC_DA…" at bounding box center [697, 230] width 1282 height 61
type input "0933373390"
drag, startPoint x: 372, startPoint y: 245, endPoint x: 303, endPoint y: 247, distance: 68.8
click at [303, 247] on div "SĐT Người Nhận * 0933373390 Người nhận HUẤN VP Nhận * [GEOGRAPHIC_DATA] tận nơi…" at bounding box center [723, 230] width 1233 height 61
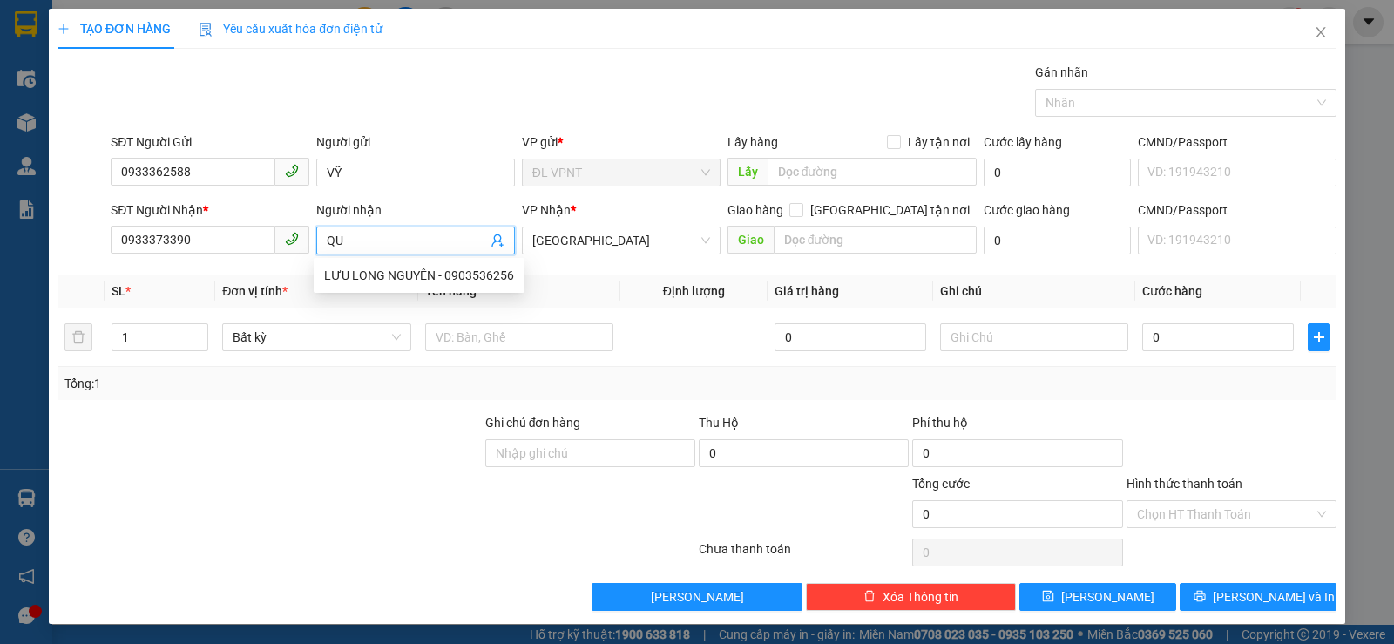
paste input "Ý"
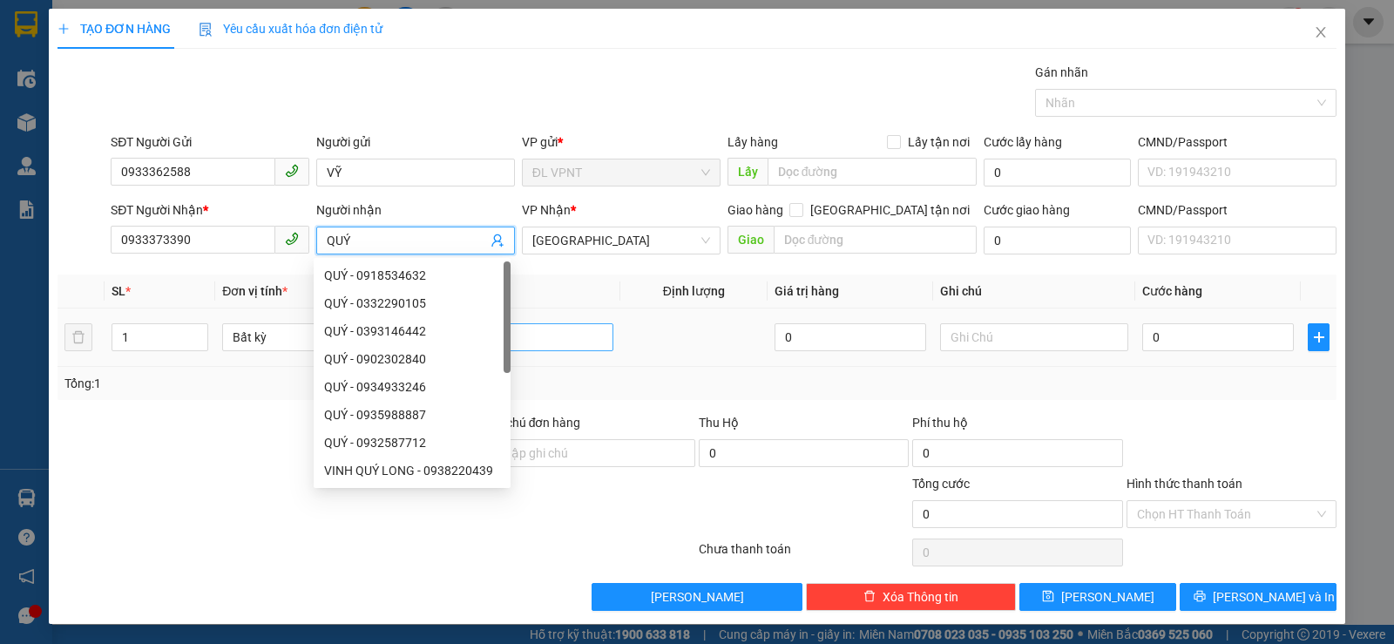
type input "QUÝ"
click at [548, 340] on input "text" at bounding box center [519, 337] width 188 height 28
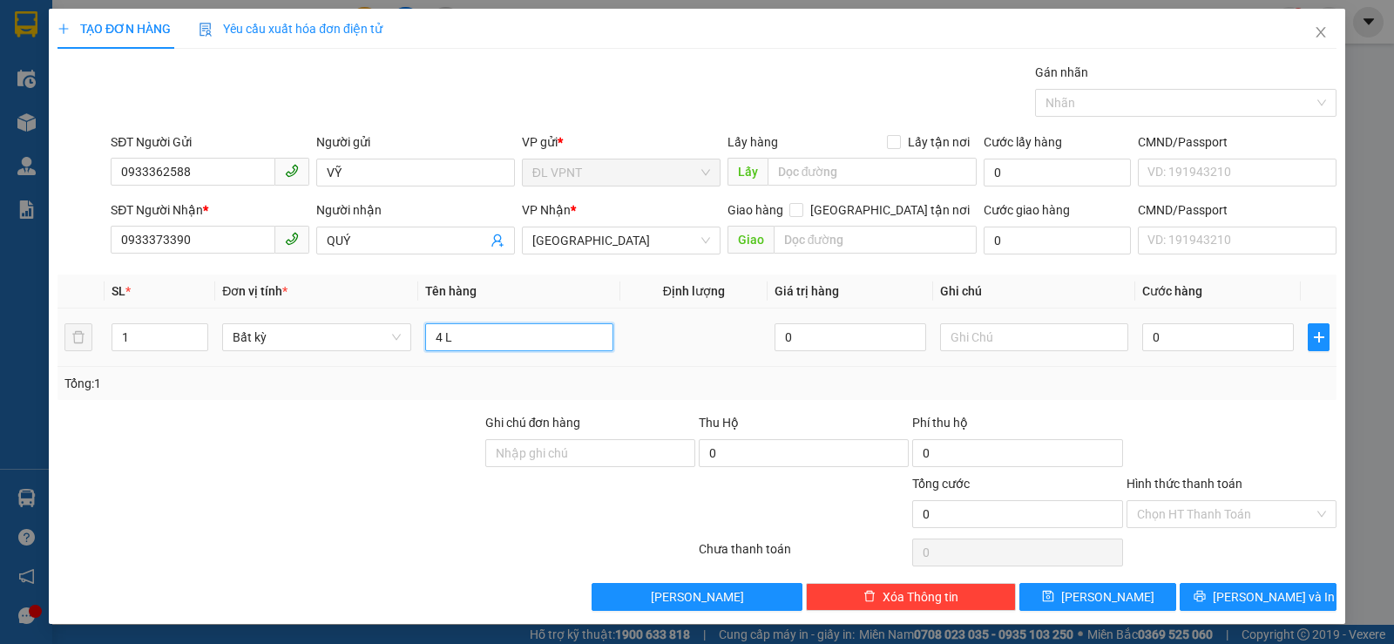
paste input "Ô"
paste input "ỐP"
type input "4 LỐP"
click at [165, 327] on input "1" at bounding box center [159, 337] width 95 height 26
type input "4"
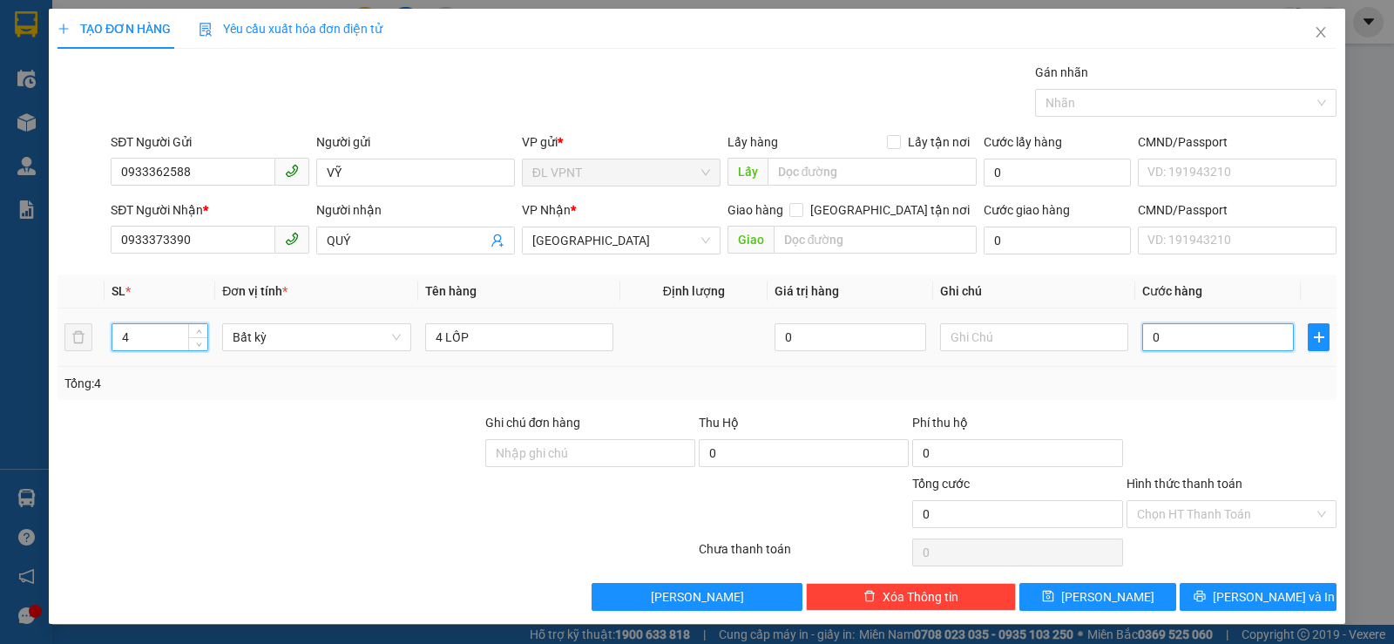
click at [1180, 335] on input "0" at bounding box center [1218, 337] width 152 height 28
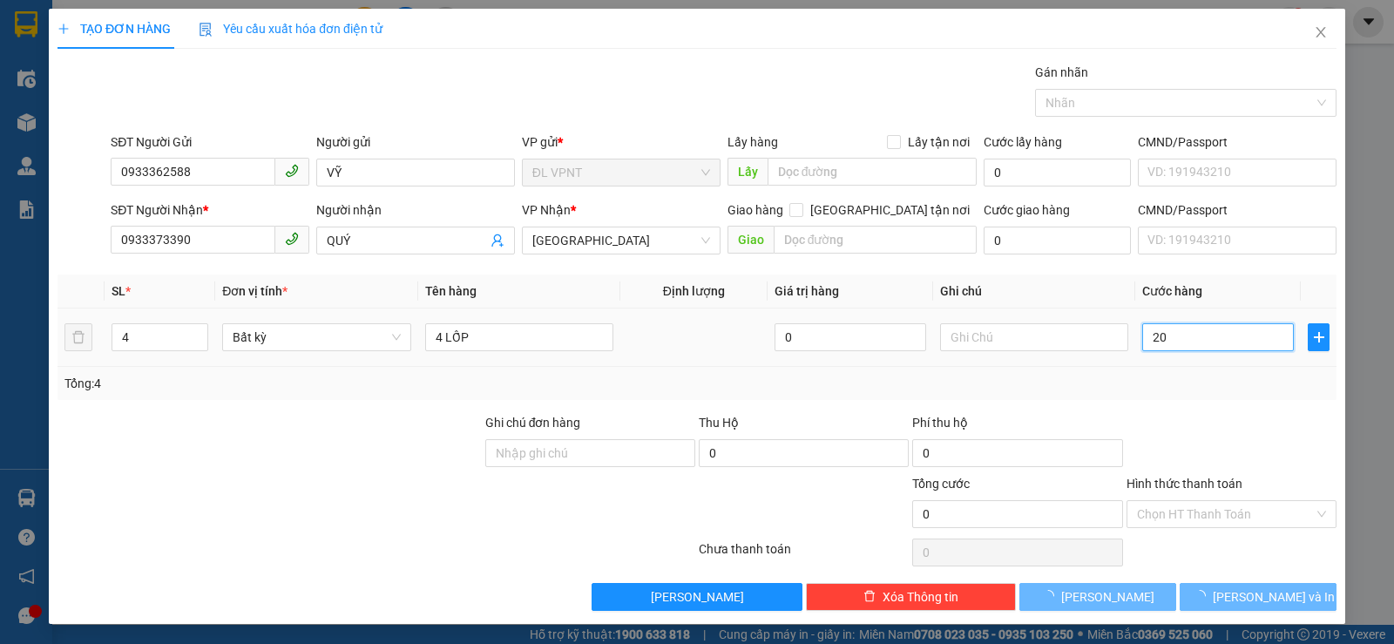
type input "200"
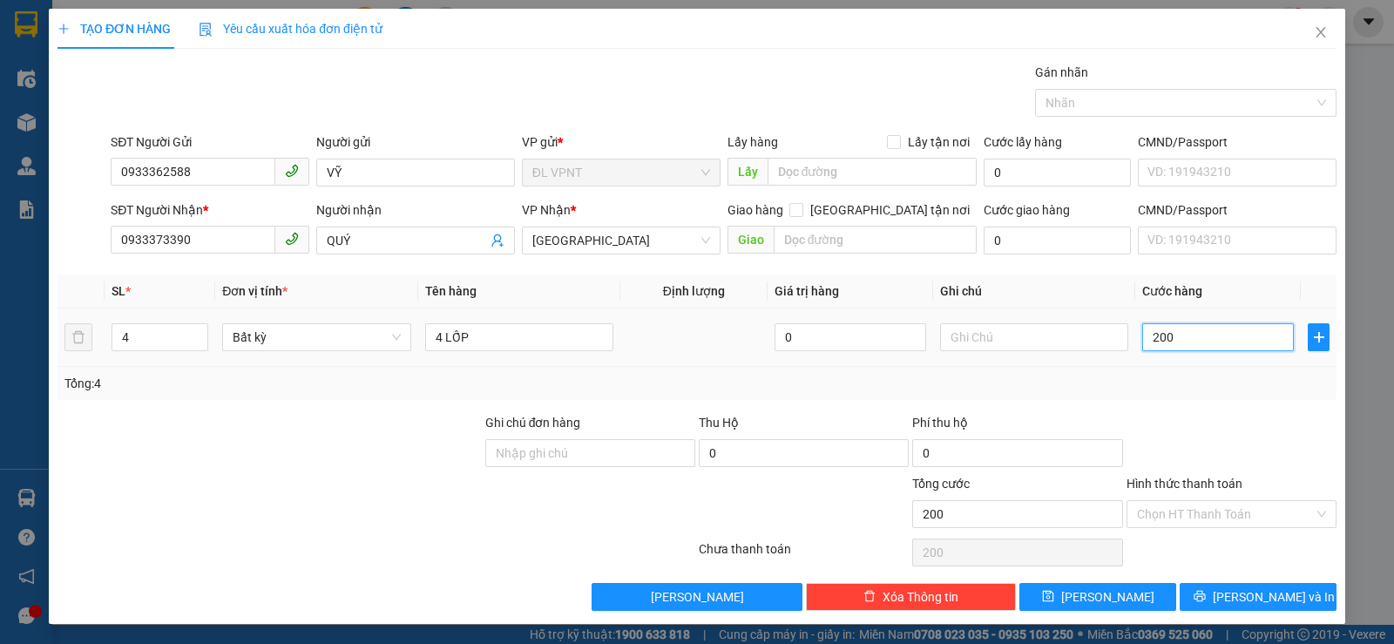
type input "200"
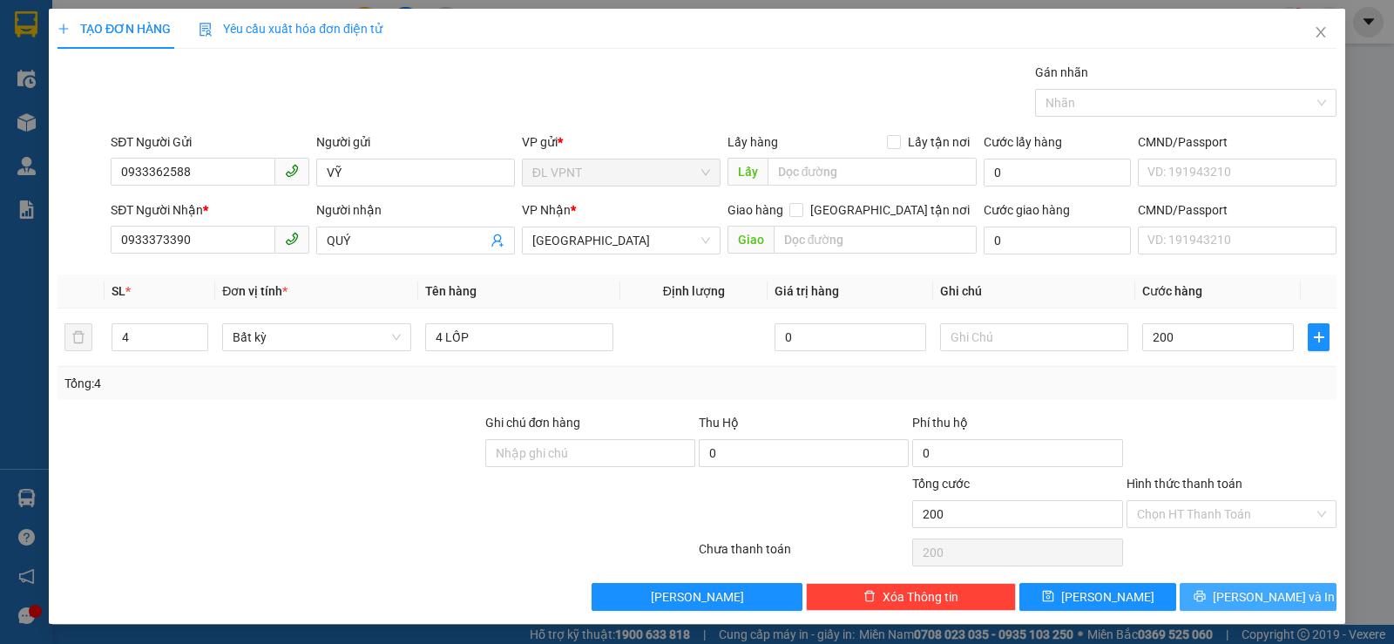
click at [1253, 595] on span "[PERSON_NAME] và In" at bounding box center [1273, 596] width 122 height 19
type input "200.000"
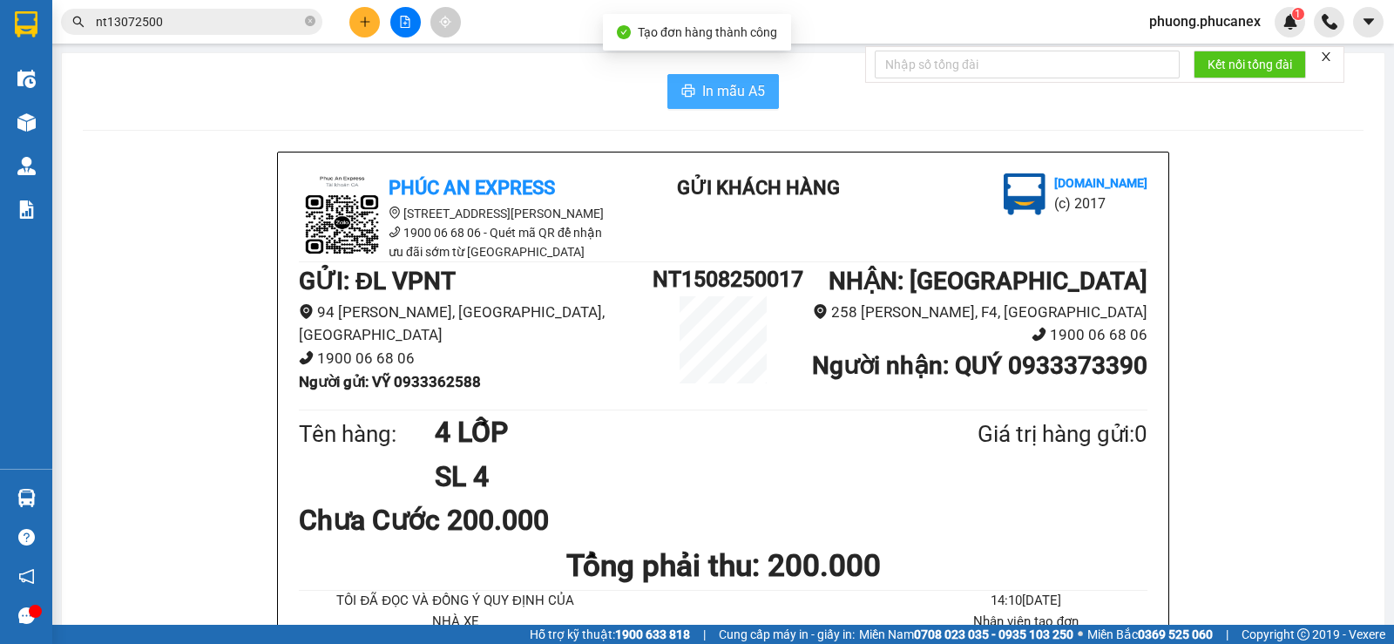
click at [712, 95] on span "In mẫu A5" at bounding box center [733, 91] width 63 height 22
click at [361, 19] on icon "plus" at bounding box center [365, 22] width 12 height 12
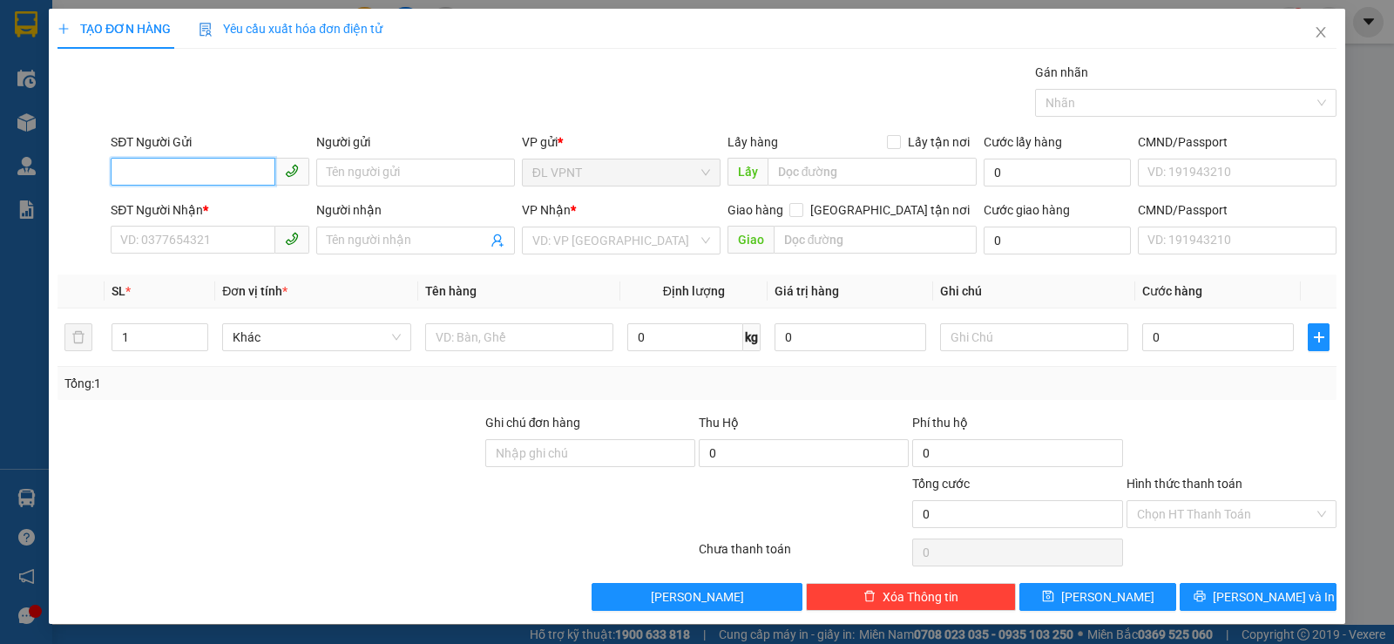
click at [138, 176] on input "SĐT Người Gửi" at bounding box center [193, 172] width 165 height 28
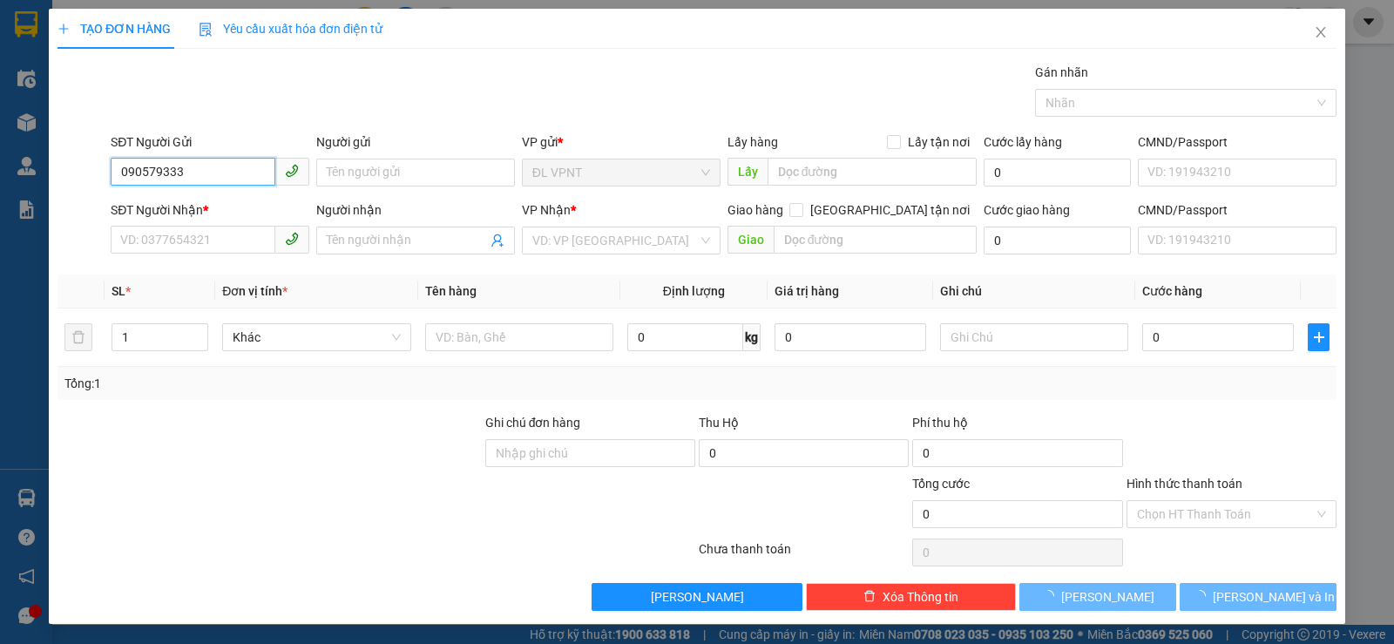
type input "0905793339"
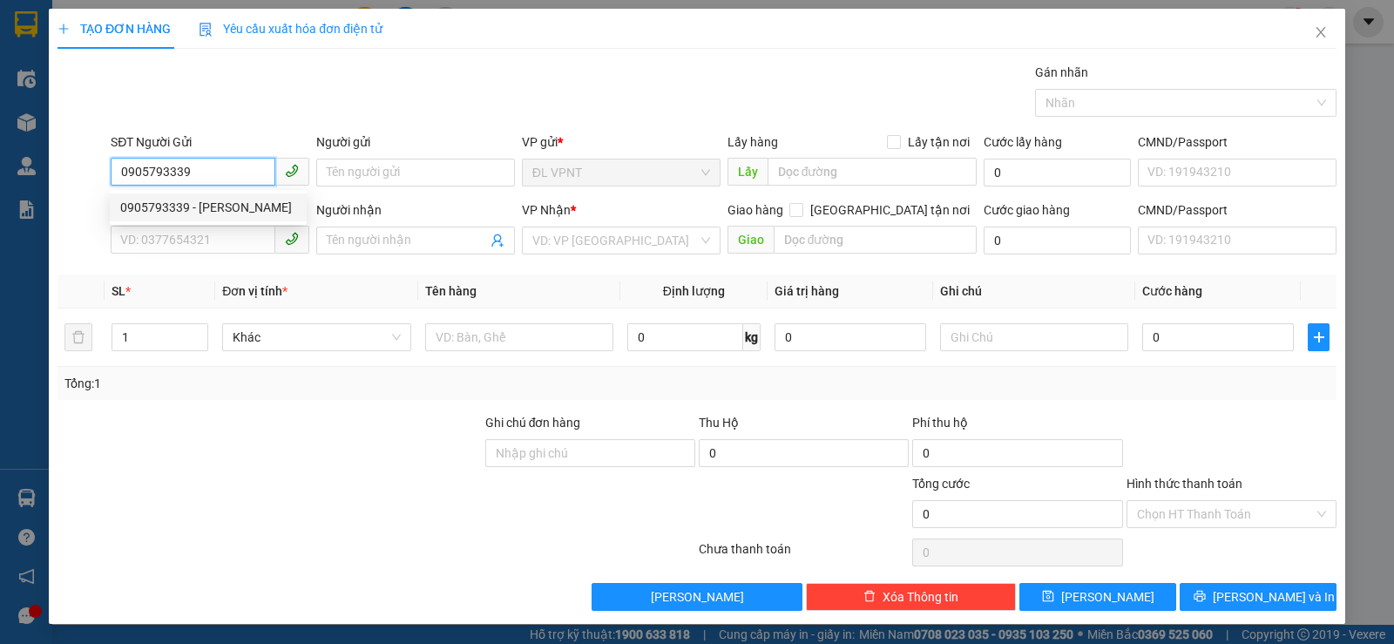
click at [223, 206] on div "0905793339 - [PERSON_NAME]" at bounding box center [208, 207] width 176 height 19
type input "[PERSON_NAME]"
type input "0918030096"
type input "[PERSON_NAME]"
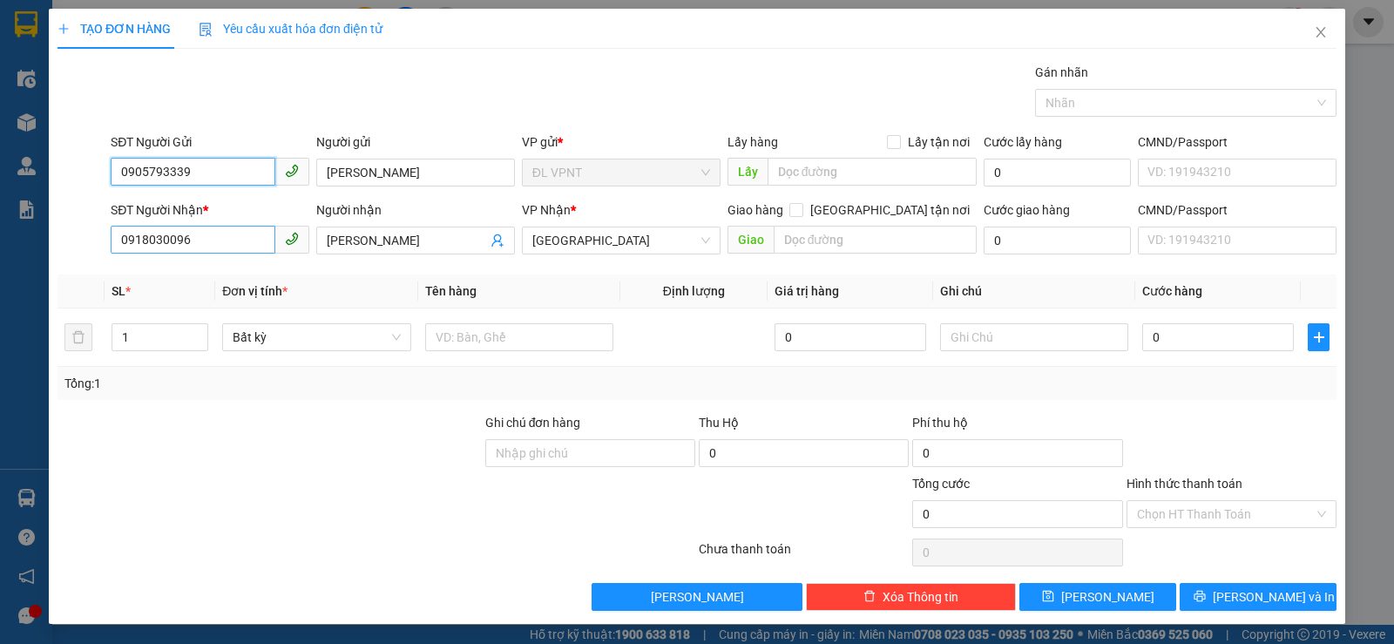
type input "0905793339"
drag, startPoint x: 209, startPoint y: 241, endPoint x: 101, endPoint y: 241, distance: 108.0
click at [101, 241] on div "SĐT Người Nhận * 0918030096 0918030096 Người nhận MINH GIAI LỢI VP Nhận * [GEOG…" at bounding box center [697, 230] width 1282 height 61
type input "0865379021"
drag, startPoint x: 319, startPoint y: 238, endPoint x: 299, endPoint y: 240, distance: 20.1
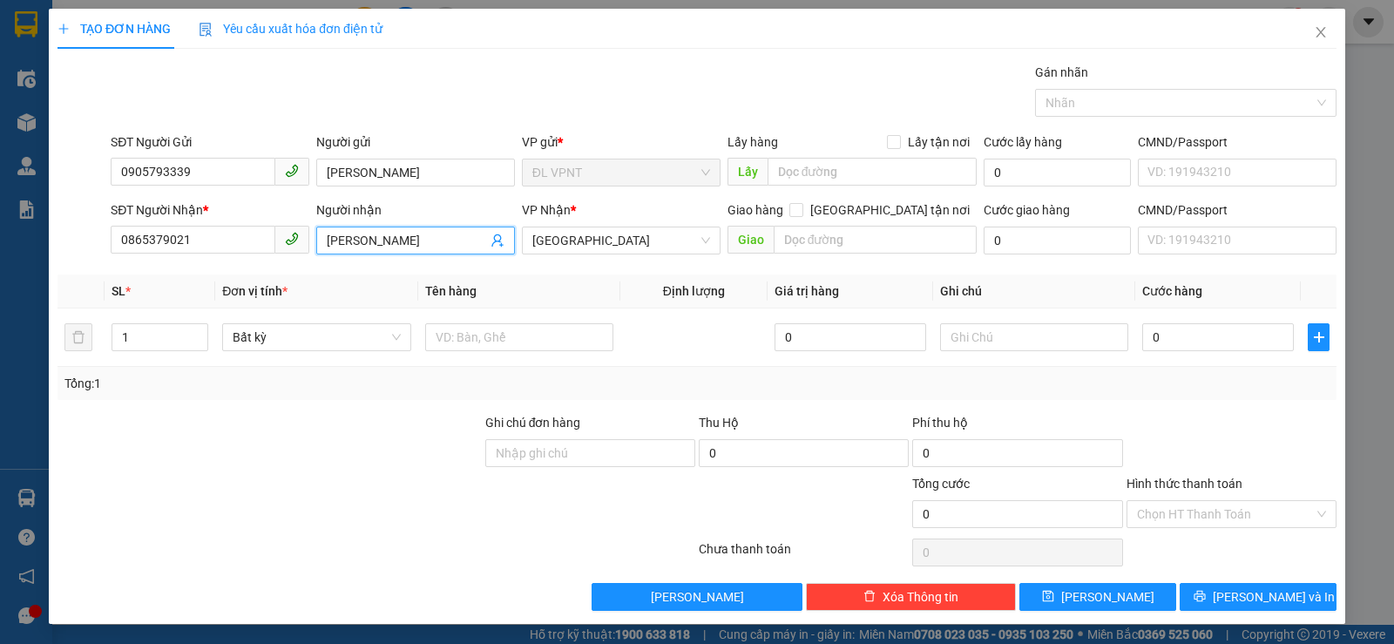
click at [299, 240] on div "SĐT Người Nhận * 0865379021 Người nhận MINH GIAI LỢI VP Nhận * [GEOGRAPHIC_DATA…" at bounding box center [723, 230] width 1233 height 61
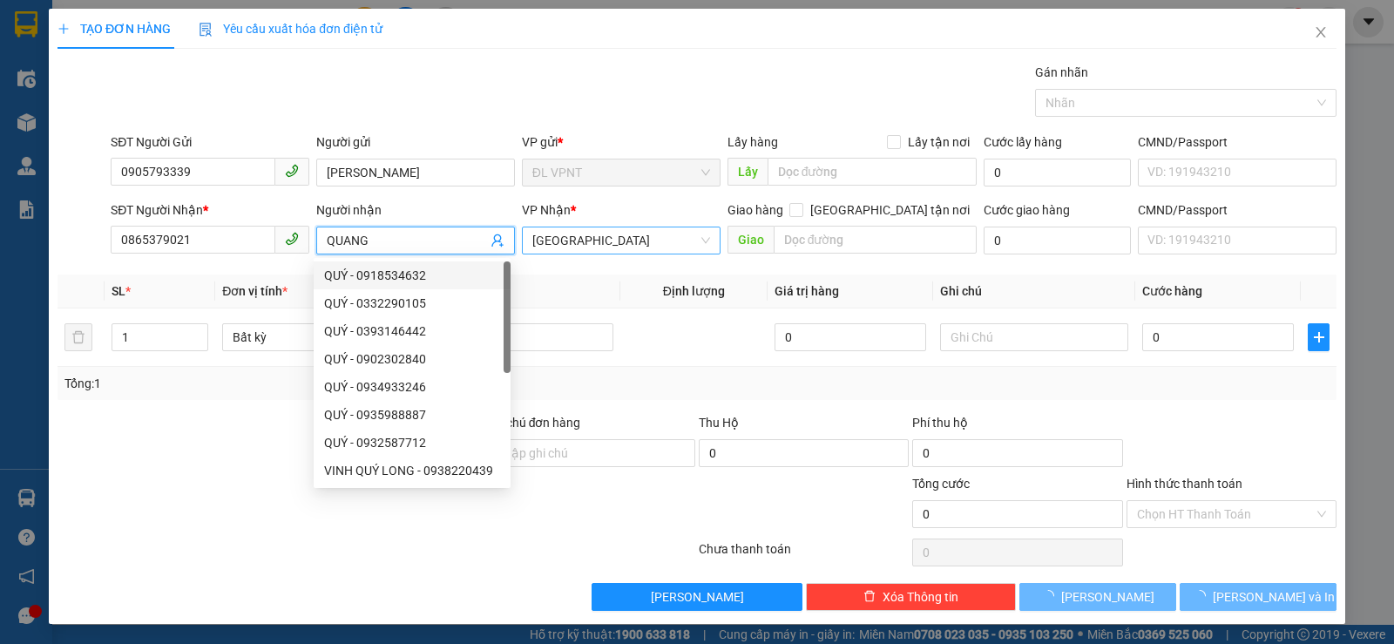
click at [583, 238] on span "[GEOGRAPHIC_DATA]" at bounding box center [621, 240] width 178 height 26
type input "QUANG"
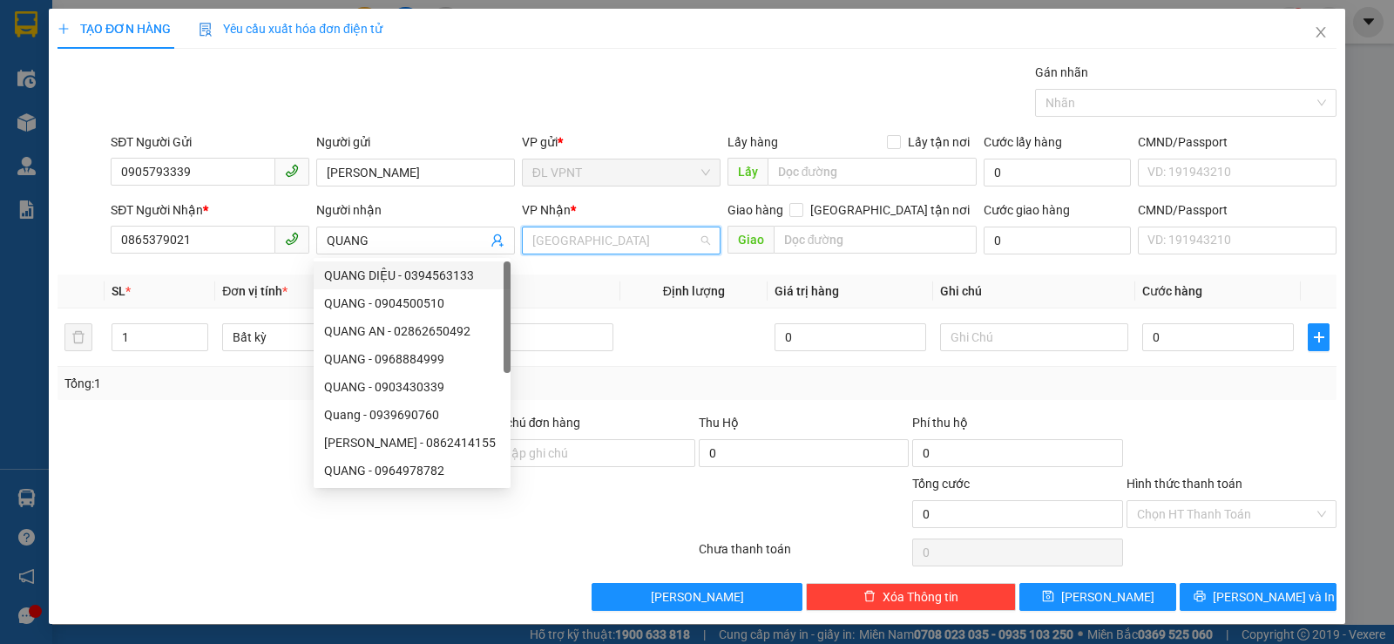
scroll to position [28, 0]
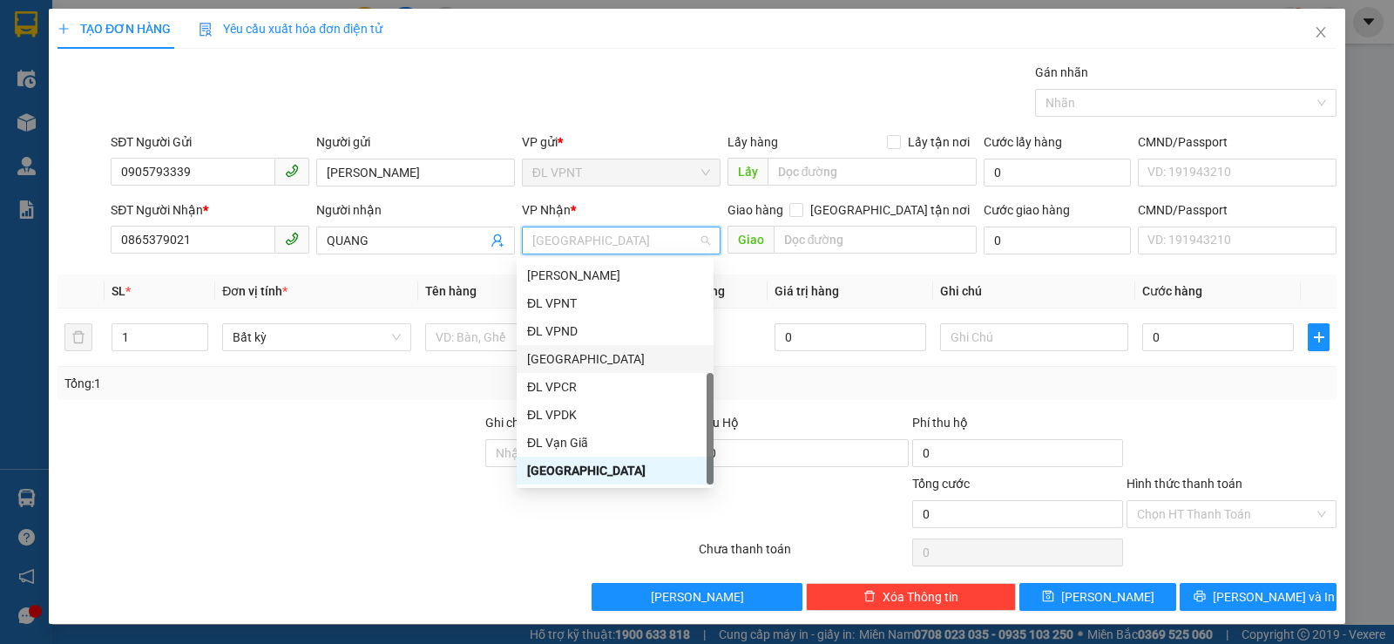
click at [578, 354] on div "[GEOGRAPHIC_DATA]" at bounding box center [615, 358] width 176 height 19
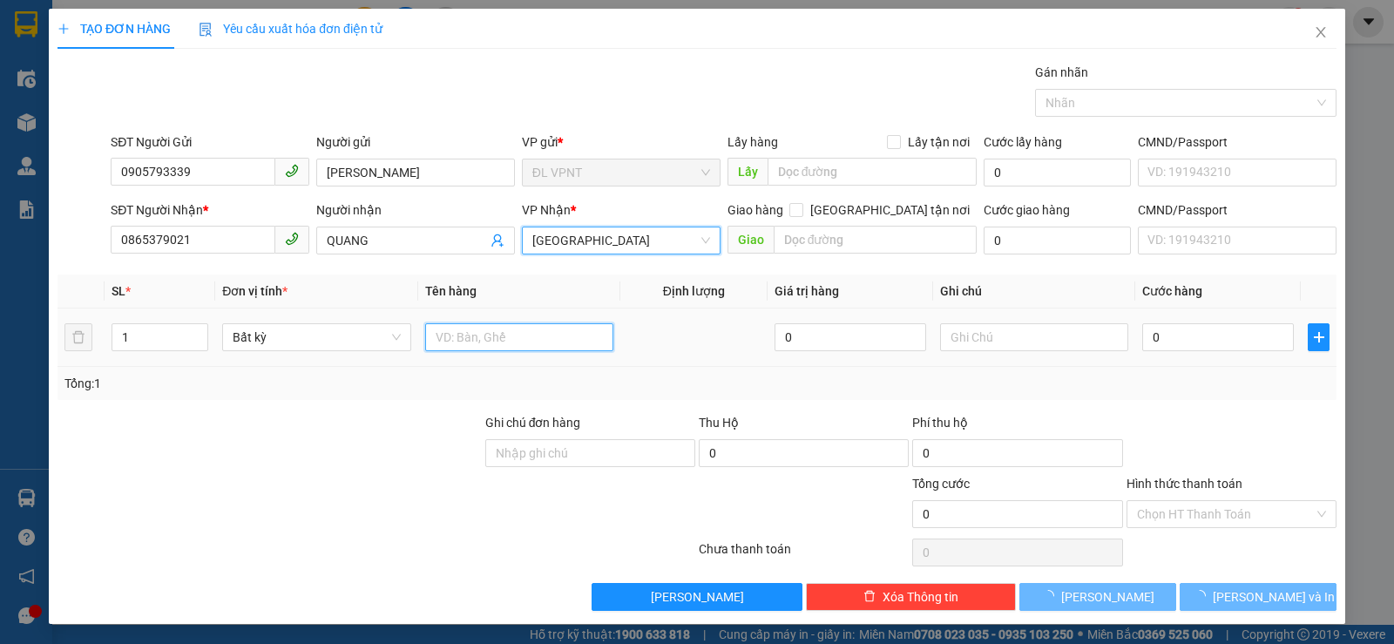
click at [470, 337] on input "text" at bounding box center [519, 337] width 188 height 28
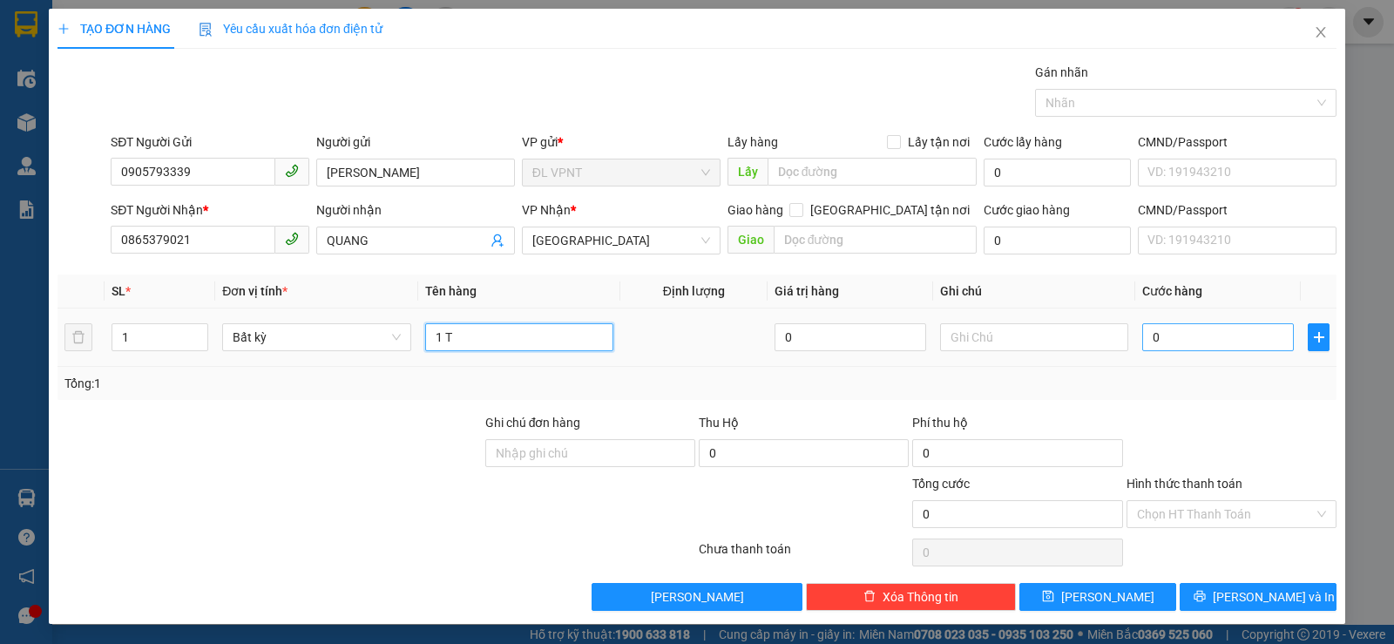
type input "1 T"
click at [1202, 342] on input "0" at bounding box center [1218, 337] width 152 height 28
type input "6"
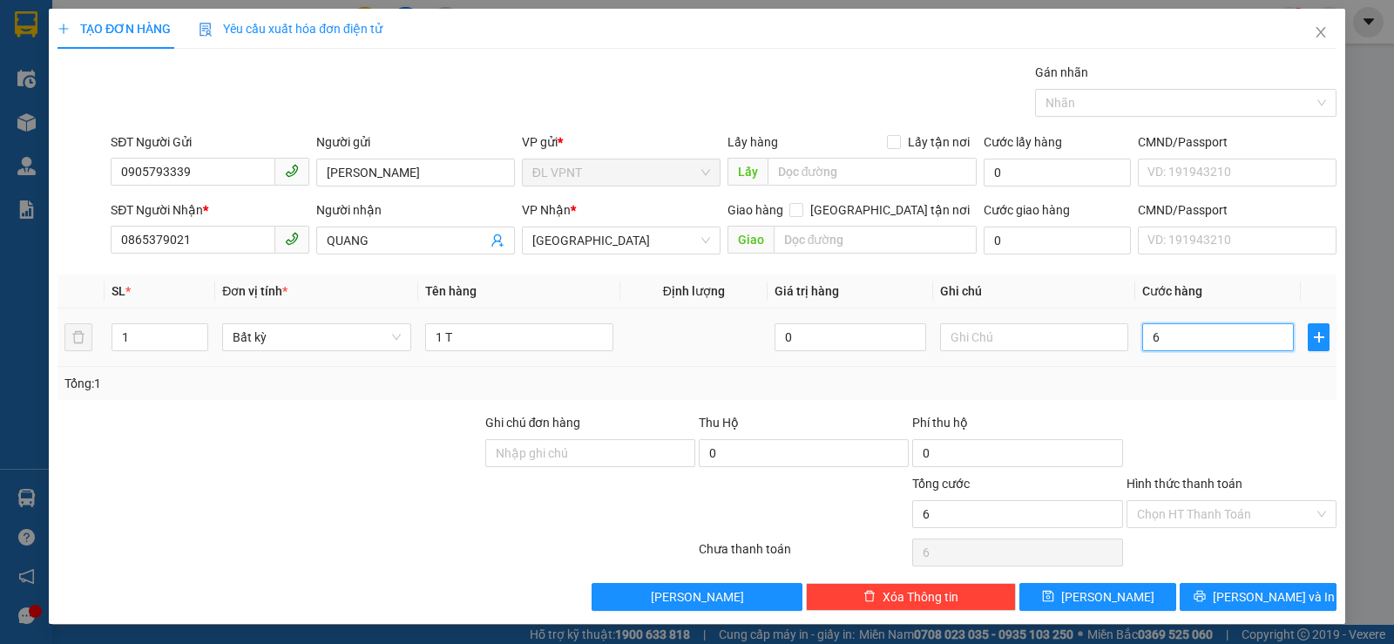
type input "60"
click at [1225, 501] on input "Hình thức thanh toán" at bounding box center [1225, 514] width 177 height 26
type input "60.000"
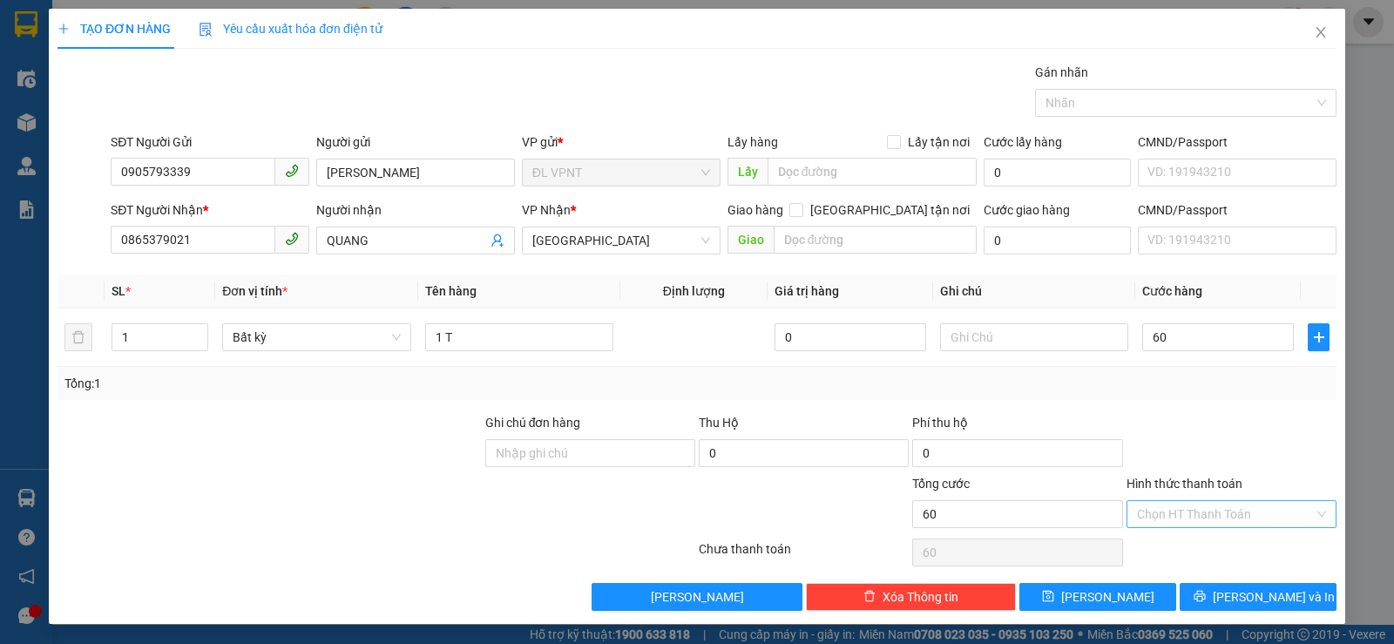
type input "60.000"
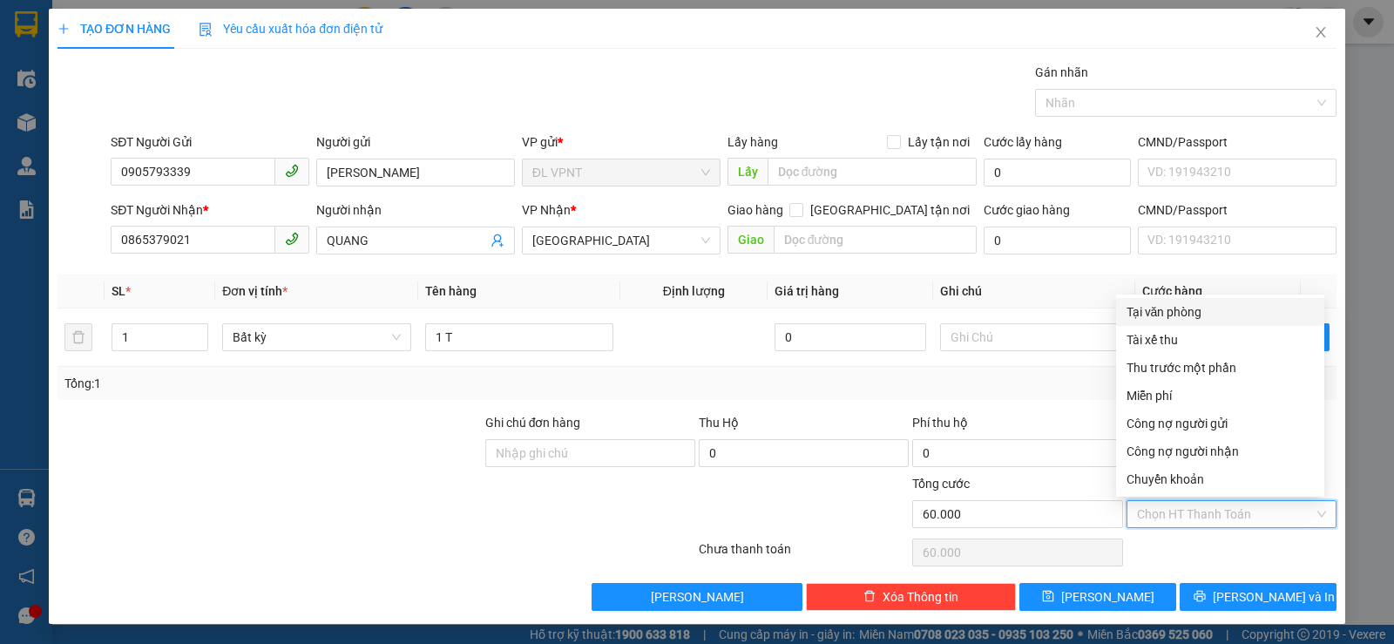
click at [1162, 314] on div "Tại văn phòng" at bounding box center [1219, 311] width 187 height 19
type input "0"
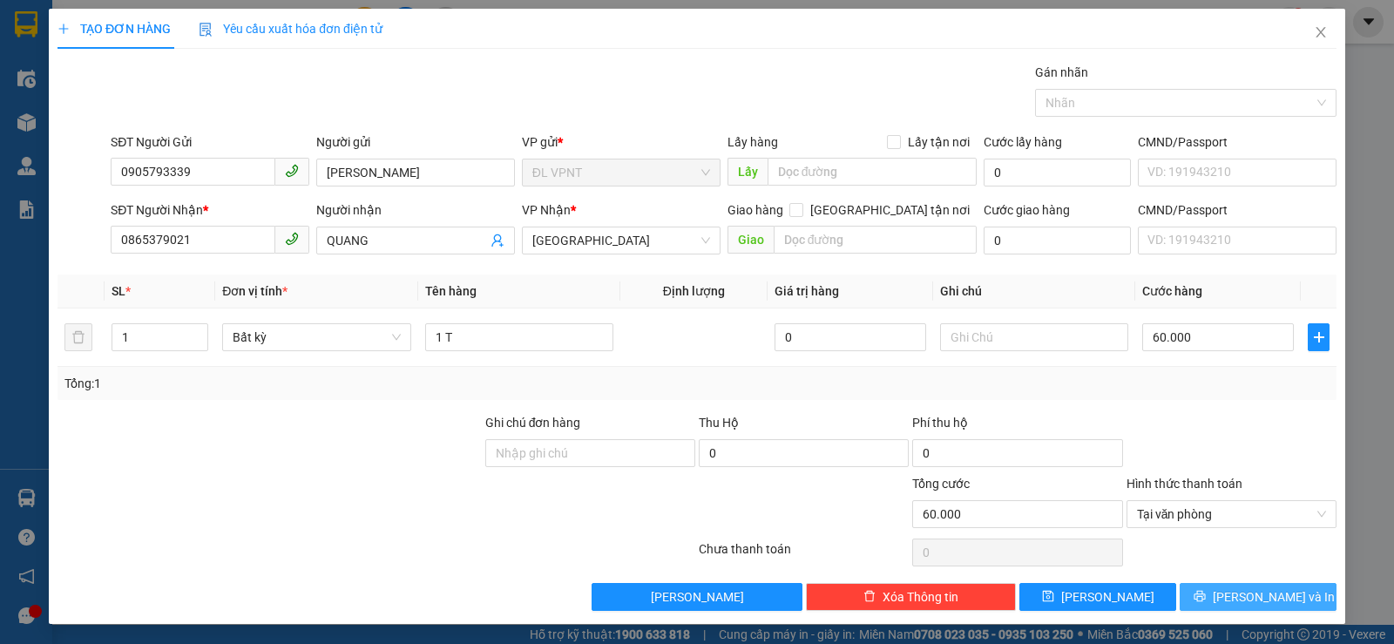
click at [1232, 588] on span "[PERSON_NAME] và In" at bounding box center [1273, 596] width 122 height 19
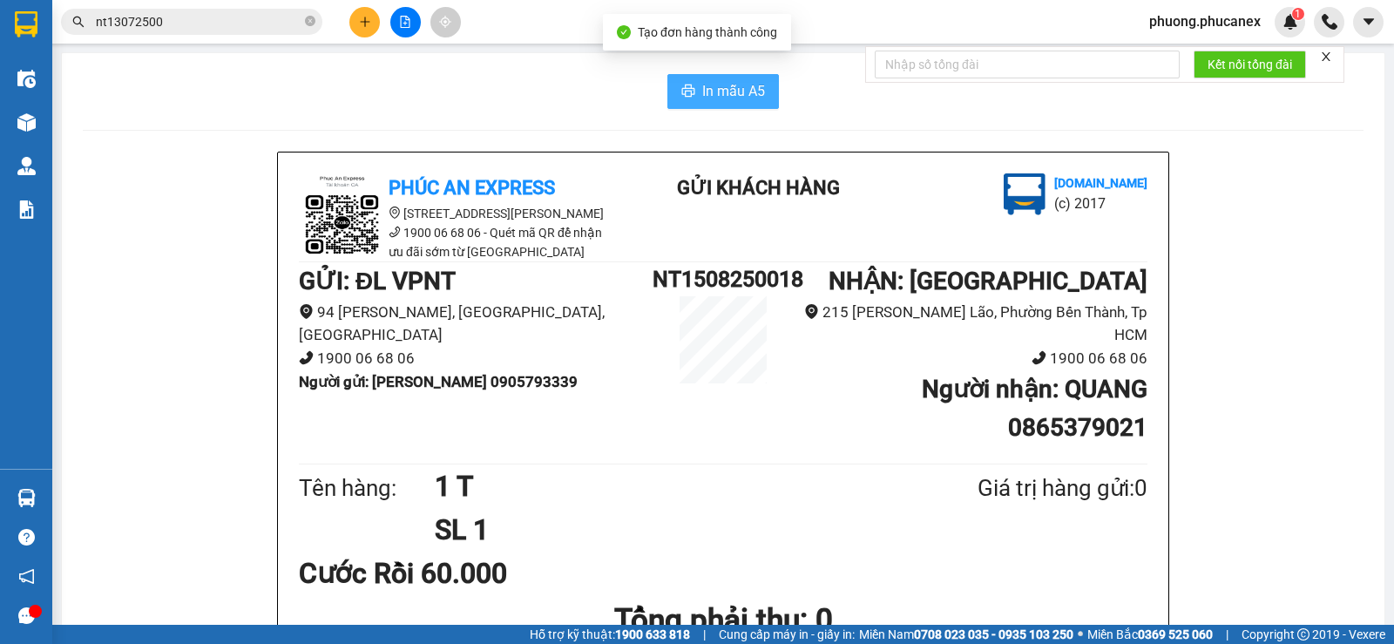
click at [684, 91] on icon "printer" at bounding box center [688, 91] width 14 height 14
click at [361, 28] on button at bounding box center [364, 22] width 30 height 30
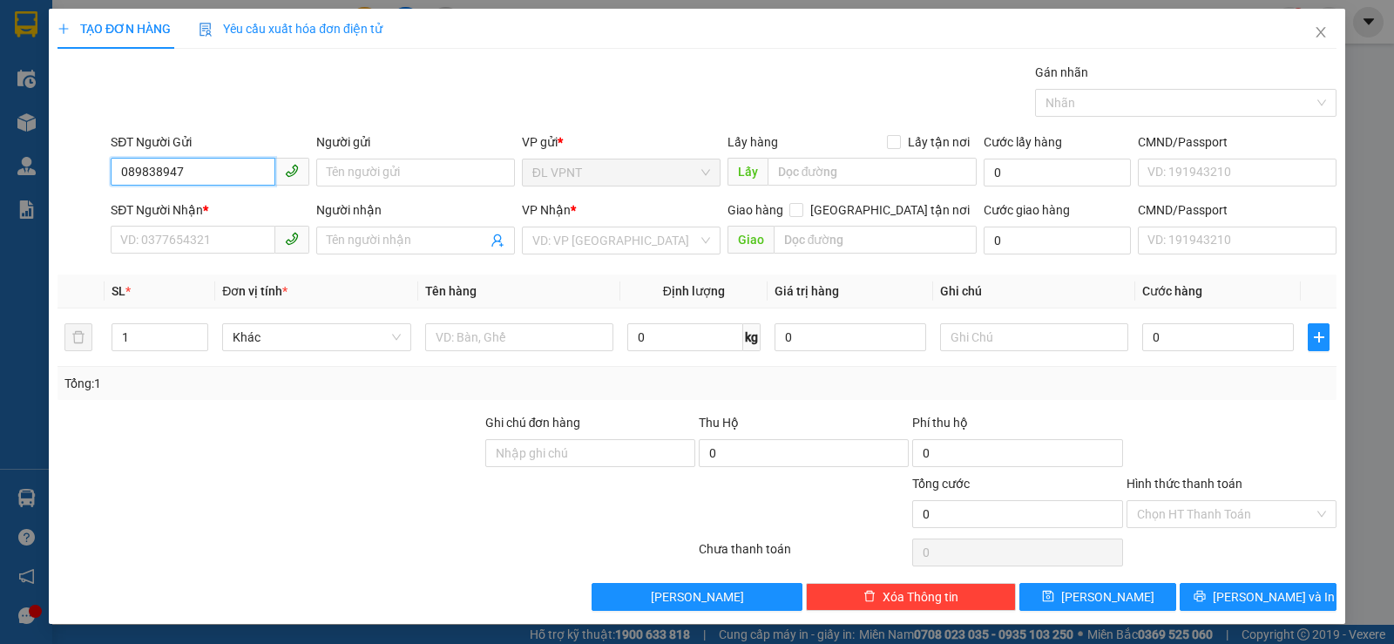
type input "0898389473"
click at [191, 210] on div "0898389473 - hải" at bounding box center [208, 207] width 176 height 19
type input "hải"
type input "0912239944"
type input "NHUNG"
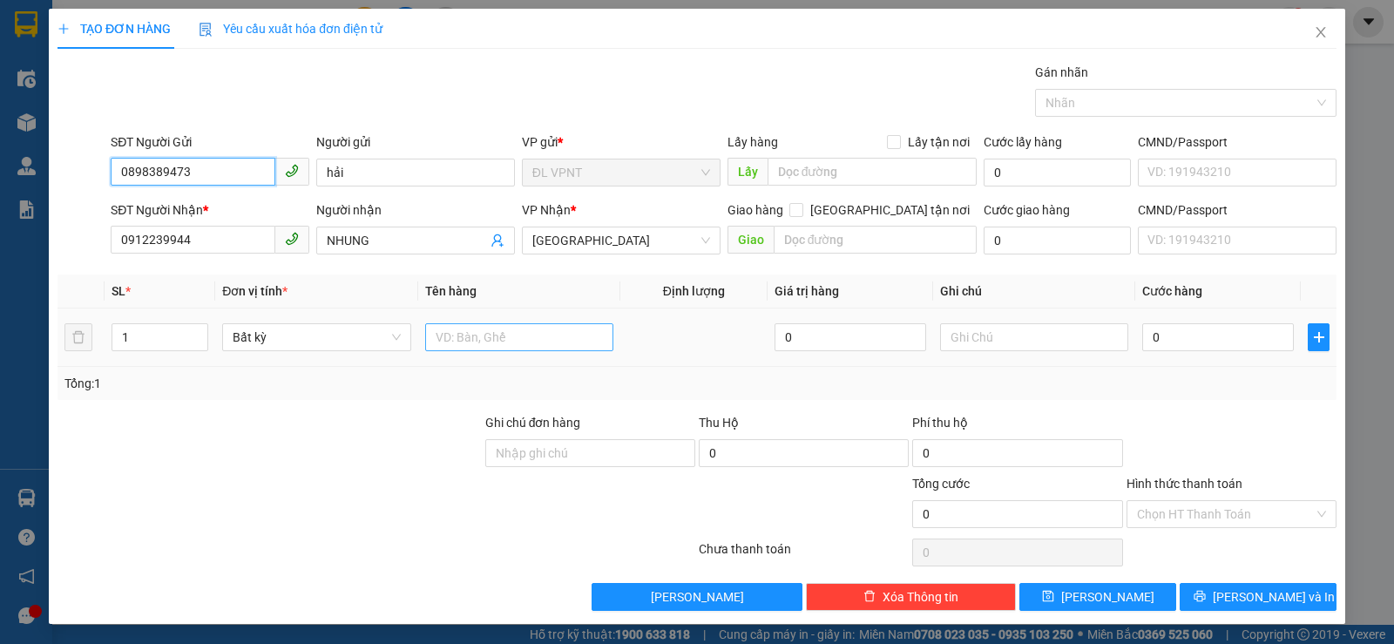
type input "0898389473"
click at [480, 348] on input "text" at bounding box center [519, 337] width 188 height 28
type input "1 T"
click at [1212, 334] on input "0" at bounding box center [1218, 337] width 152 height 28
type input "4"
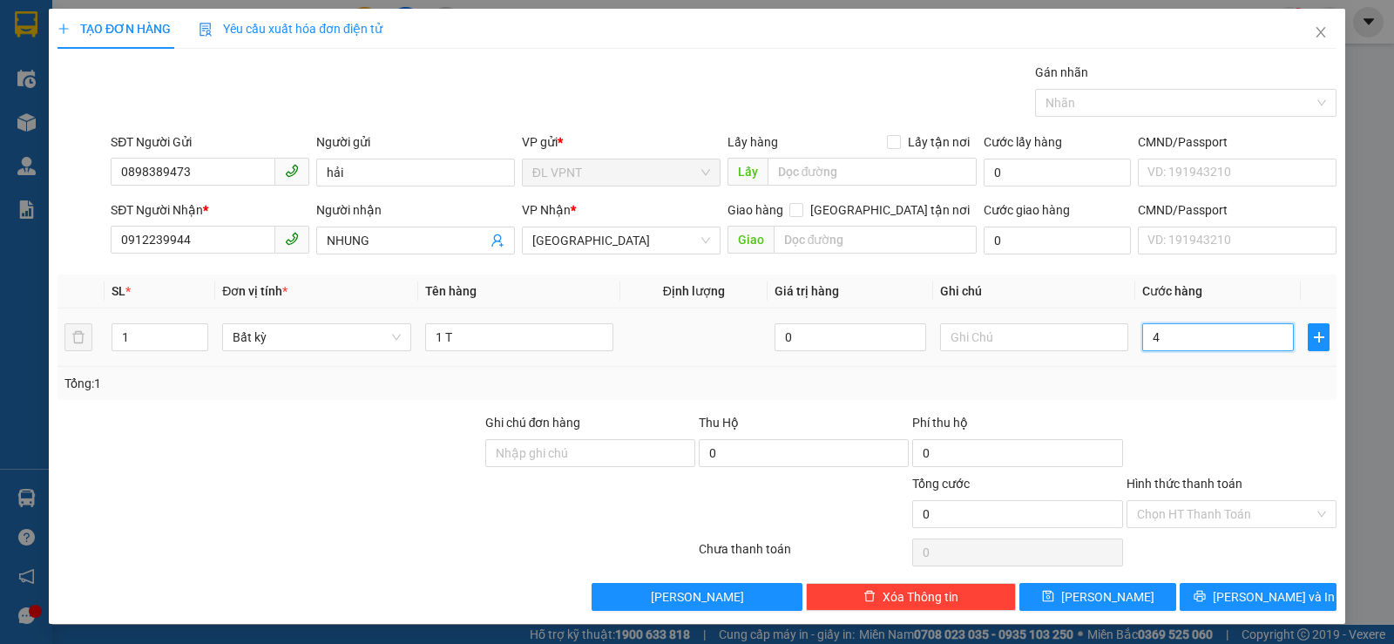
type input "4"
type input "40"
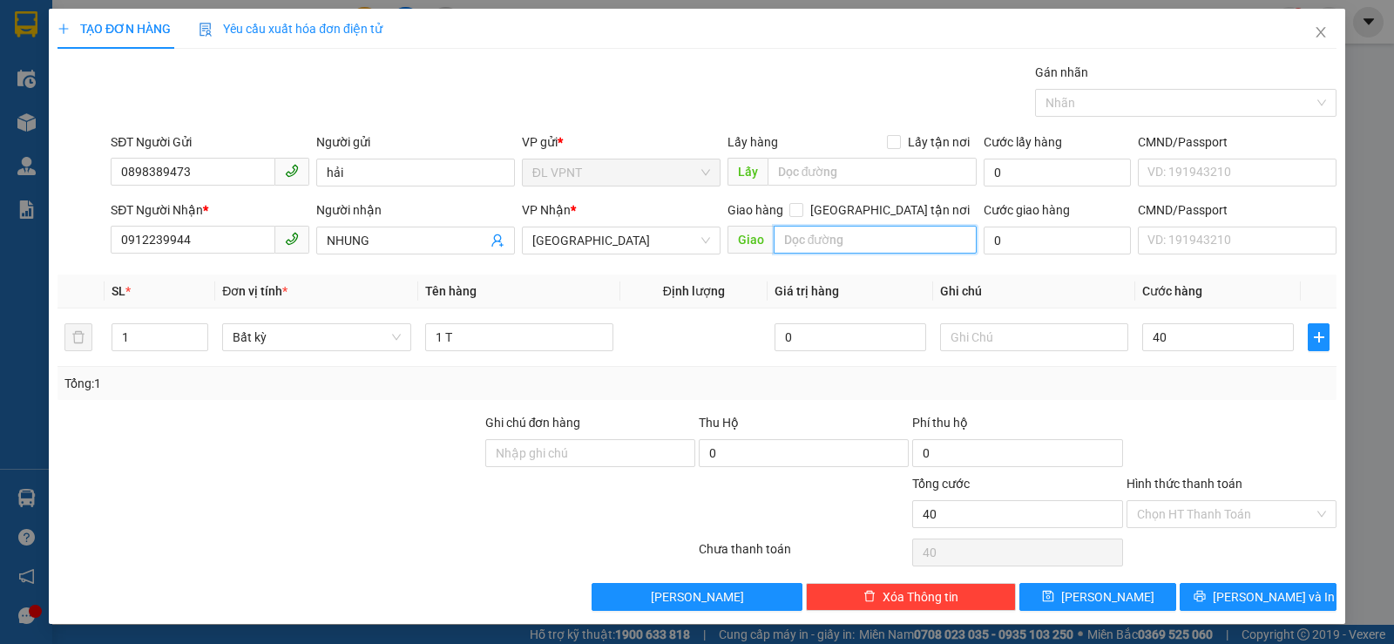
click at [813, 244] on input "text" at bounding box center [875, 240] width 204 height 28
type input "40.000"
paste input "ẠM"
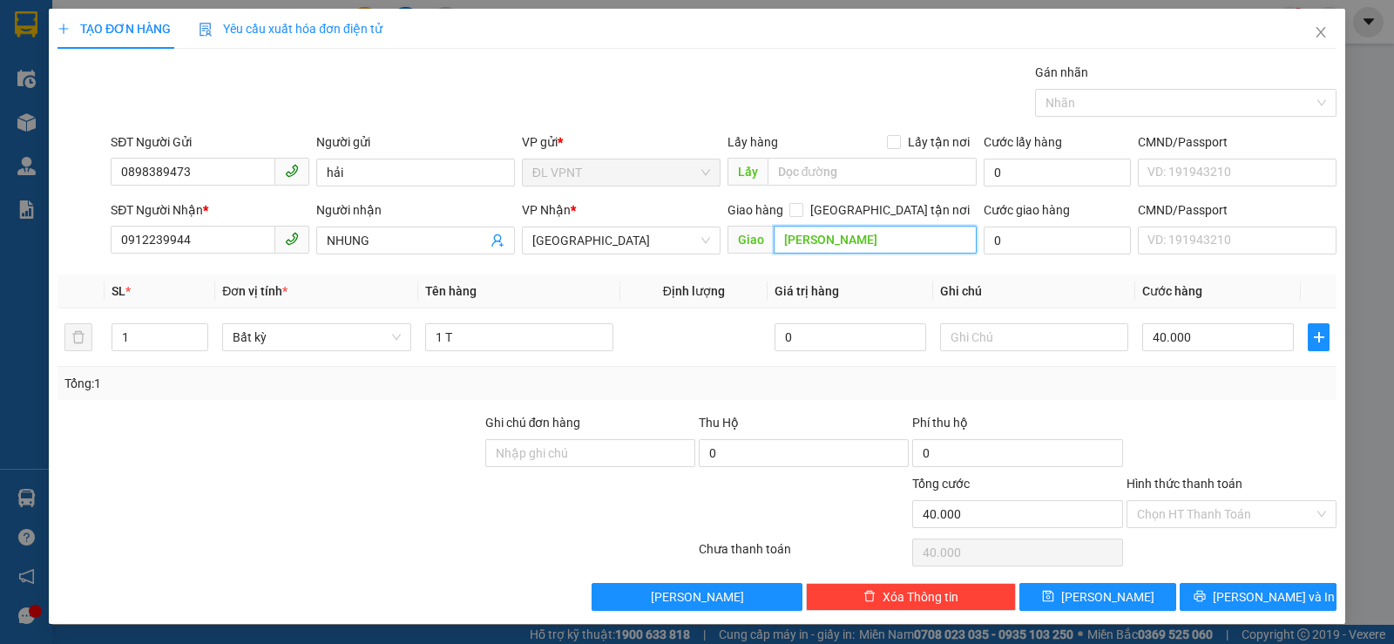
paste input "Ê"
paste input "ẠCH"
paste input "Ă"
paste input "ẰNG"
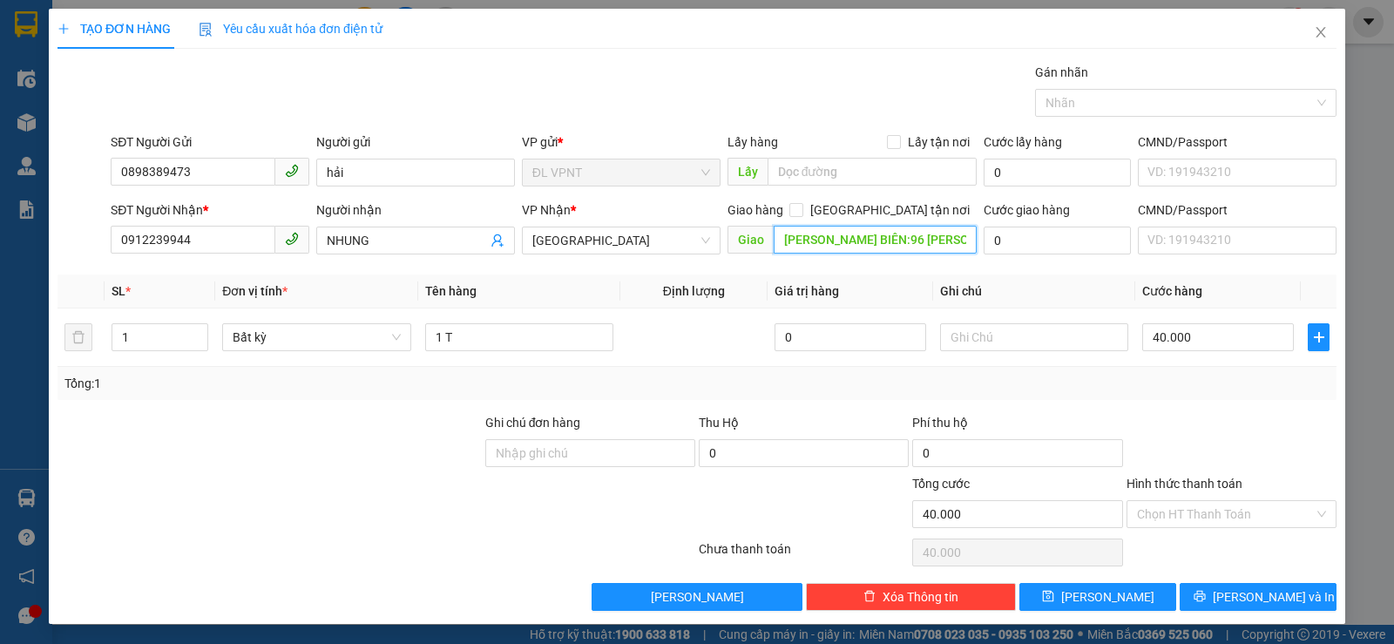
scroll to position [0, 1]
click at [933, 242] on input "[PERSON_NAME] BIÊN:96 [PERSON_NAME]" at bounding box center [875, 240] width 204 height 28
paste input "Đ"
click at [963, 240] on input "[PERSON_NAME] BIÊN:96 [PERSON_NAME]" at bounding box center [875, 240] width 204 height 28
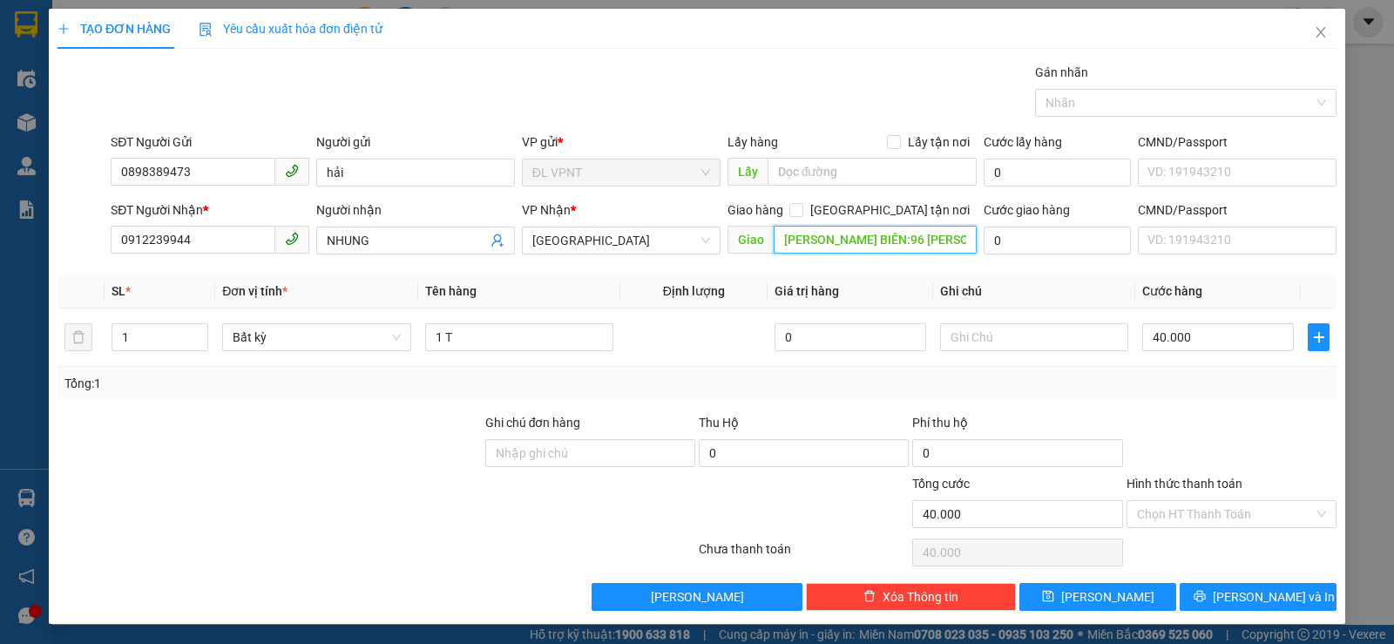
click at [963, 240] on input "[PERSON_NAME] BIÊN:96 [PERSON_NAME]" at bounding box center [875, 240] width 204 height 28
click at [949, 241] on input "[PERSON_NAME] BIÊN:96 [PERSON_NAME]" at bounding box center [875, 240] width 204 height 28
paste input "Ư"
paste input "ƠN"
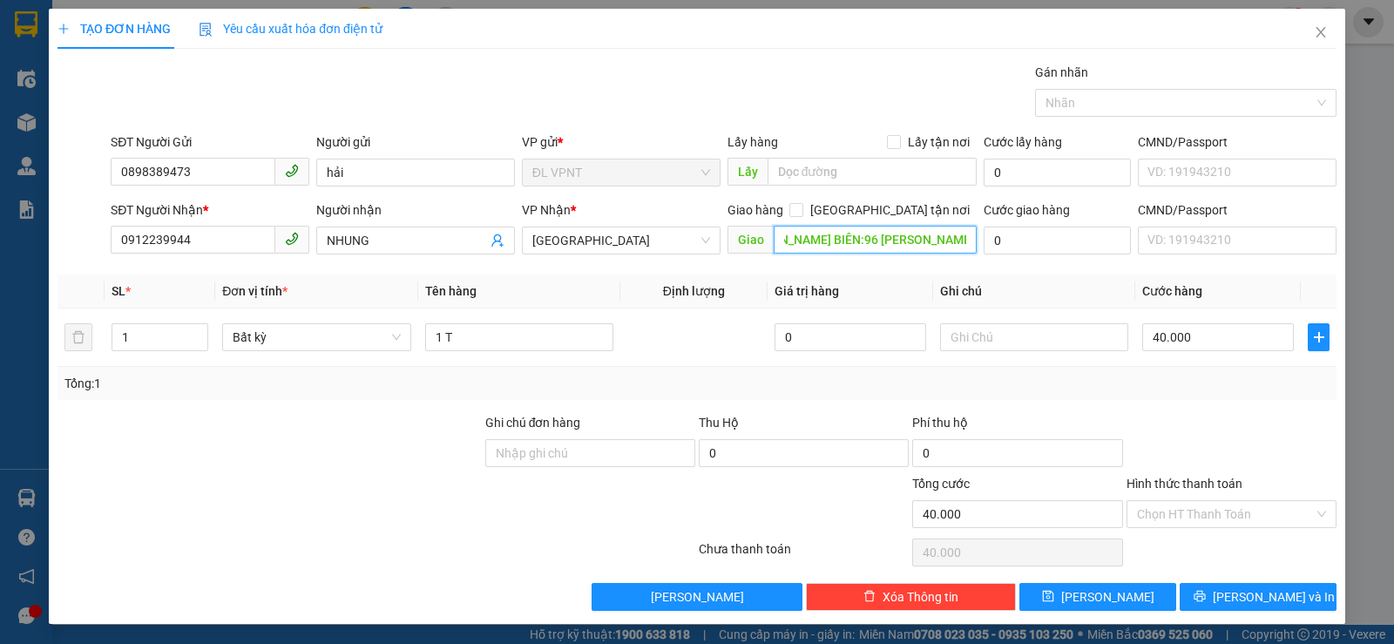
paste input "Đ"
paste input "Ô"
paste input "Ú"
paste input "Ô"
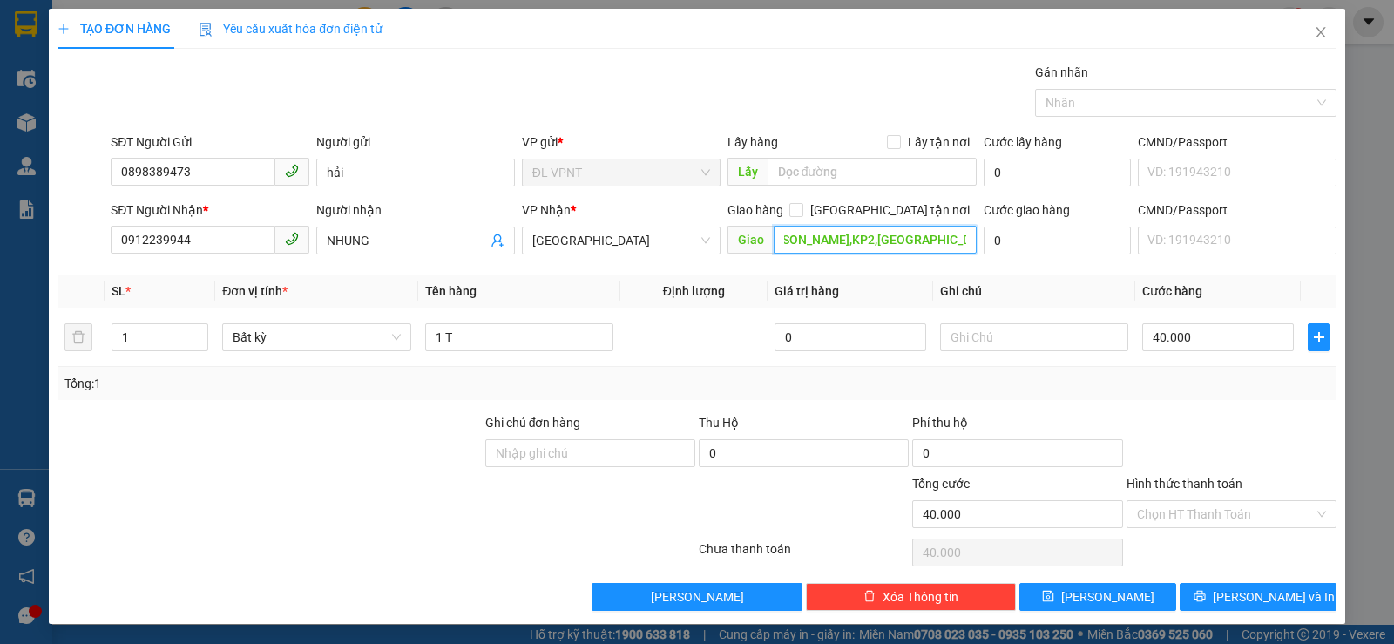
paste input "ỐC"
paste input "Ê"
type input "[PERSON_NAME] BIÊN:96 BẠCH ĐẰNG,KP2,[GEOGRAPHIC_DATA],[GEOGRAPHIC_DATA] ,[GEOGR…"
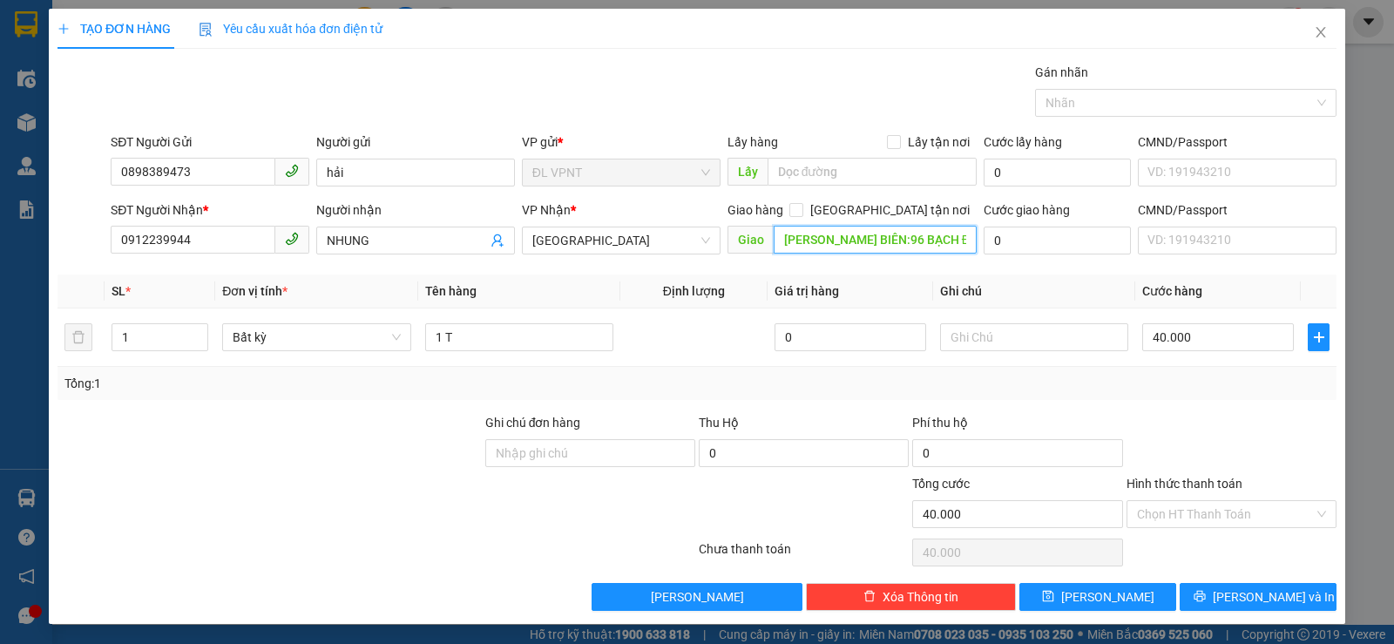
drag, startPoint x: 958, startPoint y: 241, endPoint x: 698, endPoint y: 262, distance: 261.3
click at [698, 262] on div "Transit Pickup Surcharge Ids Transit Deliver Surcharge Ids Transit Deliver Surc…" at bounding box center [696, 337] width 1279 height 548
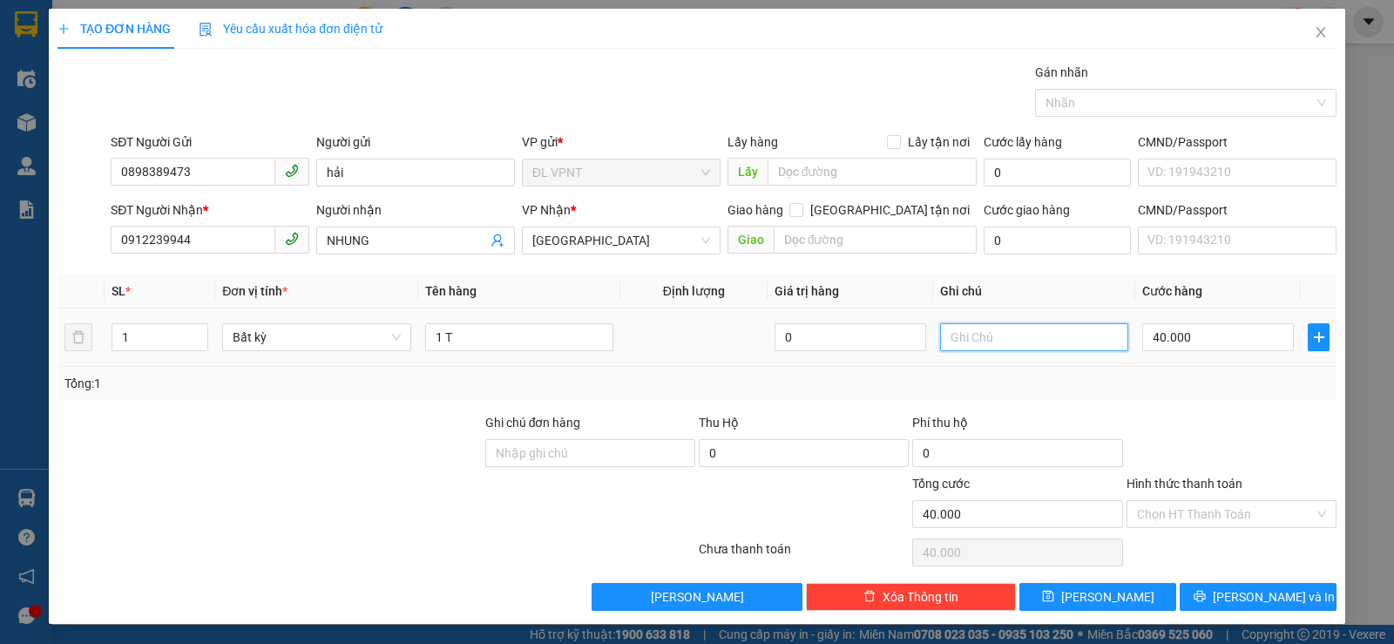
click at [962, 340] on input "text" at bounding box center [1034, 337] width 188 height 28
paste input "[PERSON_NAME] BIÊN:96 BẠCH ĐẰNG,KP2,[GEOGRAPHIC_DATA],[GEOGRAPHIC_DATA] ,[GEOGR…"
type input "[PERSON_NAME] BIÊN:96 BẠCH ĐẰNG,KP2,[GEOGRAPHIC_DATA],[GEOGRAPHIC_DATA] ,[GEOGR…"
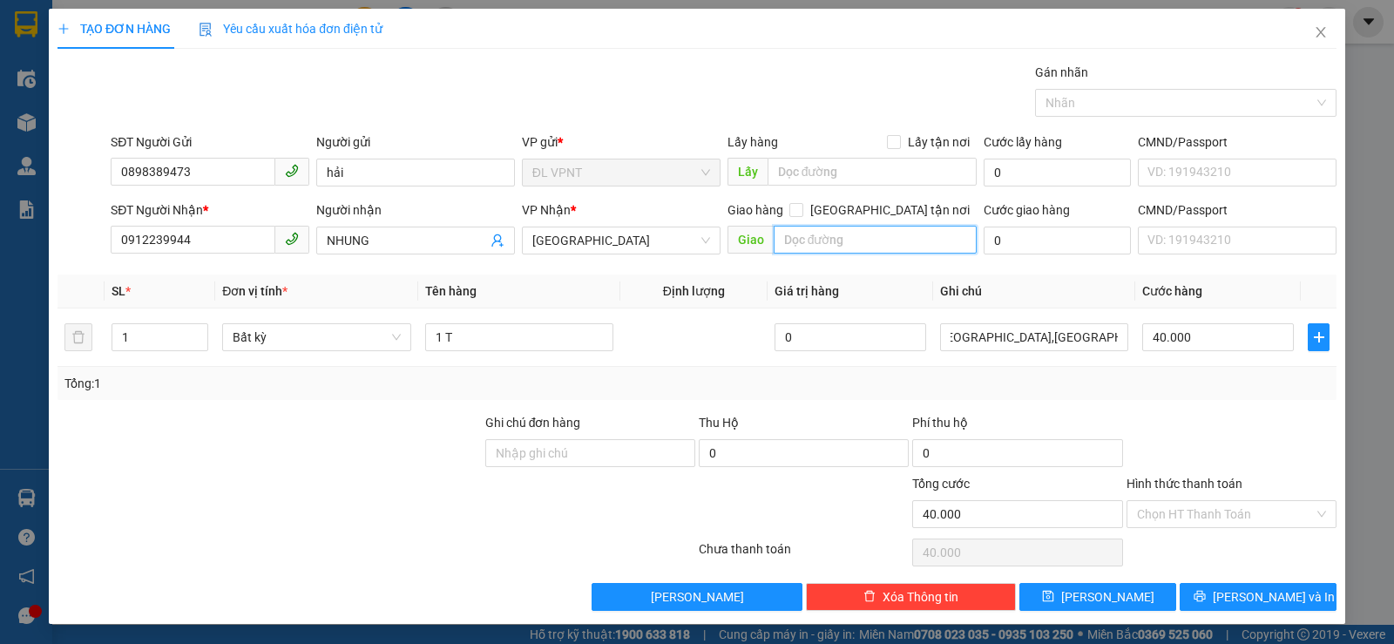
scroll to position [0, 0]
click at [805, 232] on input "text" at bounding box center [875, 240] width 204 height 28
paste input "ÀNH"
type input "CHÀNH KOKODA,Q5"
click at [1011, 240] on input "0" at bounding box center [1056, 240] width 147 height 28
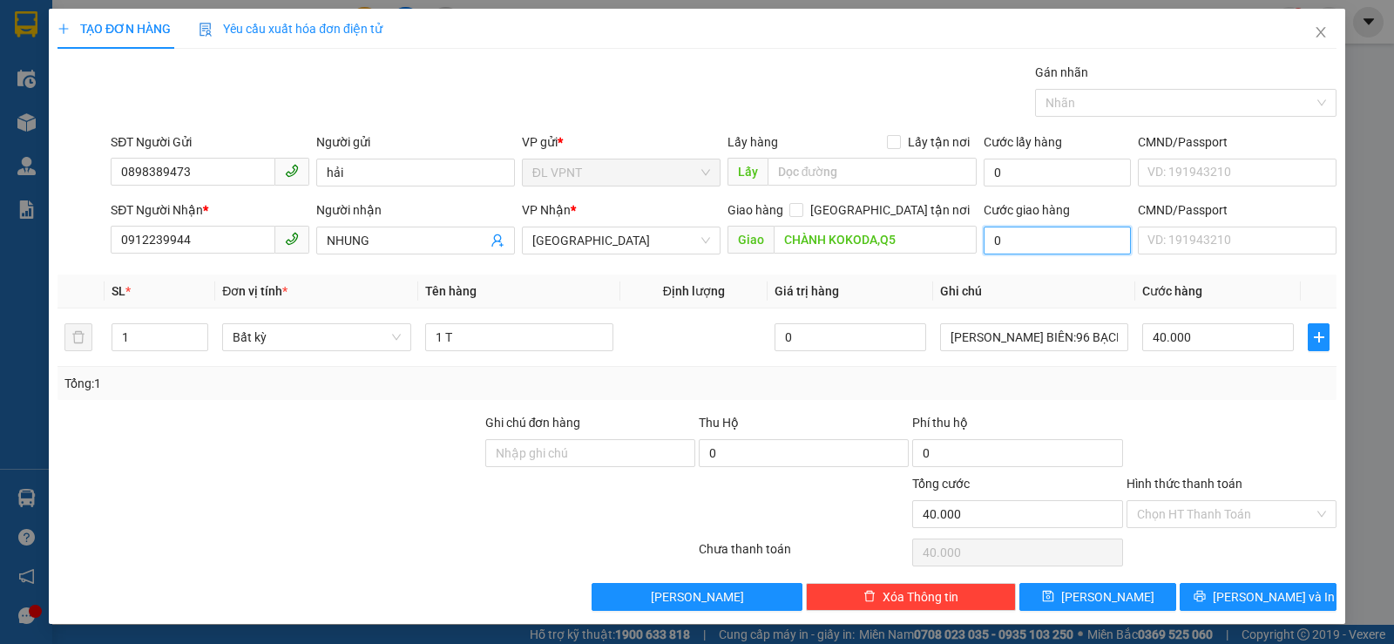
type input "5"
type input "40.005"
type input "50"
type input "40.050"
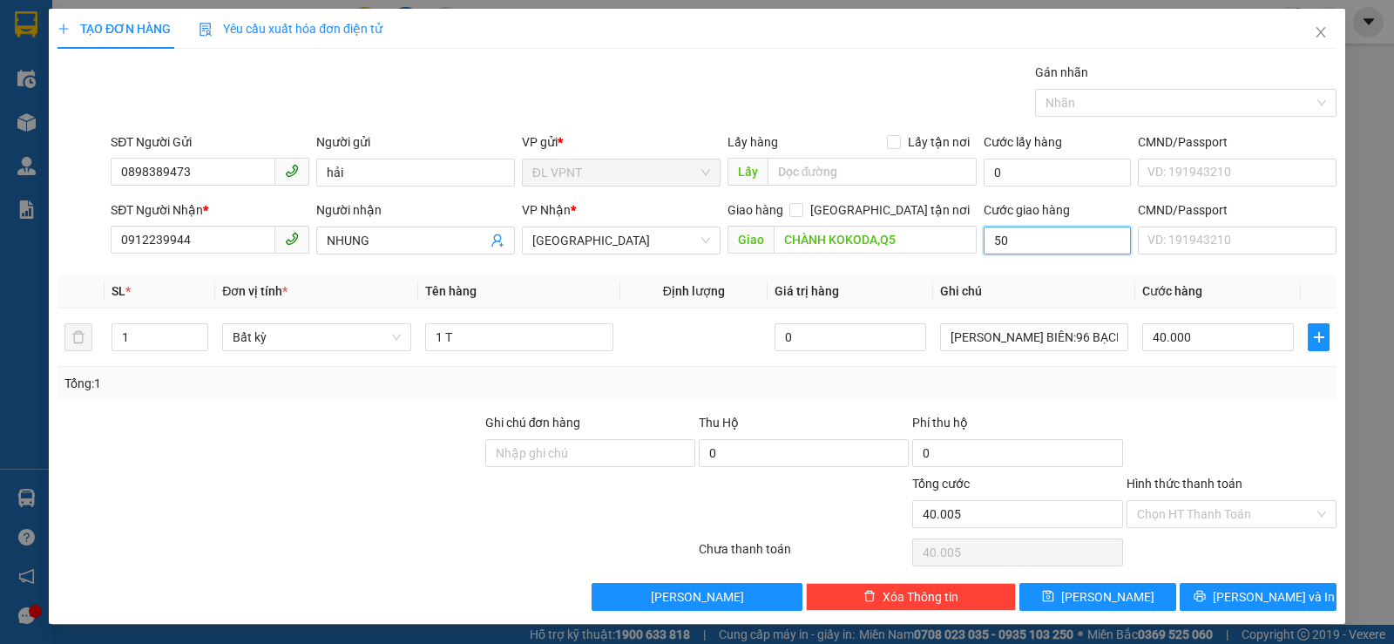
type input "40.050"
click at [1239, 404] on div "Transit Pickup Surcharge Ids Transit Deliver Surcharge Ids Transit Deliver Surc…" at bounding box center [696, 337] width 1279 height 548
type input "50.000"
type input "90.000"
click at [1209, 508] on input "Hình thức thanh toán" at bounding box center [1225, 514] width 177 height 26
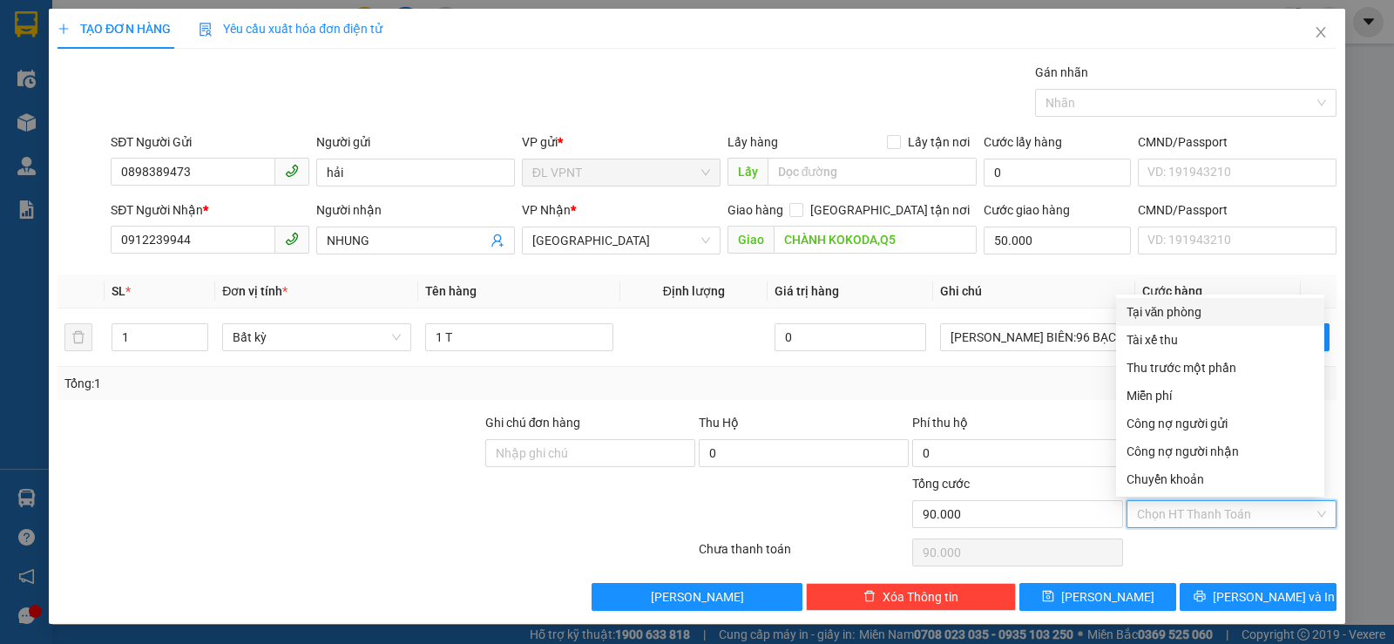
click at [1162, 305] on div "Tại văn phòng" at bounding box center [1219, 311] width 187 height 19
click at [1042, 278] on th "Ghi chú" at bounding box center [1034, 291] width 202 height 34
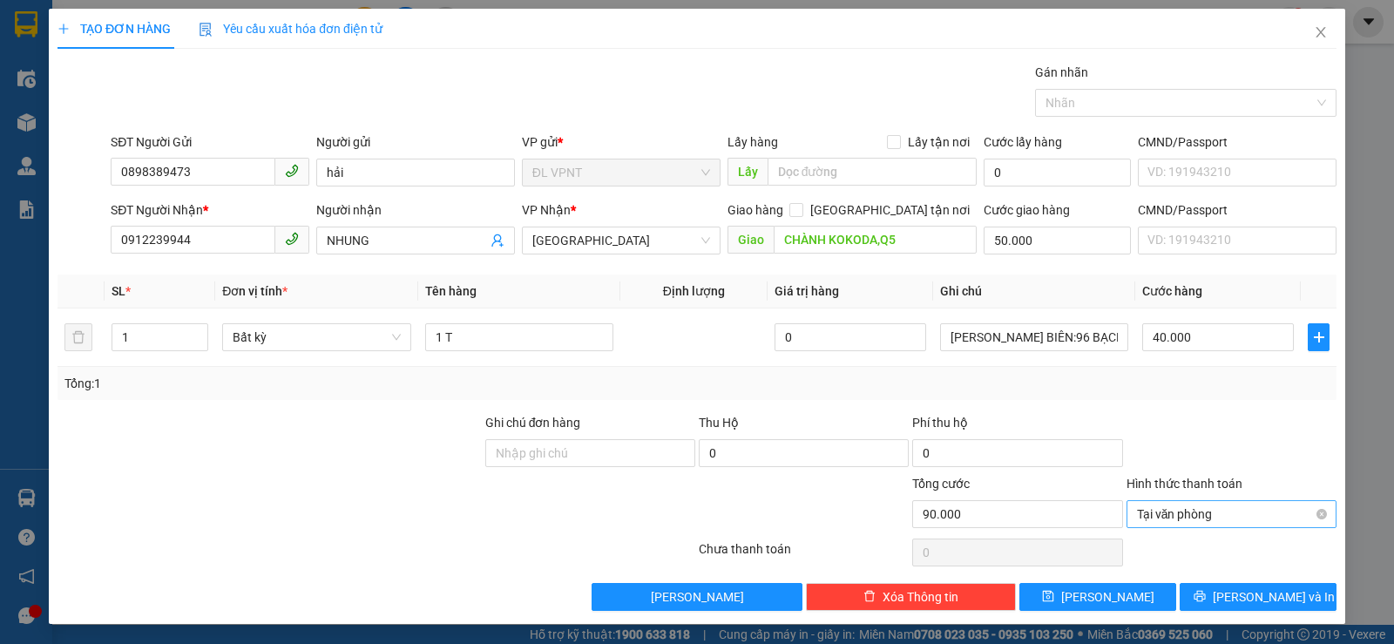
click at [1208, 513] on span "Tại văn phòng" at bounding box center [1231, 514] width 189 height 26
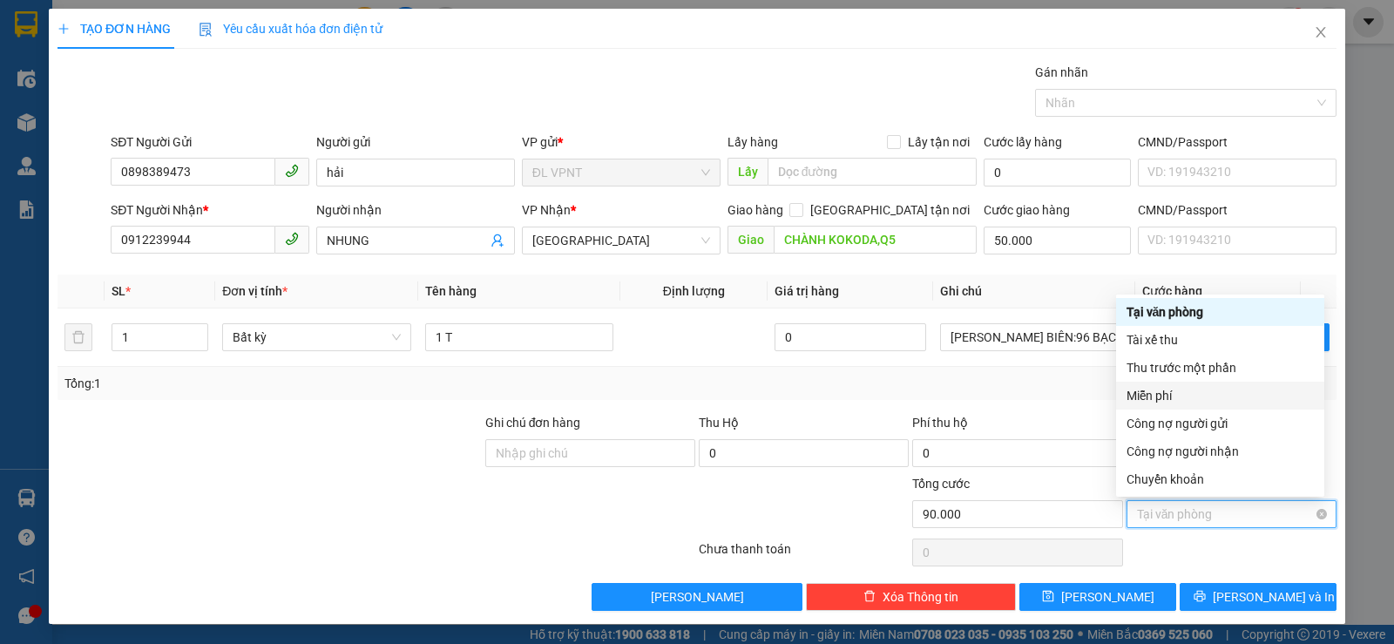
click at [1315, 509] on div "Tại văn phòng" at bounding box center [1231, 514] width 210 height 28
type input "90.000"
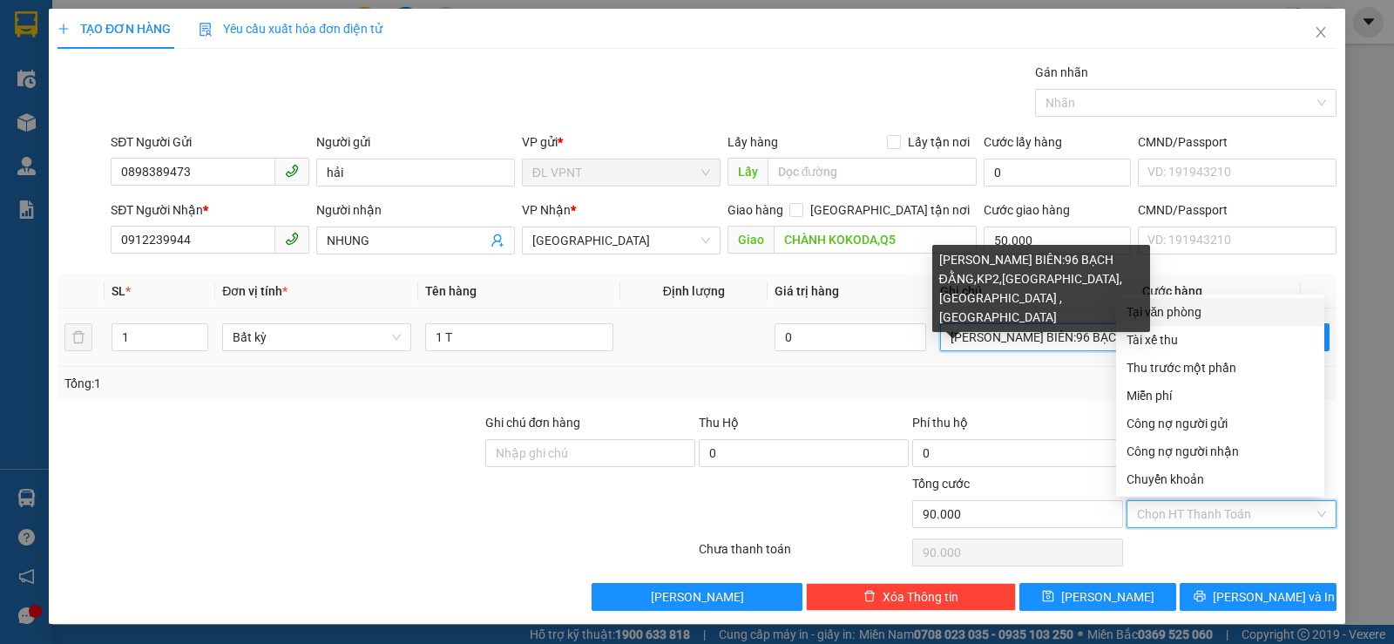
click at [1081, 342] on input "[PERSON_NAME] BIÊN:96 BẠCH ĐẰNG,KP2,[GEOGRAPHIC_DATA],[GEOGRAPHIC_DATA] ,[GEOGR…" at bounding box center [1034, 337] width 188 height 28
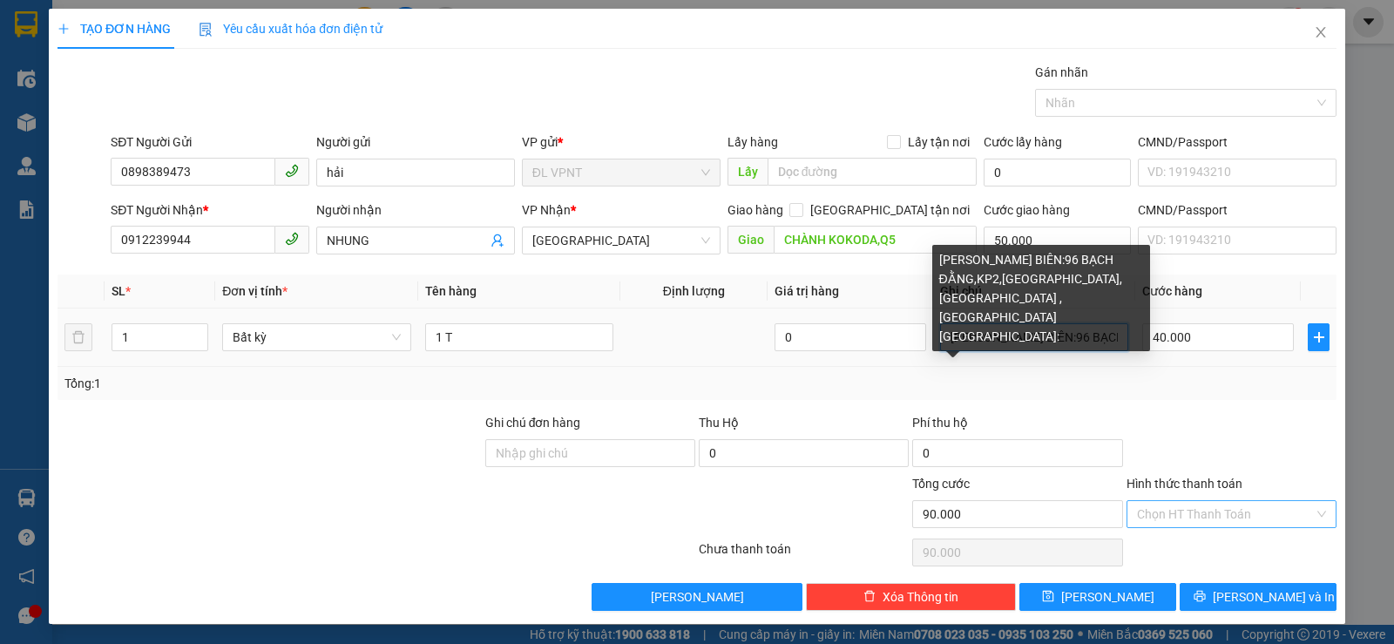
click at [1107, 335] on input "[PERSON_NAME] BIÊN:96 BẠCH ĐẰNG,KP2,[GEOGRAPHIC_DATA],[GEOGRAPHIC_DATA] ,[GEOGR…" at bounding box center [1034, 337] width 188 height 28
paste input "[DATE] 14:24"
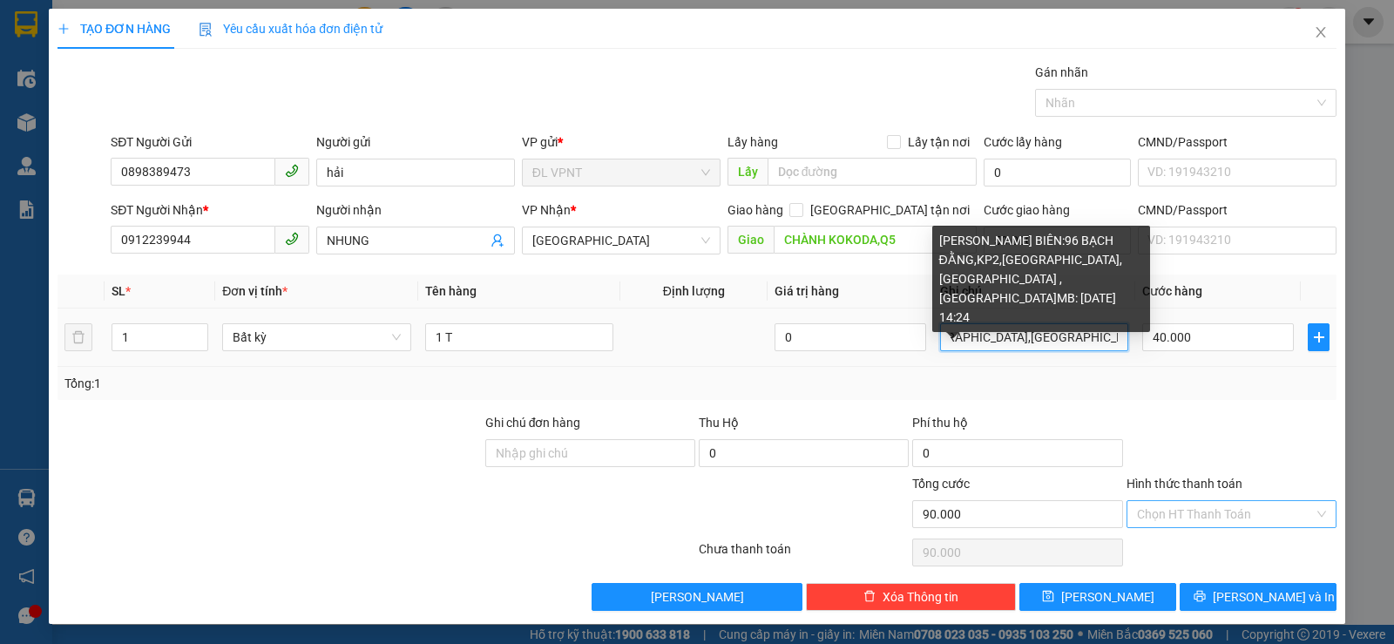
scroll to position [0, 368]
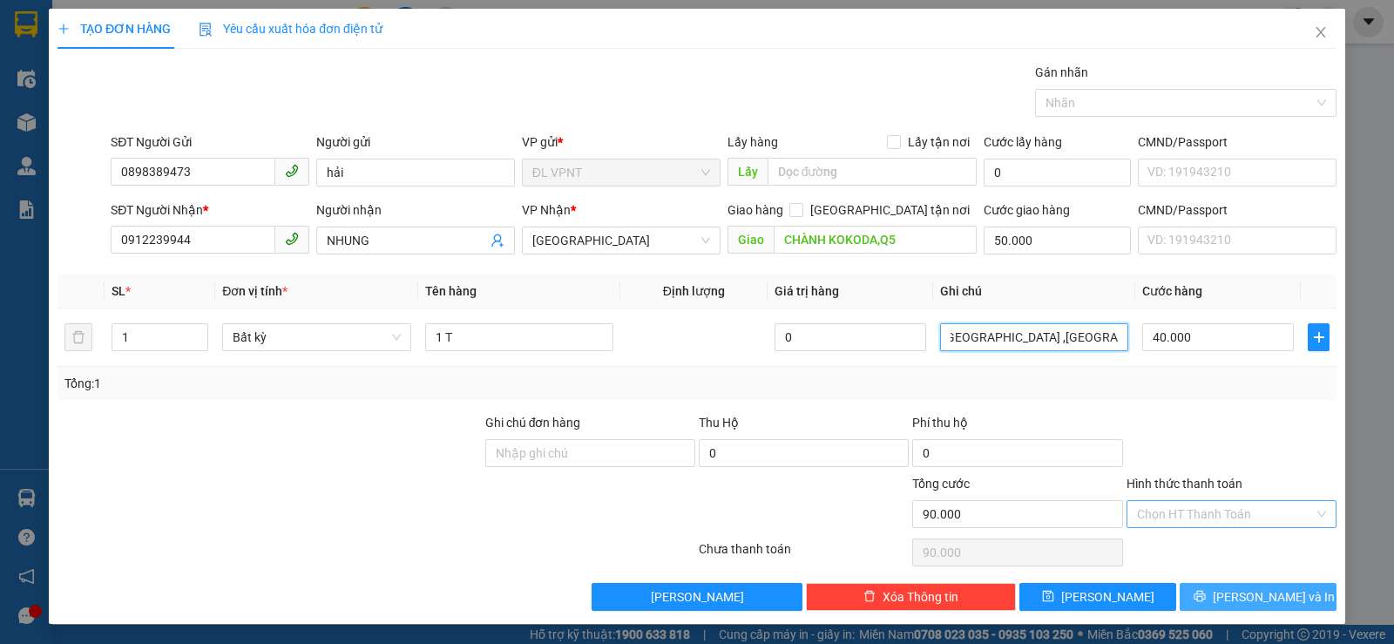
type input "[PERSON_NAME] BIÊN:96 BẠCH ĐẰNG,KP2,[GEOGRAPHIC_DATA],[GEOGRAPHIC_DATA] ,[GEOGR…"
click at [1206, 600] on icon "printer" at bounding box center [1199, 596] width 12 height 12
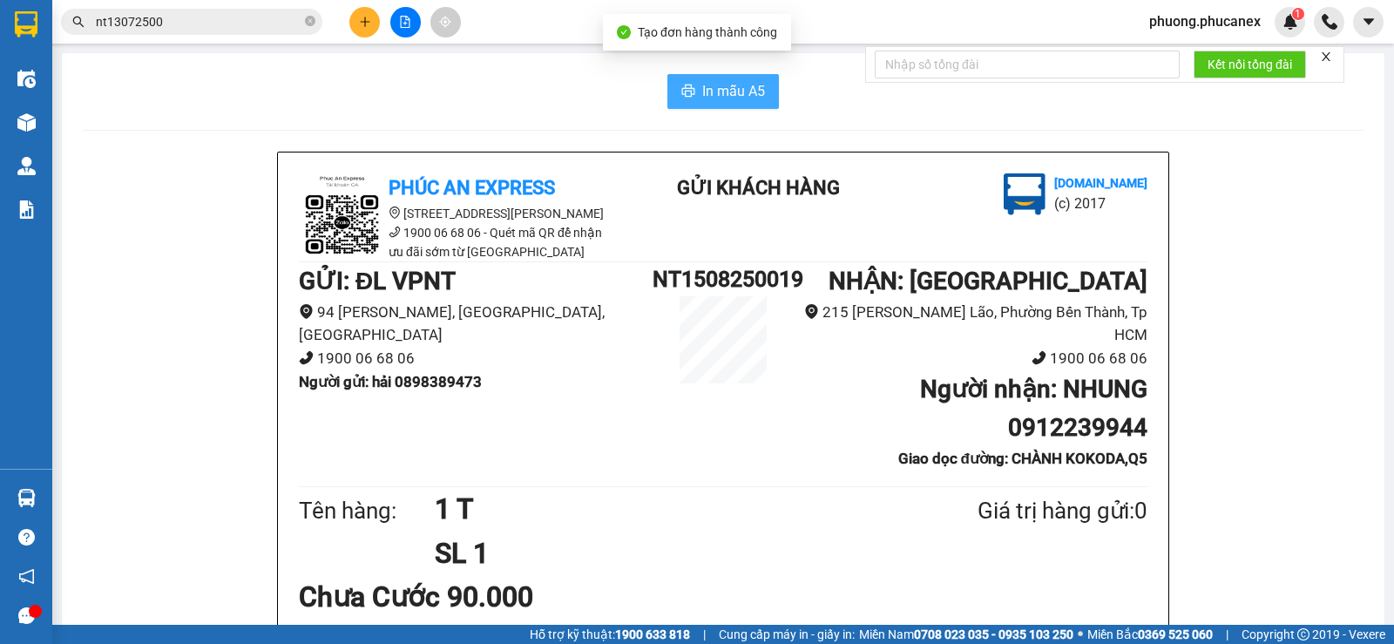
click at [712, 93] on span "In mẫu A5" at bounding box center [733, 91] width 63 height 22
